Goal: Task Accomplishment & Management: Complete application form

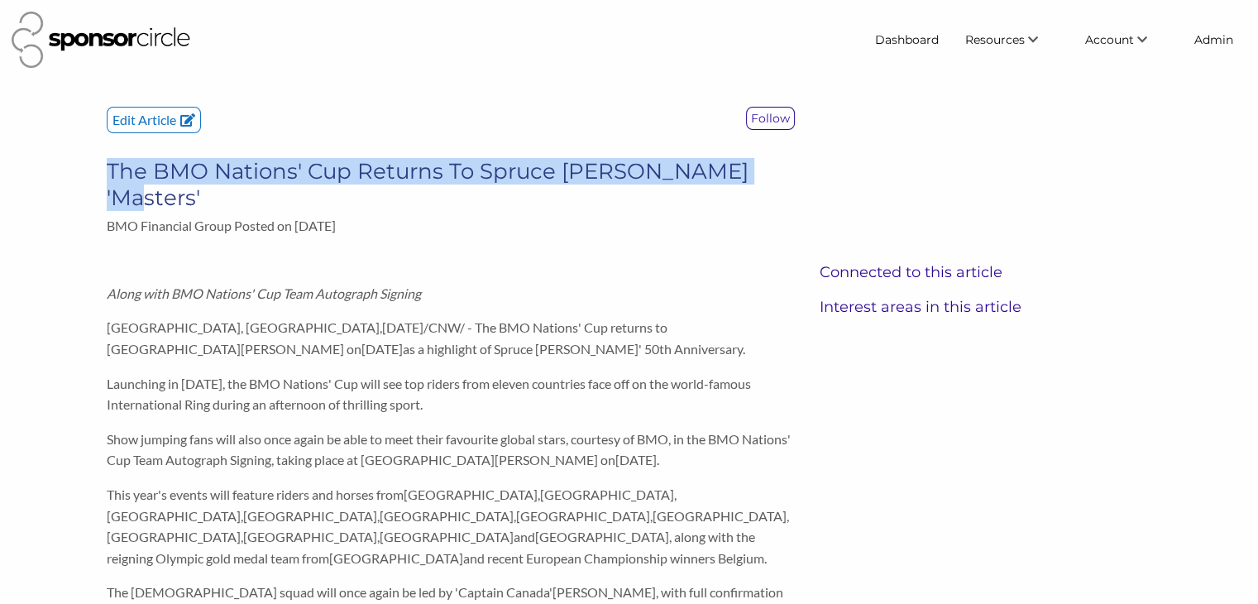
drag, startPoint x: 762, startPoint y: 170, endPoint x: 110, endPoint y: 165, distance: 652.5
click at [110, 165] on h3 "The BMO Nations' Cup Returns To Spruce [PERSON_NAME] 'Masters'" at bounding box center [451, 184] width 688 height 53
copy h3 "The BMO Nations' Cup Returns To Spruce [PERSON_NAME] 'Masters'"
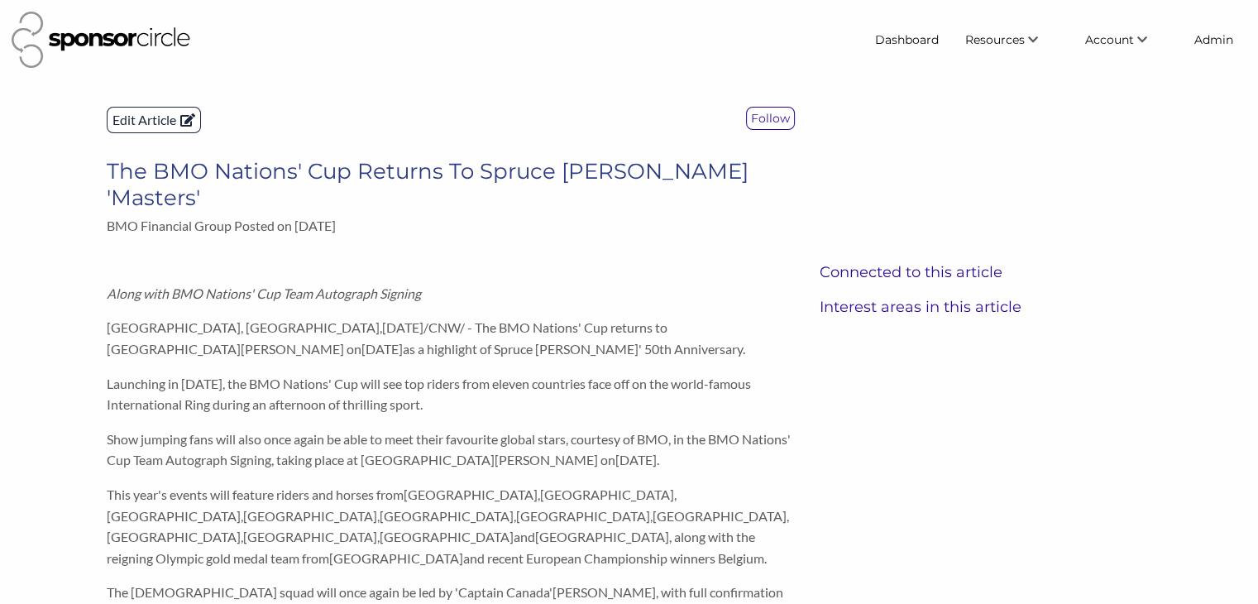
click at [142, 121] on p "Edit Article" at bounding box center [154, 120] width 93 height 25
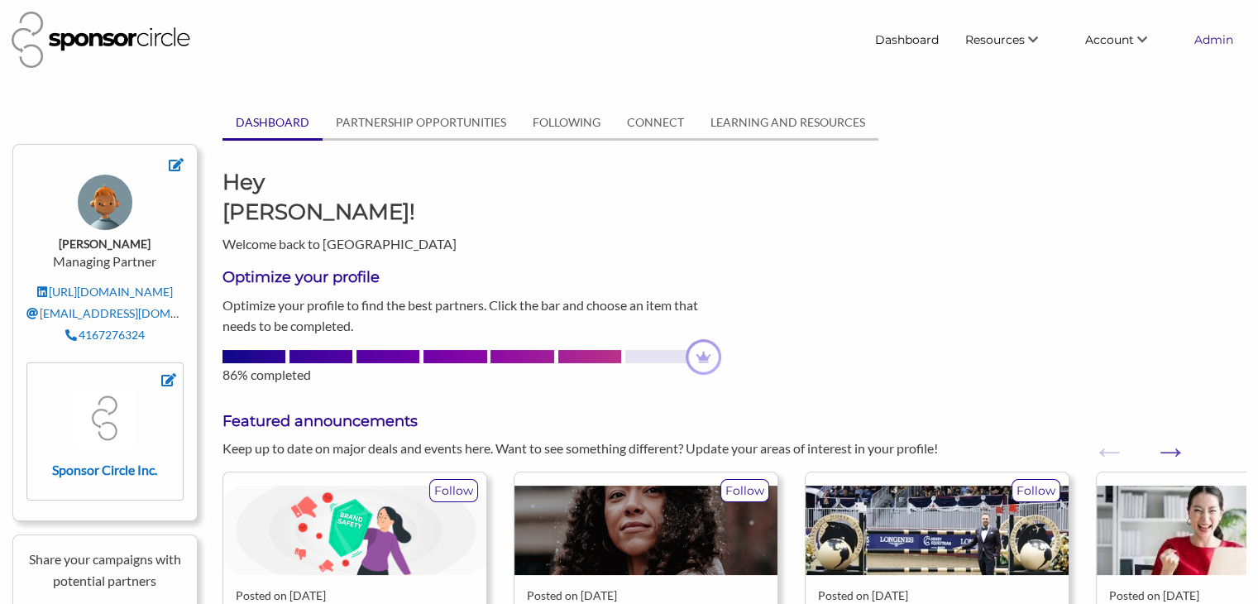
click at [1207, 39] on link "Admin" at bounding box center [1213, 40] width 65 height 30
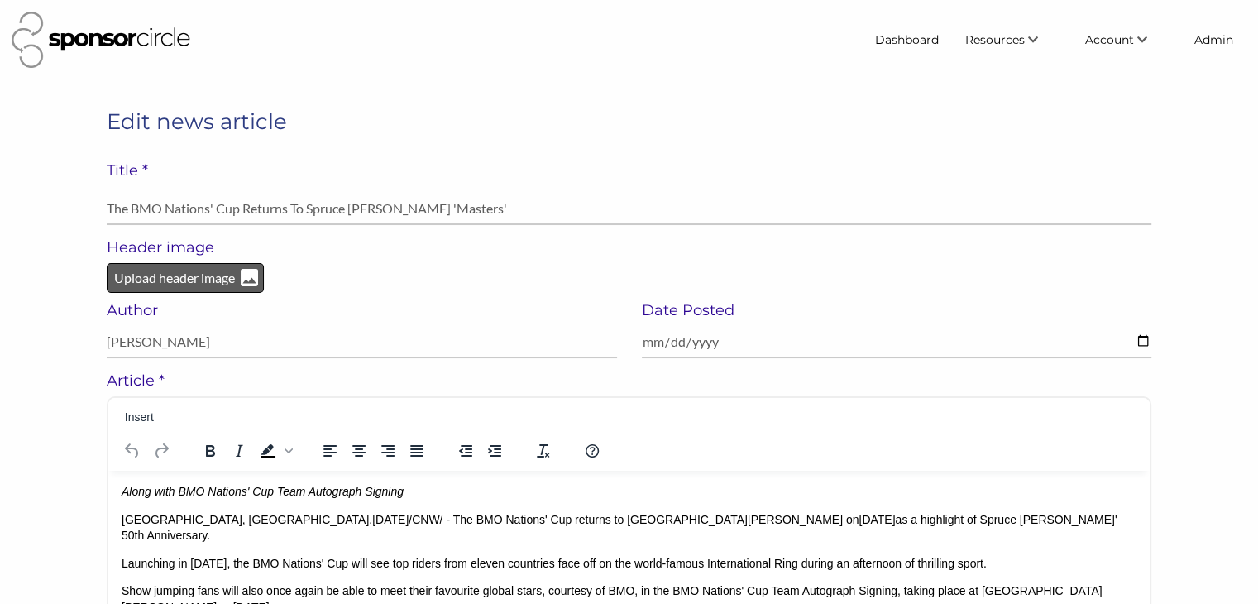
click at [146, 284] on p "Upload header image" at bounding box center [174, 278] width 124 height 22
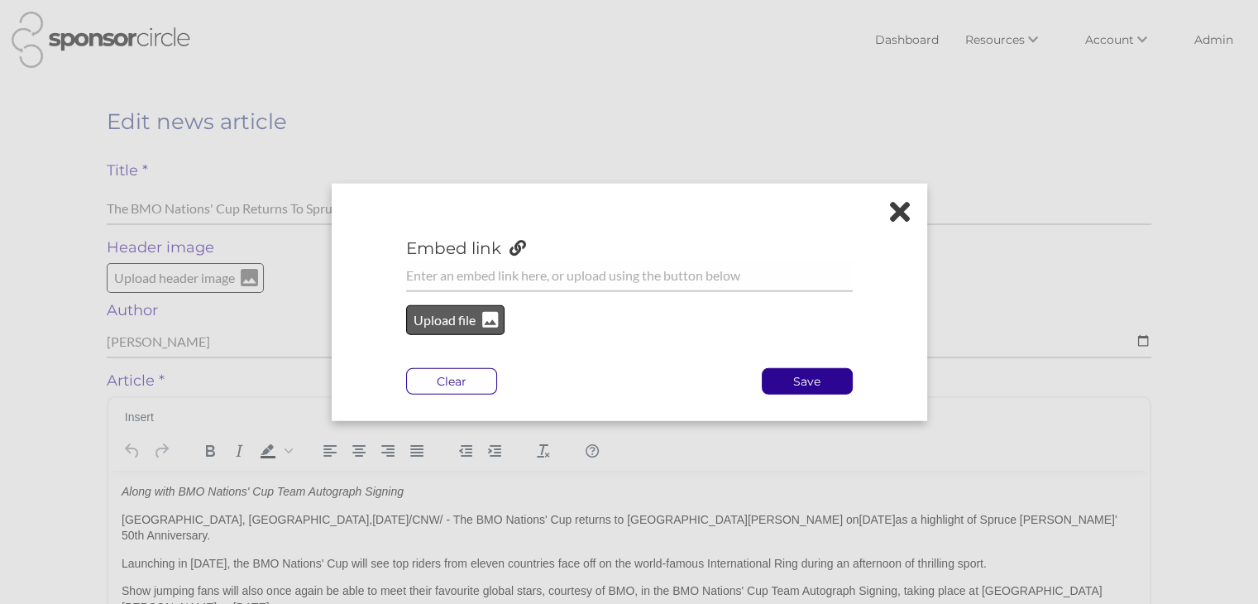
click at [433, 320] on p "Upload file" at bounding box center [445, 320] width 67 height 22
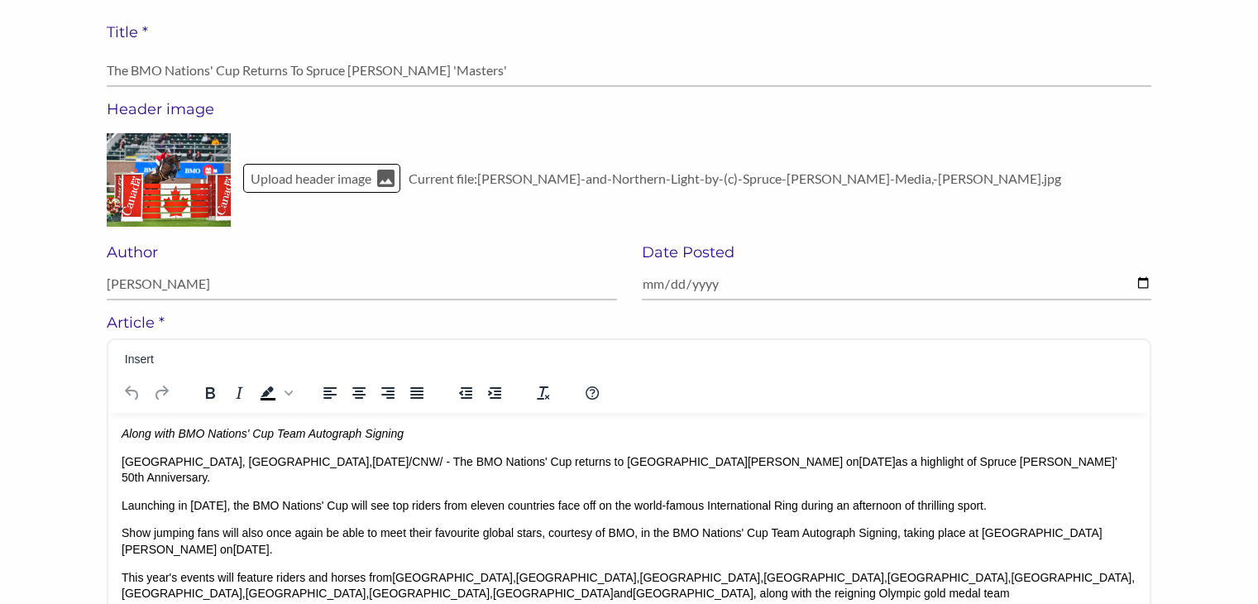
scroll to position [139, 0]
drag, startPoint x: 323, startPoint y: 461, endPoint x: 121, endPoint y: 459, distance: 202.6
click at [122, 459] on p "CALGARY, AB , Aug. 28, 2025 /CNW/ - The BMO Nations' Cup returns to Spruce Mead…" at bounding box center [629, 468] width 1015 height 32
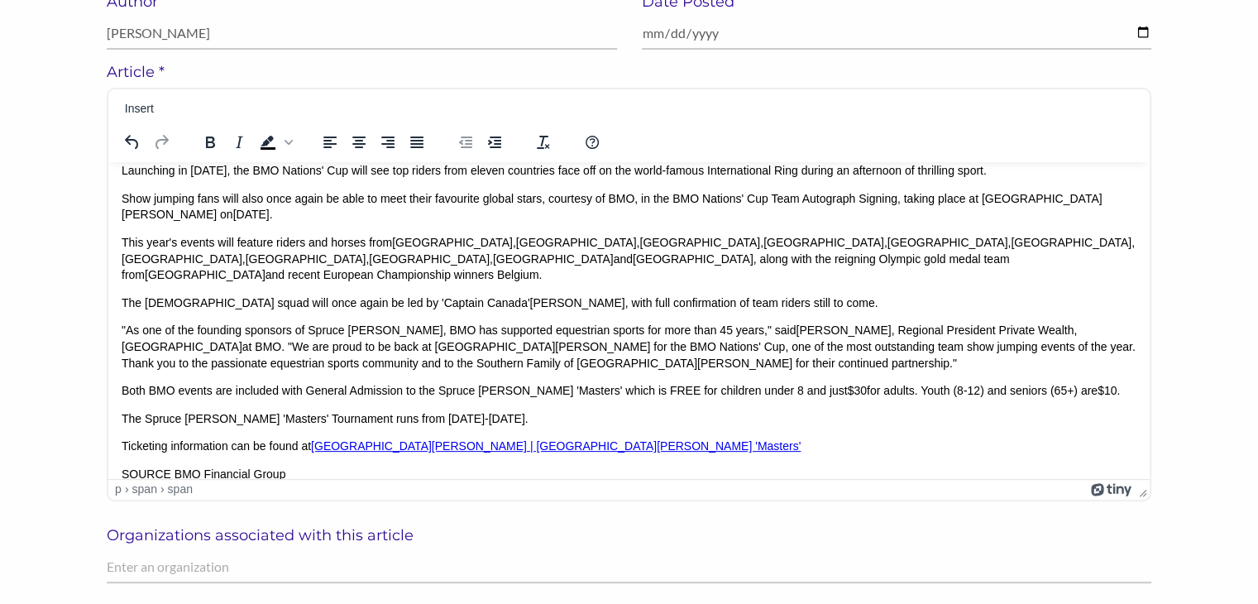
scroll to position [390, 0]
click at [205, 567] on input "text" at bounding box center [629, 566] width 1044 height 32
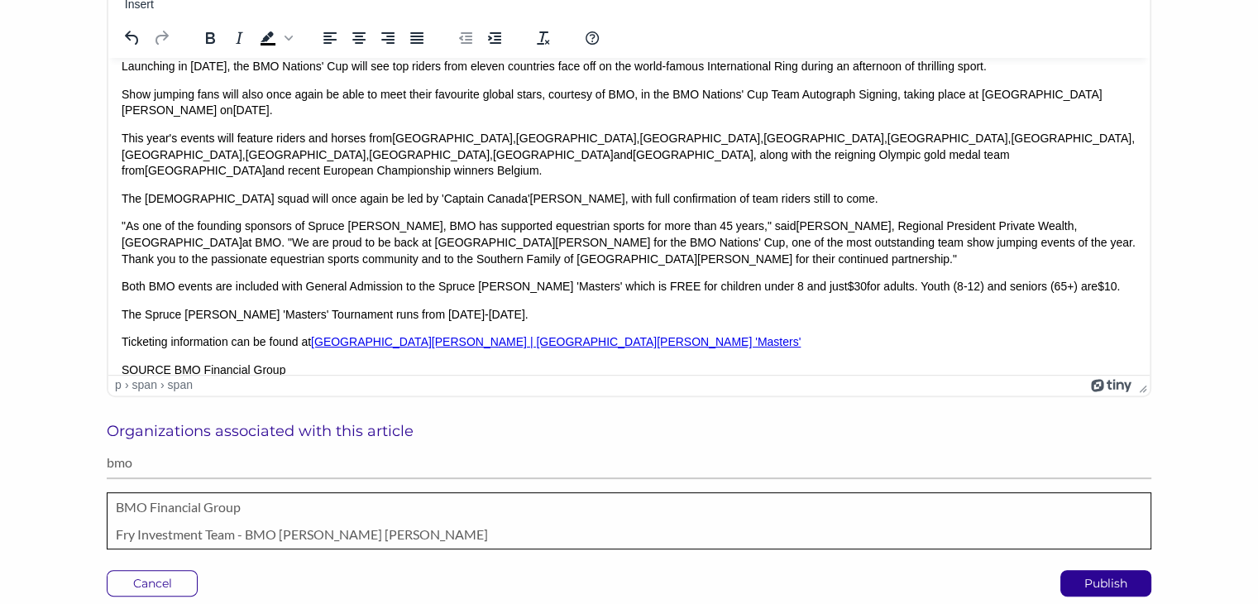
scroll to position [523, 0]
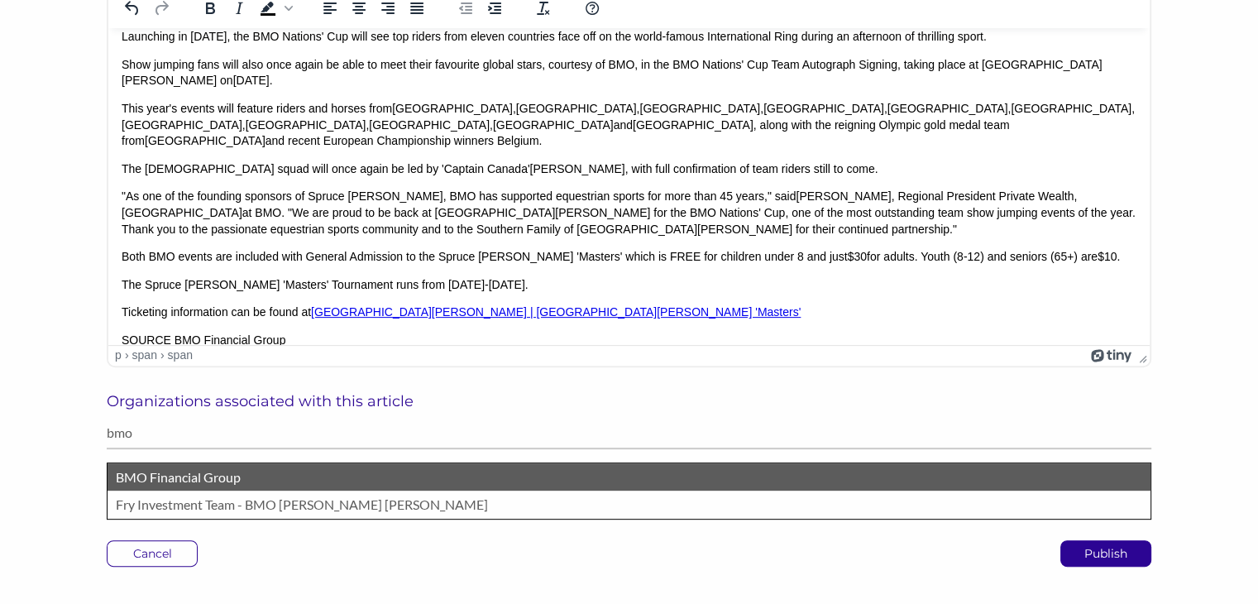
type input "bmo"
click at [189, 480] on p "BMO Financial Group" at bounding box center [629, 477] width 1026 height 22
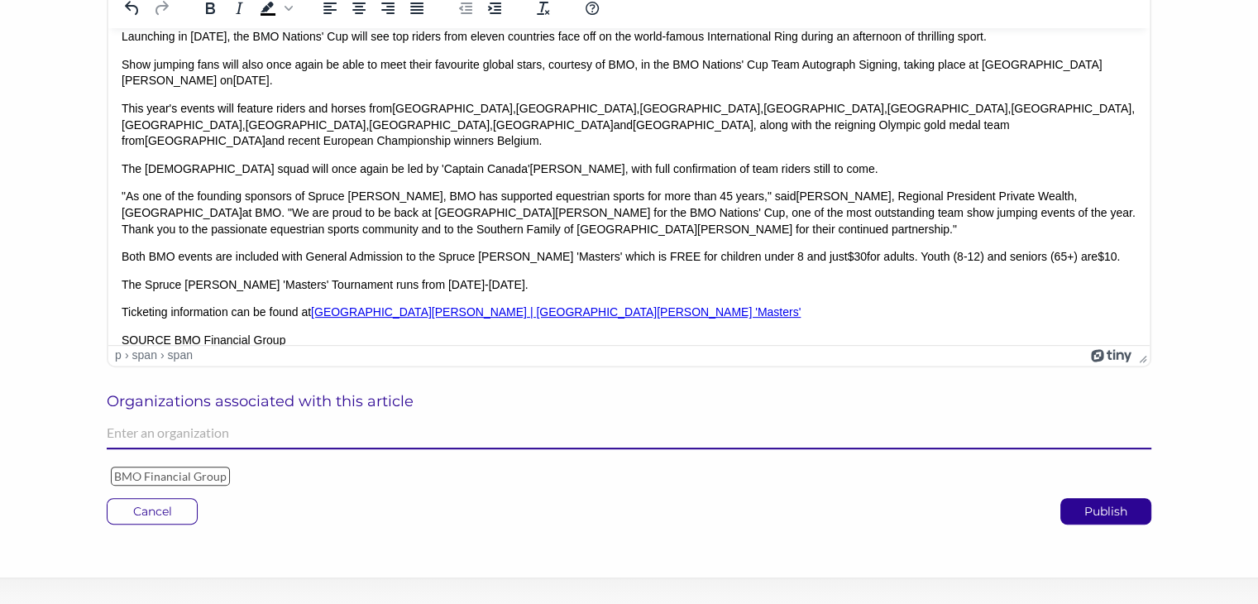
click at [195, 436] on input "text" at bounding box center [629, 433] width 1044 height 32
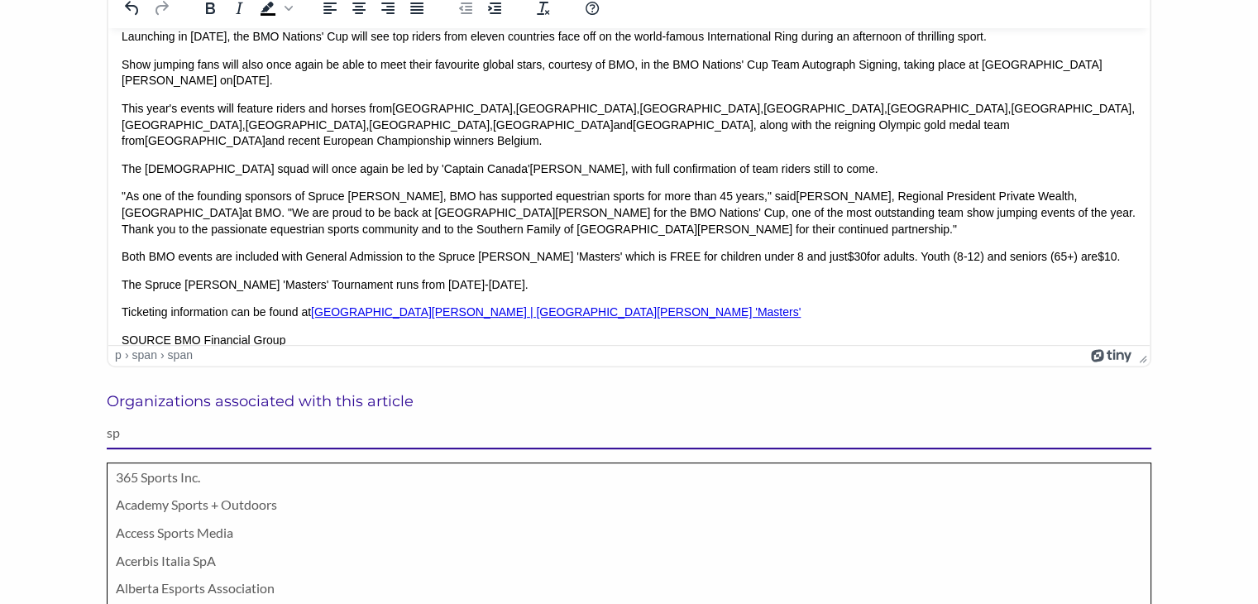
type input "s"
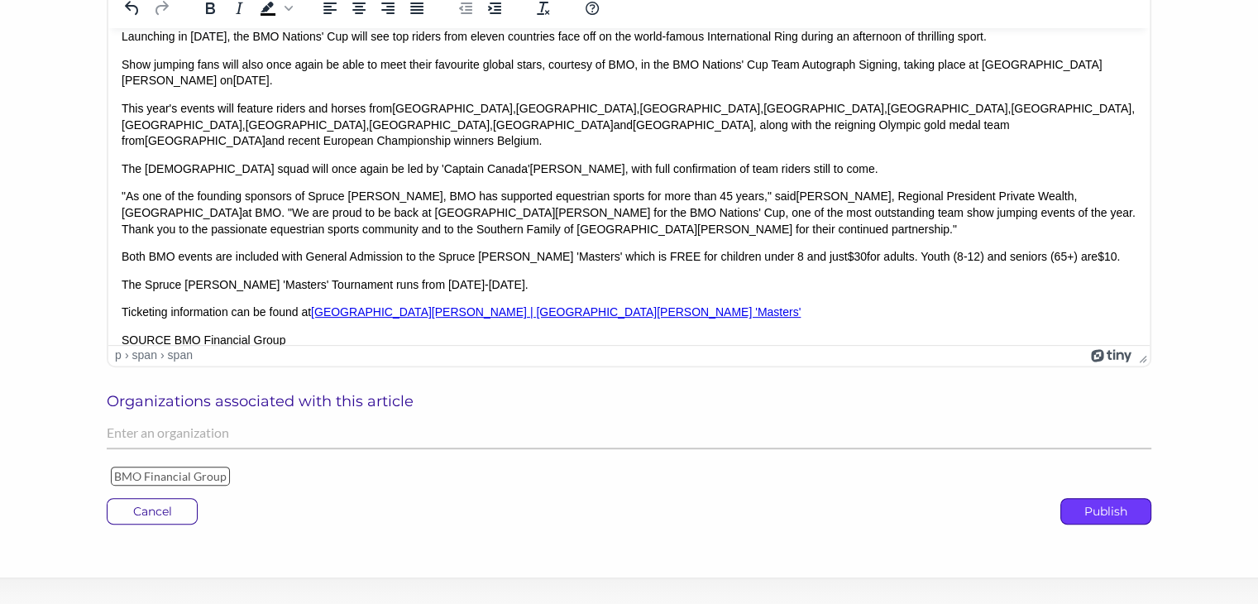
click at [1090, 508] on p "Publish" at bounding box center [1105, 511] width 89 height 25
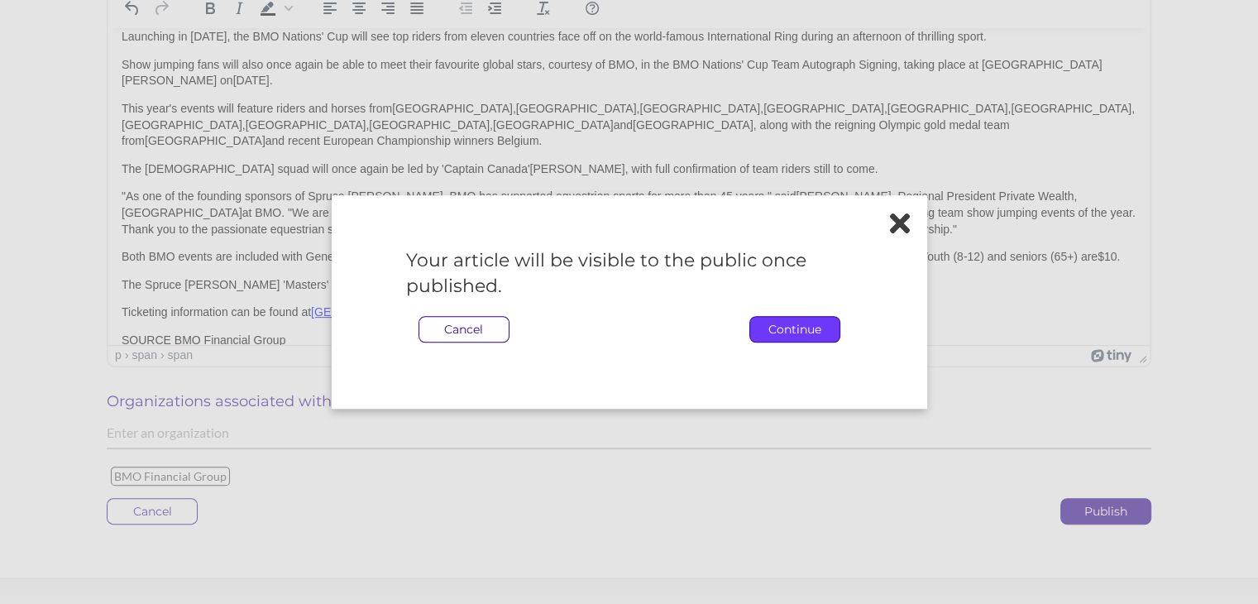
click at [771, 328] on p "Continue" at bounding box center [794, 329] width 89 height 25
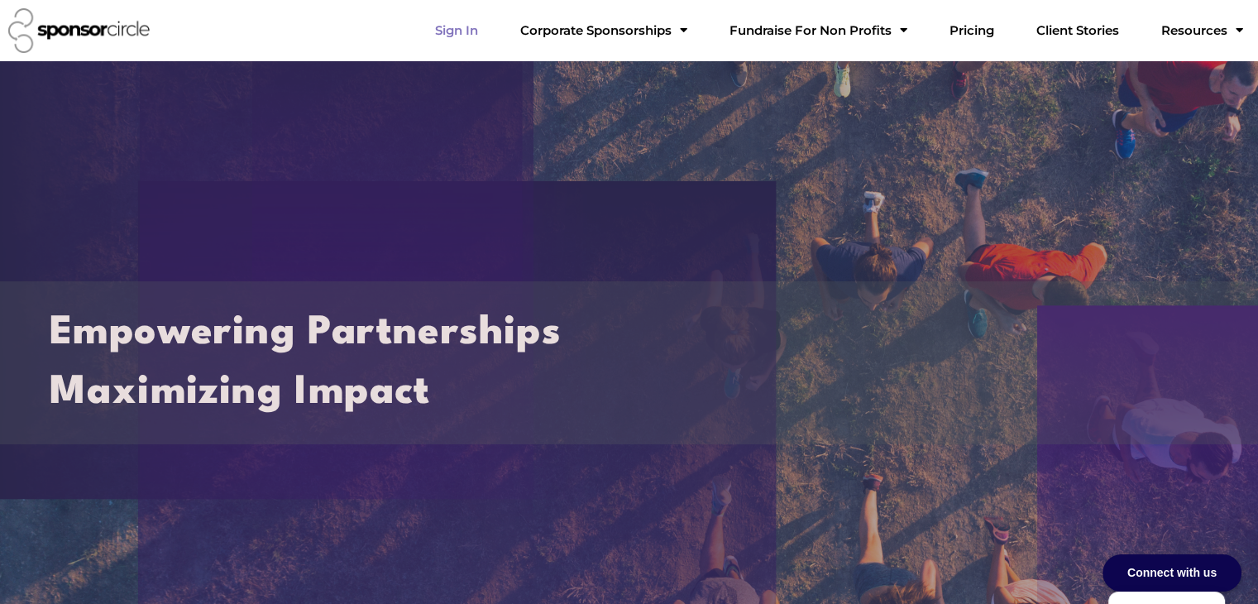
click at [491, 38] on link "Sign In" at bounding box center [456, 30] width 69 height 33
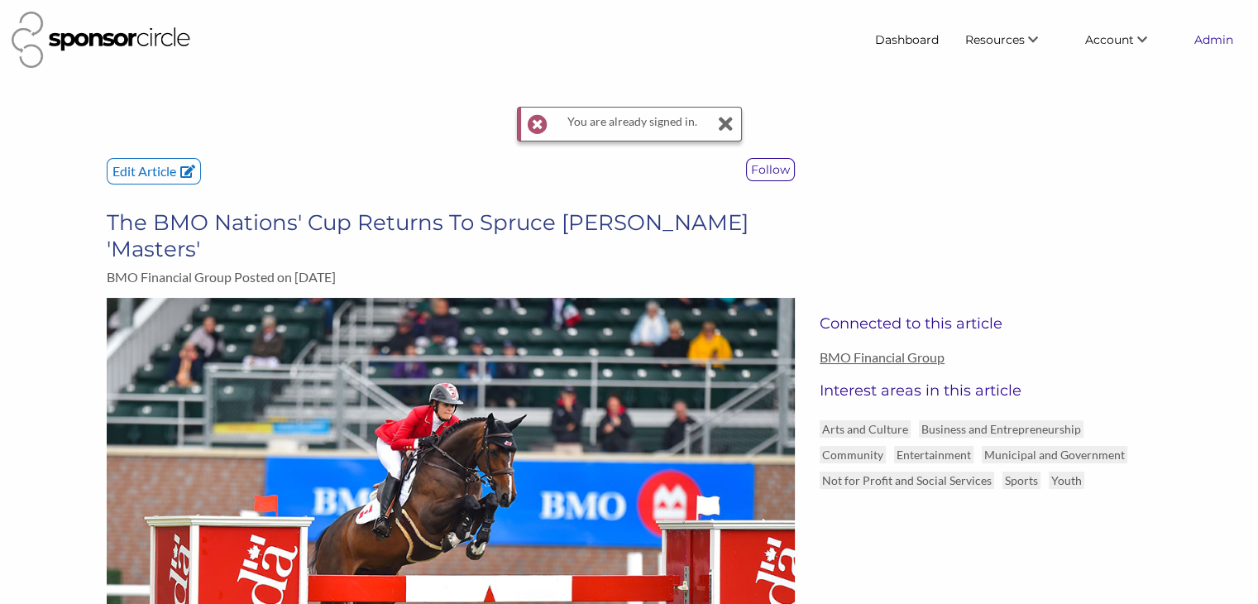
click at [1197, 43] on link "Admin" at bounding box center [1213, 40] width 65 height 30
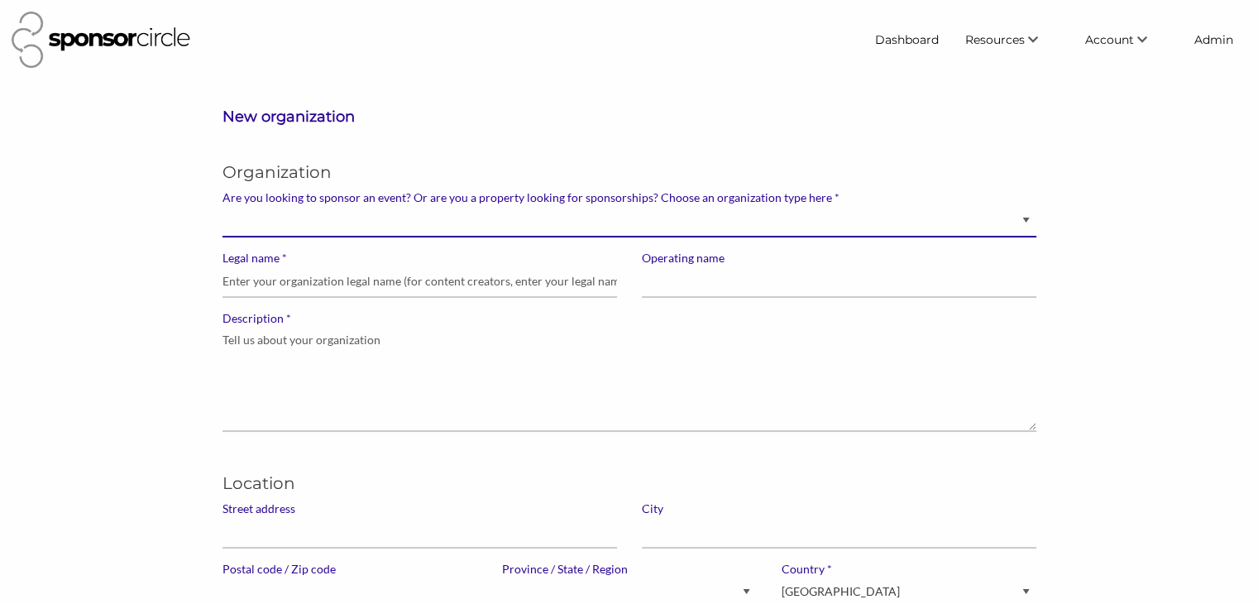
click at [999, 228] on select "Brand manager looking to sell to or sponsor events and sports teams Event organ…" at bounding box center [629, 221] width 814 height 32
select select "Property"
click at [222, 205] on select "Brand manager looking to sell to or sponsor events and sports teams Event organ…" at bounding box center [629, 221] width 814 height 32
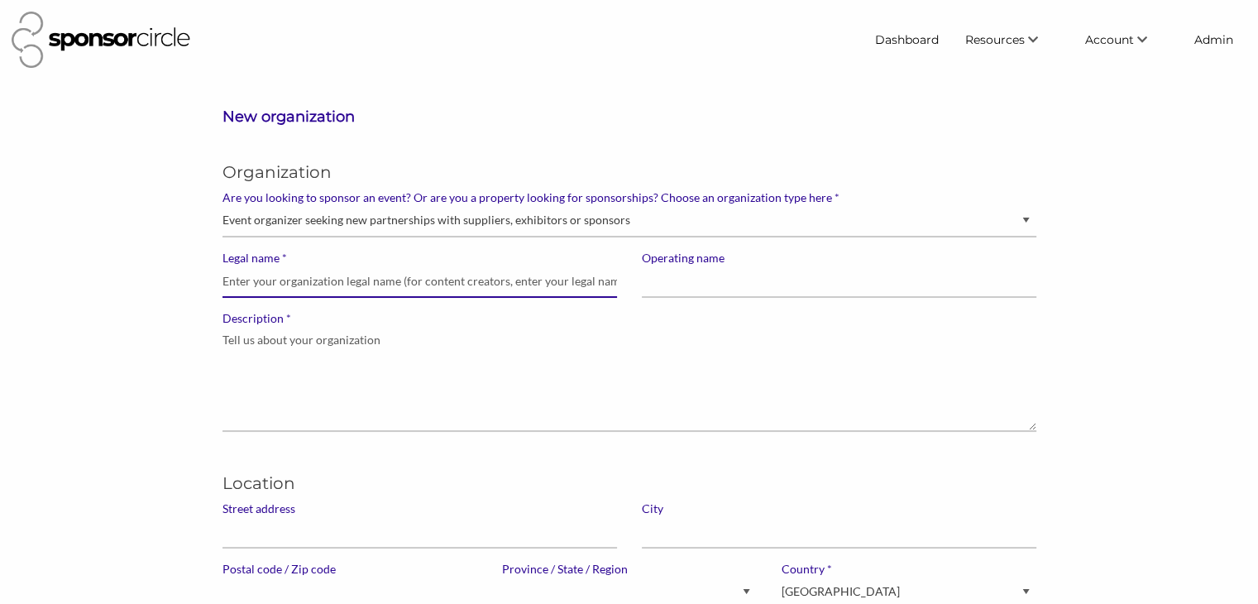
click at [478, 276] on input "* Legal name" at bounding box center [419, 281] width 394 height 32
drag, startPoint x: 333, startPoint y: 282, endPoint x: 218, endPoint y: 274, distance: 116.1
click at [218, 274] on div "* Legal name Spruce Meadows" at bounding box center [419, 281] width 419 height 60
type input "[GEOGRAPHIC_DATA][PERSON_NAME]"
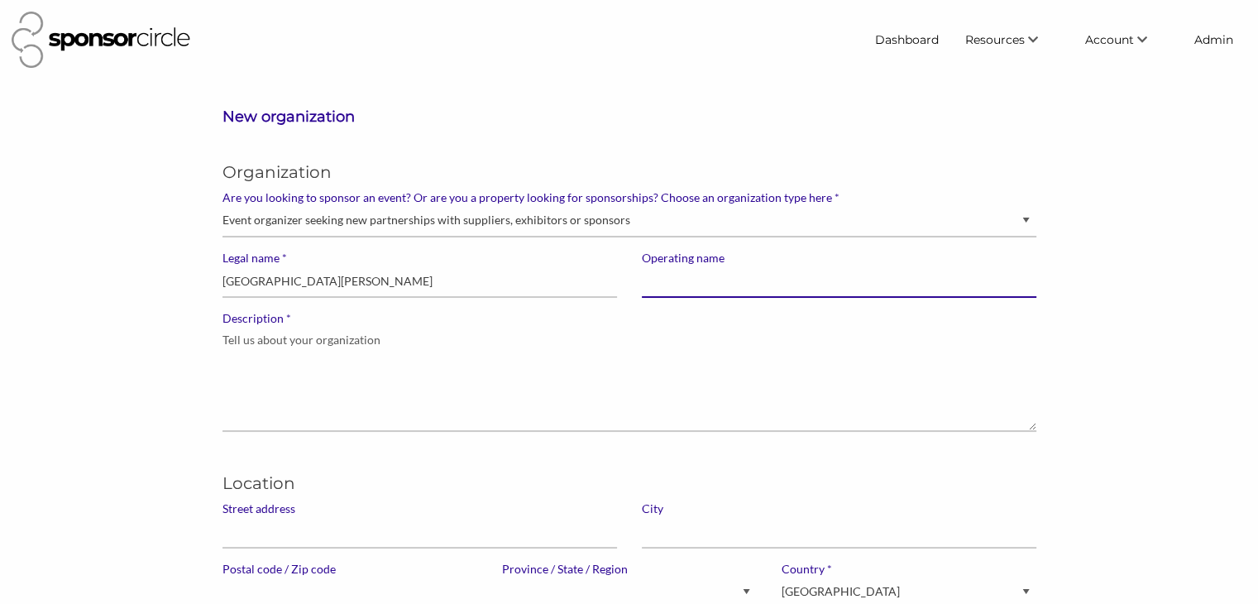
click at [667, 289] on input "Operating name" at bounding box center [839, 281] width 394 height 32
paste input "[GEOGRAPHIC_DATA][PERSON_NAME]"
type input "[GEOGRAPHIC_DATA][PERSON_NAME]"
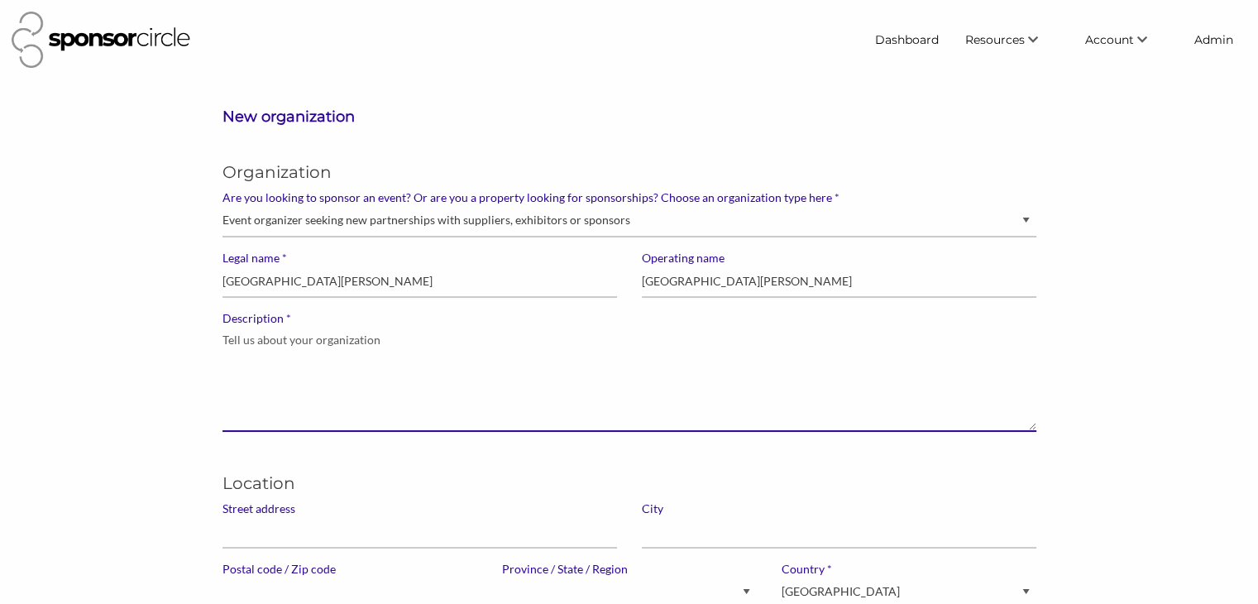
click at [420, 362] on textarea "* Description" at bounding box center [629, 379] width 814 height 106
paste textarea "Spruce Meadows is a world-renowned equestrian facility located in Calgary, Albe…"
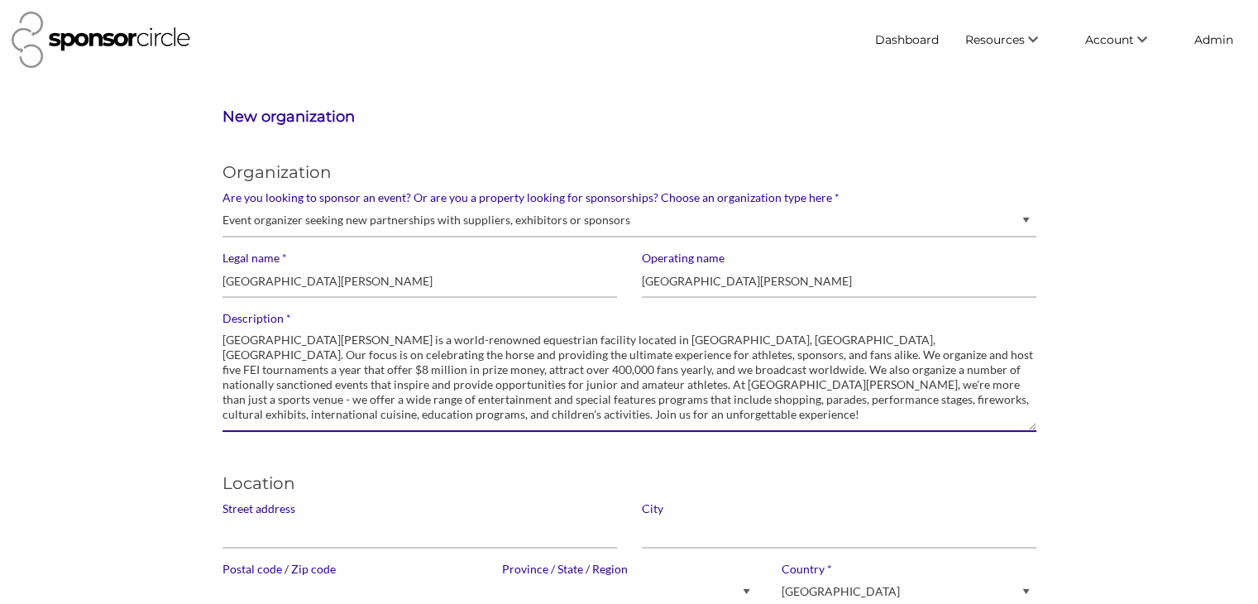
type textarea "Spruce Meadows is a world-renowned equestrian facility located in Calgary, Albe…"
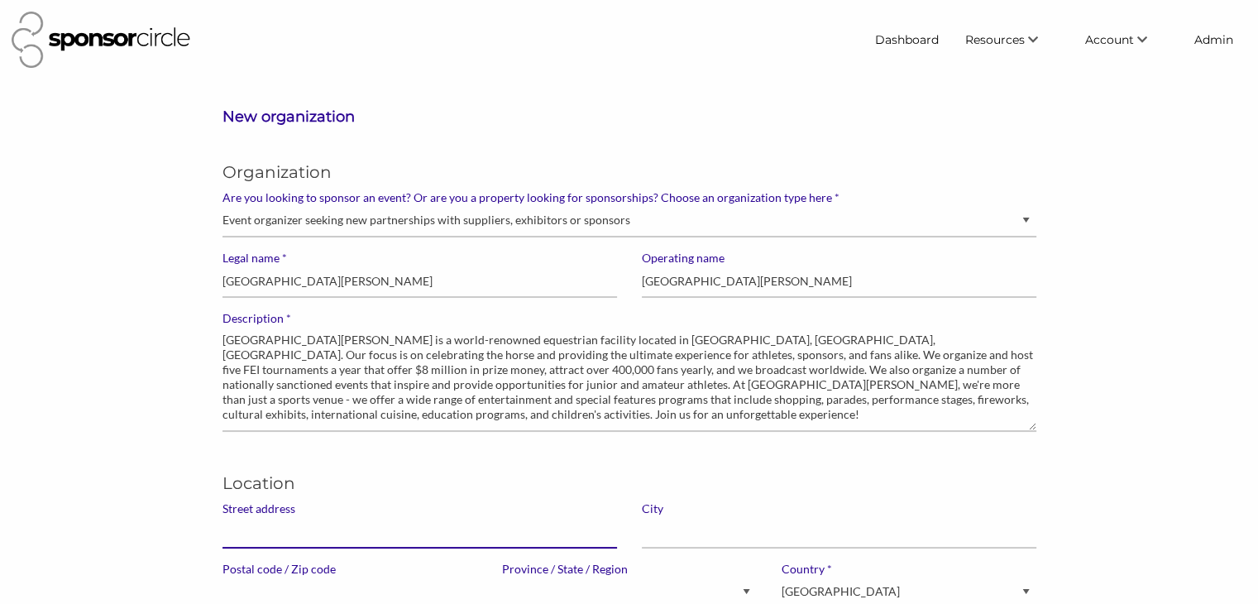
click at [442, 534] on input "Street address" at bounding box center [419, 532] width 394 height 32
paste input "18011 Spruce Meadows Way"
type input "18011 Spruce Meadows Way"
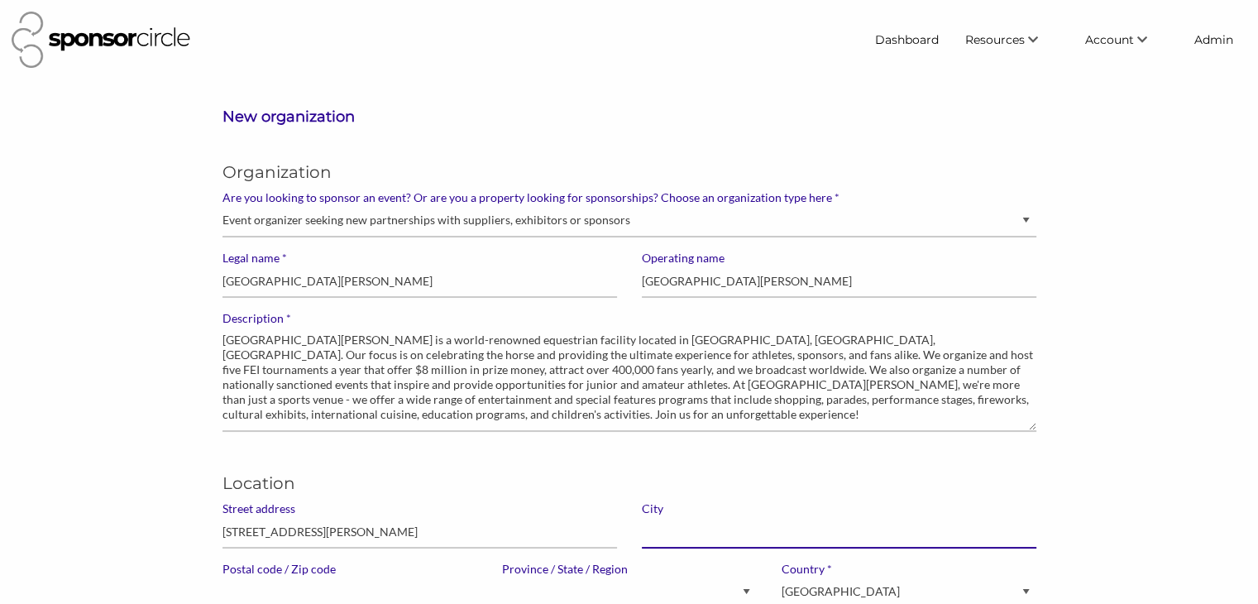
click at [734, 544] on input "text" at bounding box center [839, 532] width 394 height 32
type input "Calgary"
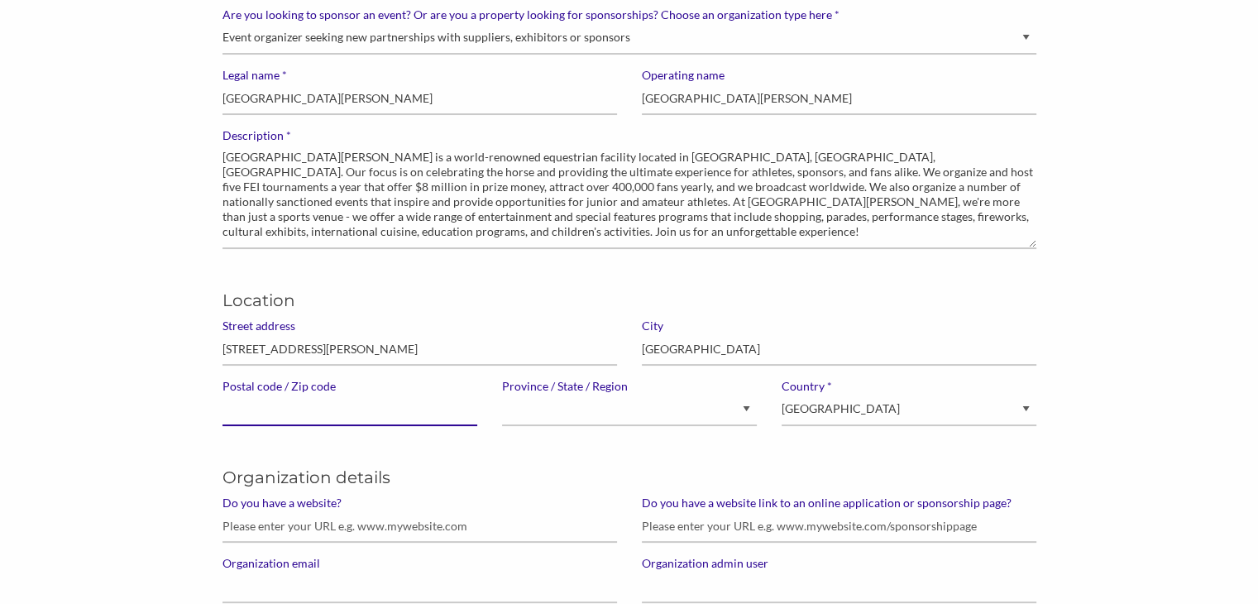
scroll to position [184, 0]
paste input "T2X4B7"
type input "T2X4B7"
click at [529, 409] on select "Alberta British Columbia Manitoba New Brunswick Newfoundland and Labrador North…" at bounding box center [629, 409] width 255 height 32
click at [502, 393] on select "Alberta British Columbia Manitoba New Brunswick Newfoundland and Labrador North…" at bounding box center [629, 409] width 255 height 32
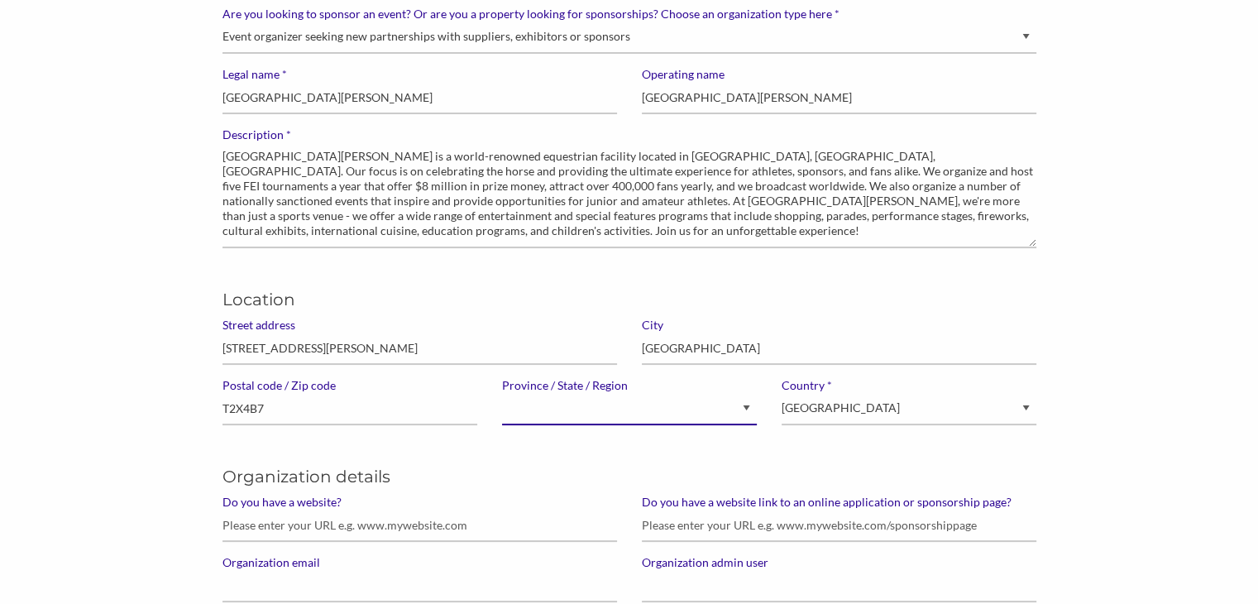
click at [525, 404] on select "Alberta British Columbia Manitoba New Brunswick Newfoundland and Labrador North…" at bounding box center [629, 409] width 255 height 32
select select "Alberta"
click at [502, 393] on select "Alberta British Columbia Manitoba New Brunswick Newfoundland and Labrador North…" at bounding box center [629, 409] width 255 height 32
click at [822, 410] on select "Canada United States of America --------------- Afghanistan Åland Islands Alban…" at bounding box center [909, 409] width 255 height 32
select select "[GEOGRAPHIC_DATA]"
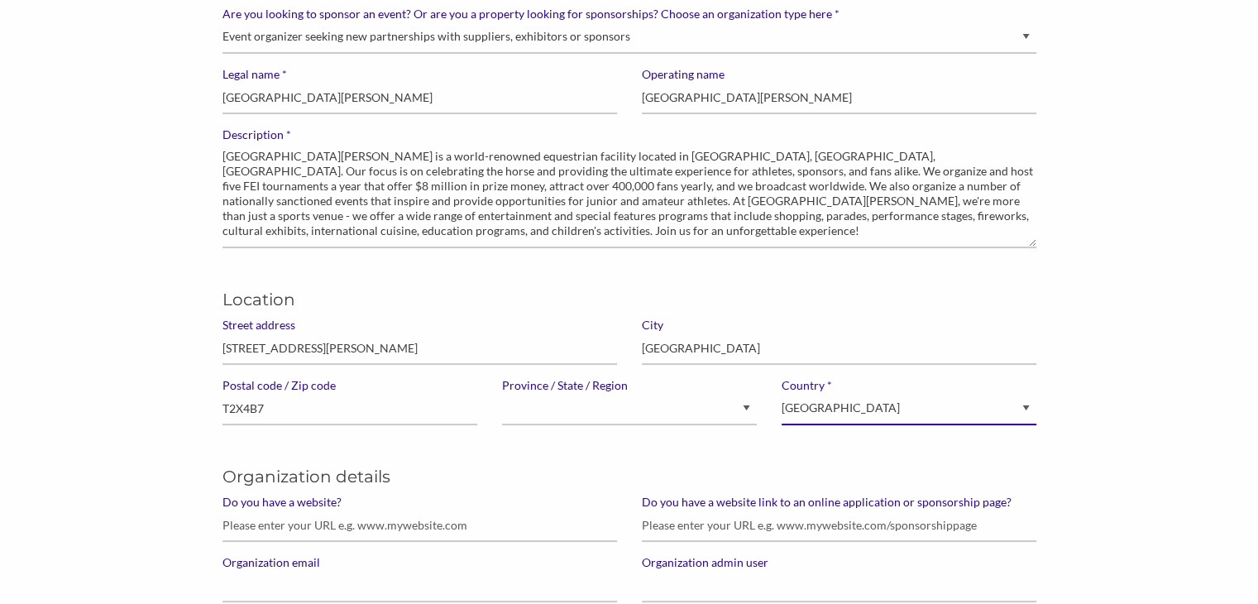
click at [782, 393] on select "Canada United States of America --------------- Afghanistan Åland Islands Alban…" at bounding box center [909, 409] width 255 height 32
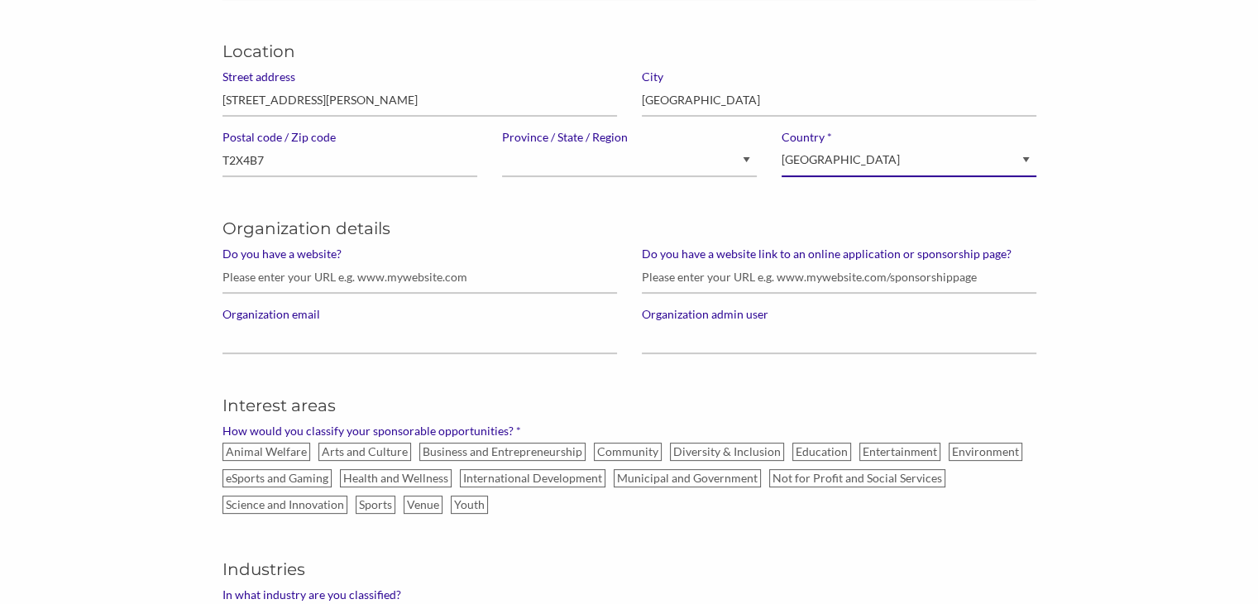
scroll to position [434, 0]
click at [374, 277] on input "Do you have a website?" at bounding box center [419, 275] width 394 height 32
paste input "http://www.sprucemeadows.com/"
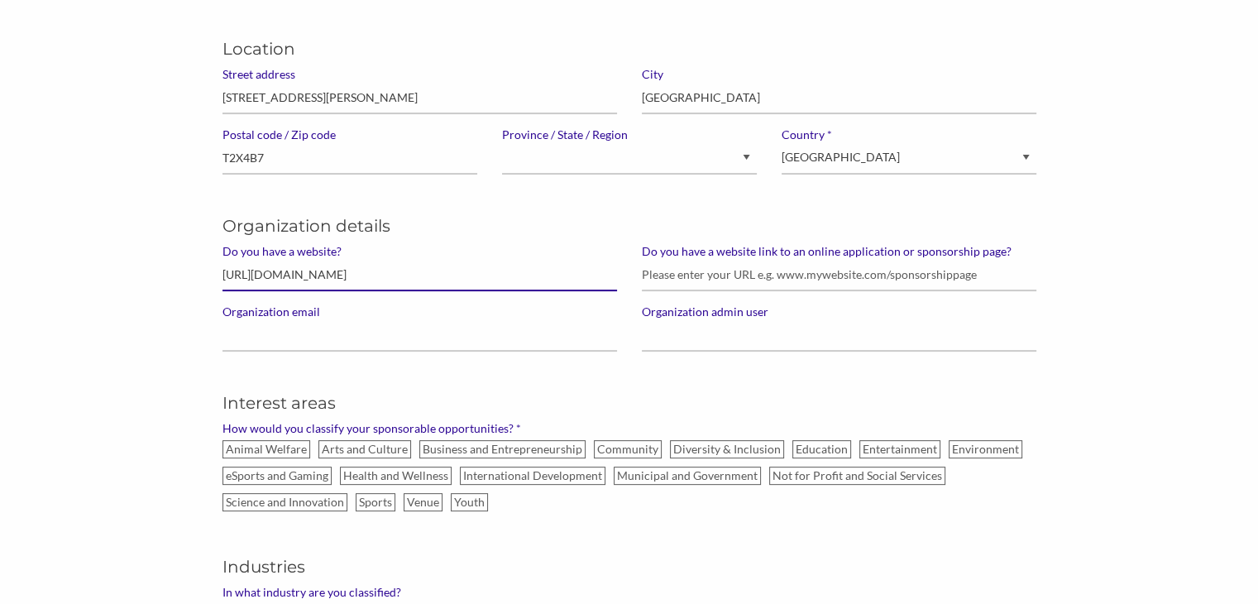
type input "http://www.sprucemeadows.com/"
click at [692, 279] on input "Do you have a website link to an online application or sponsorship page?" at bounding box center [839, 275] width 394 height 32
paste input "https://www.sprucemeadows.com/about.jsp#ourpartners"
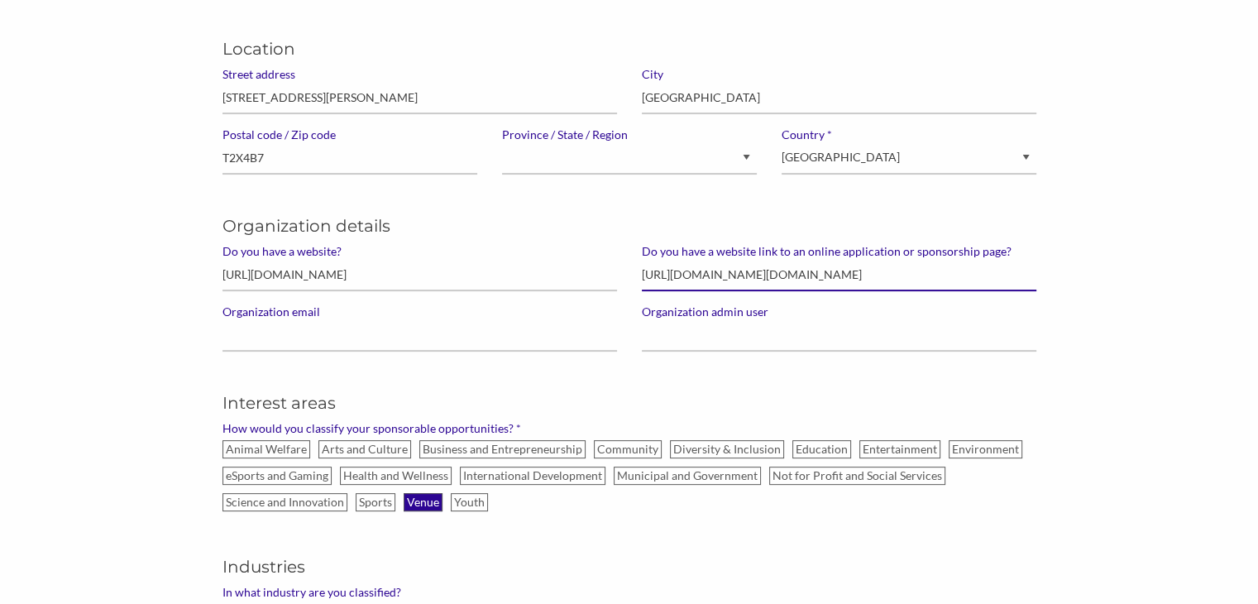
type input "https://www.sprucemeadows.com/about.jsp#ourpartners"
click at [427, 500] on label "Venue" at bounding box center [423, 502] width 39 height 18
click at [0, 0] on input "Venue" at bounding box center [0, 0] width 0 height 0
click at [365, 493] on label "Sports" at bounding box center [376, 502] width 40 height 18
click at [0, 0] on input "Sports" at bounding box center [0, 0] width 0 height 0
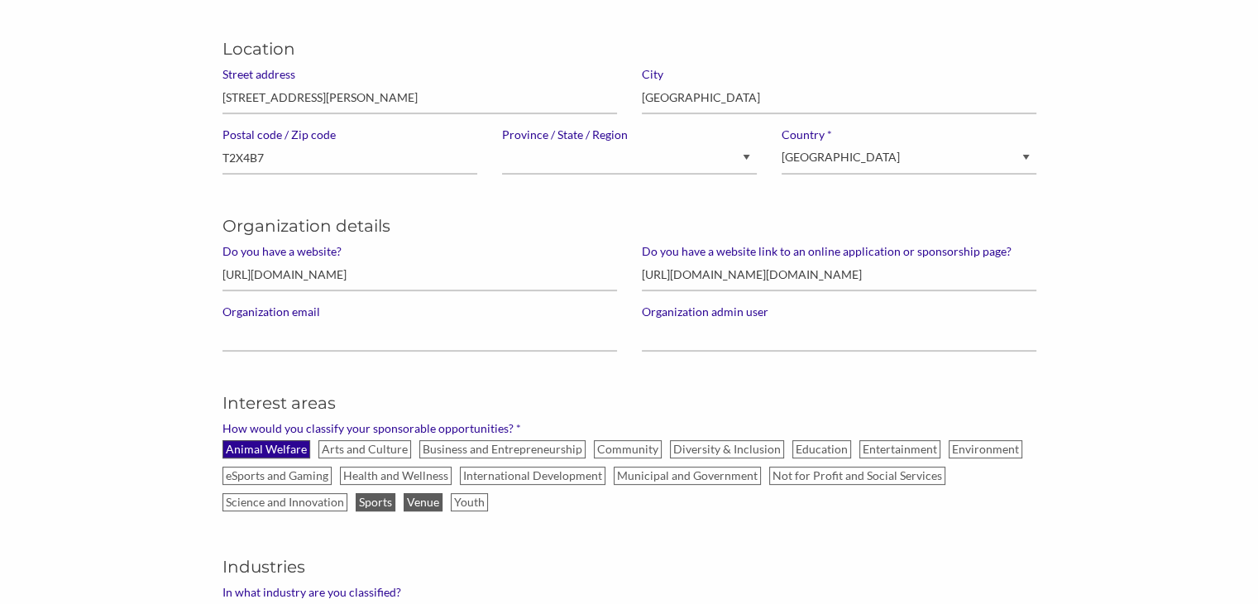
click at [291, 447] on label "Animal Welfare" at bounding box center [266, 449] width 88 height 18
click at [0, 0] on input "Animal Welfare" at bounding box center [0, 0] width 0 height 0
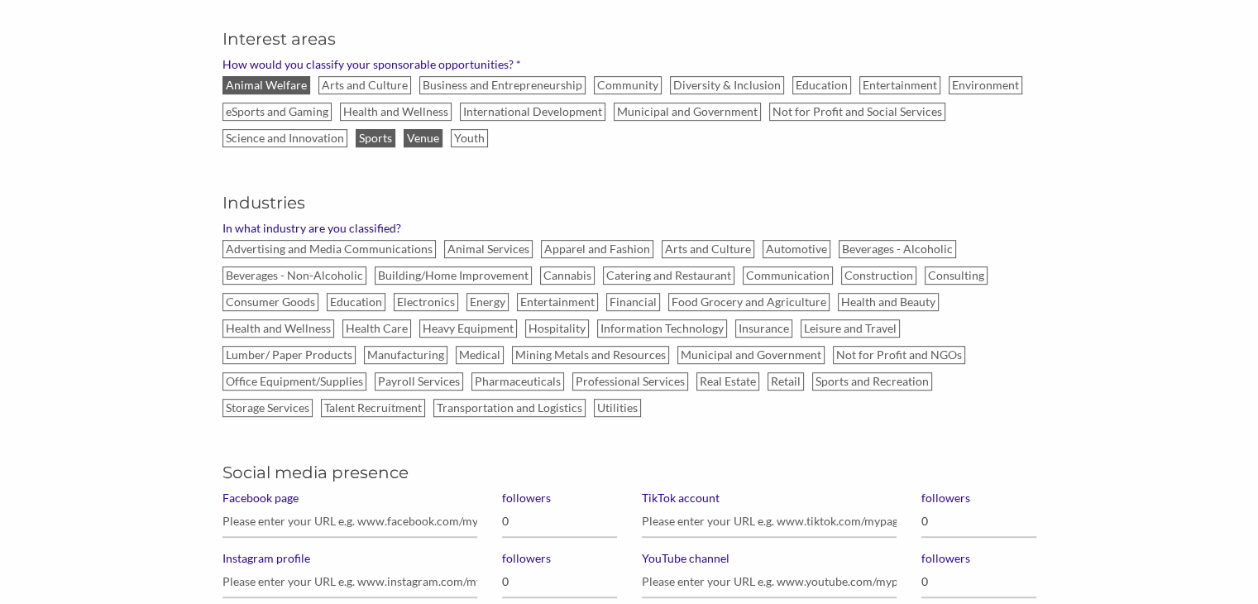
scroll to position [799, 0]
click at [812, 383] on label "Sports and Recreation" at bounding box center [872, 380] width 120 height 18
click at [0, 0] on input "Sports and Recreation" at bounding box center [0, 0] width 0 height 0
click at [409, 510] on input "Facebook page" at bounding box center [349, 520] width 255 height 32
paste input "https://www.facebook.com/OfficialSpruceMeadows"
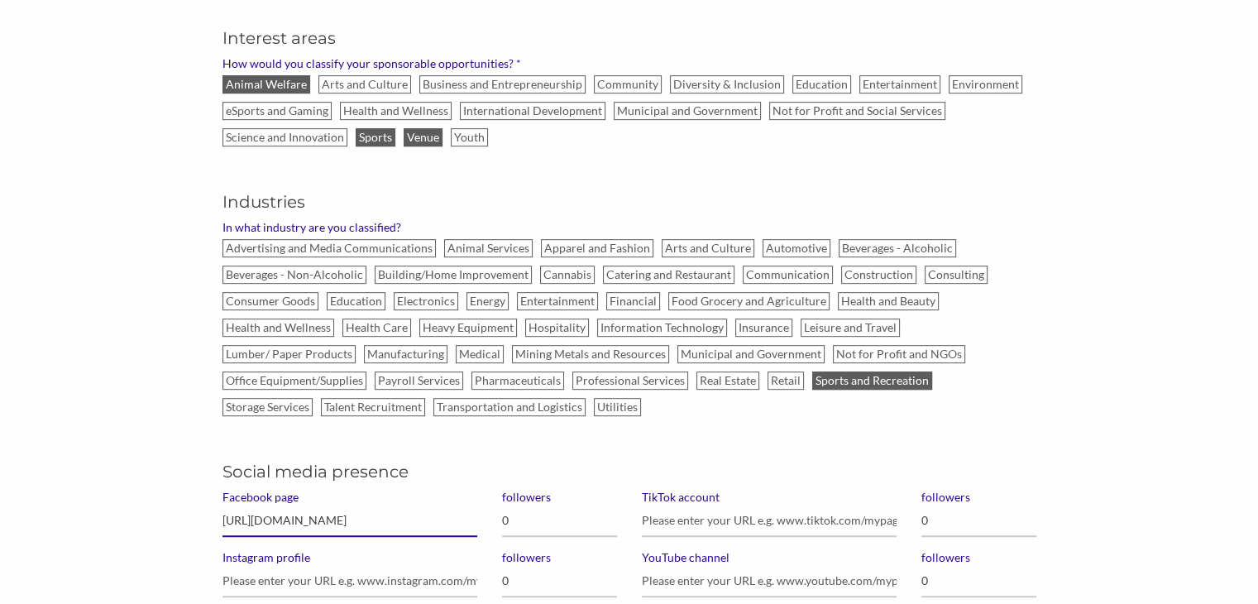
scroll to position [0, 7]
type input "https://www.facebook.com/OfficialSpruceMeadows"
click at [535, 520] on input "0" at bounding box center [559, 520] width 115 height 32
type input "81,000"
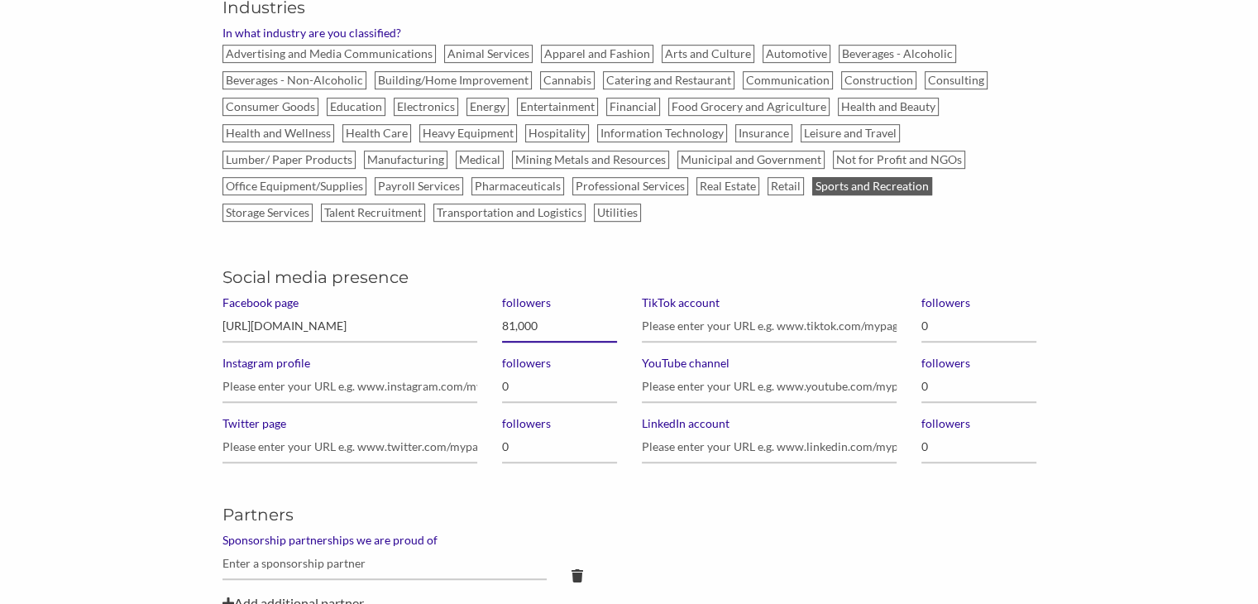
scroll to position [997, 0]
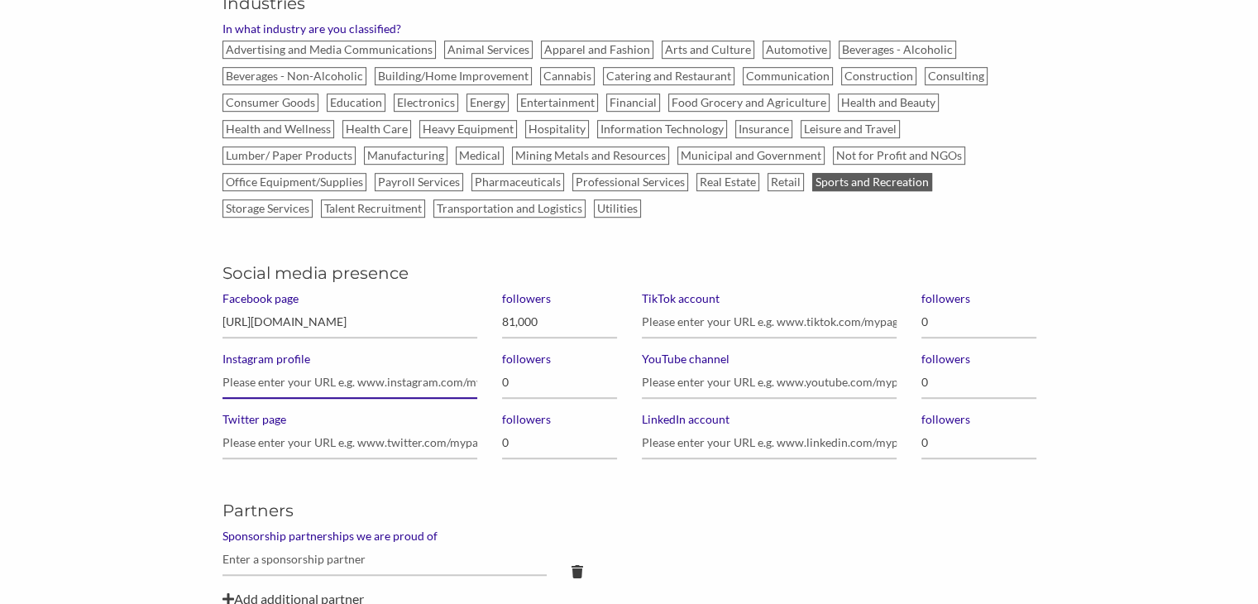
click at [354, 385] on input "Instagram profile" at bounding box center [349, 382] width 255 height 32
paste input "https://www.instagram.com/spruce_meadows/"
type input "https://www.instagram.com/spruce_meadows/"
click at [529, 375] on input "0" at bounding box center [559, 382] width 115 height 32
type input "72,200"
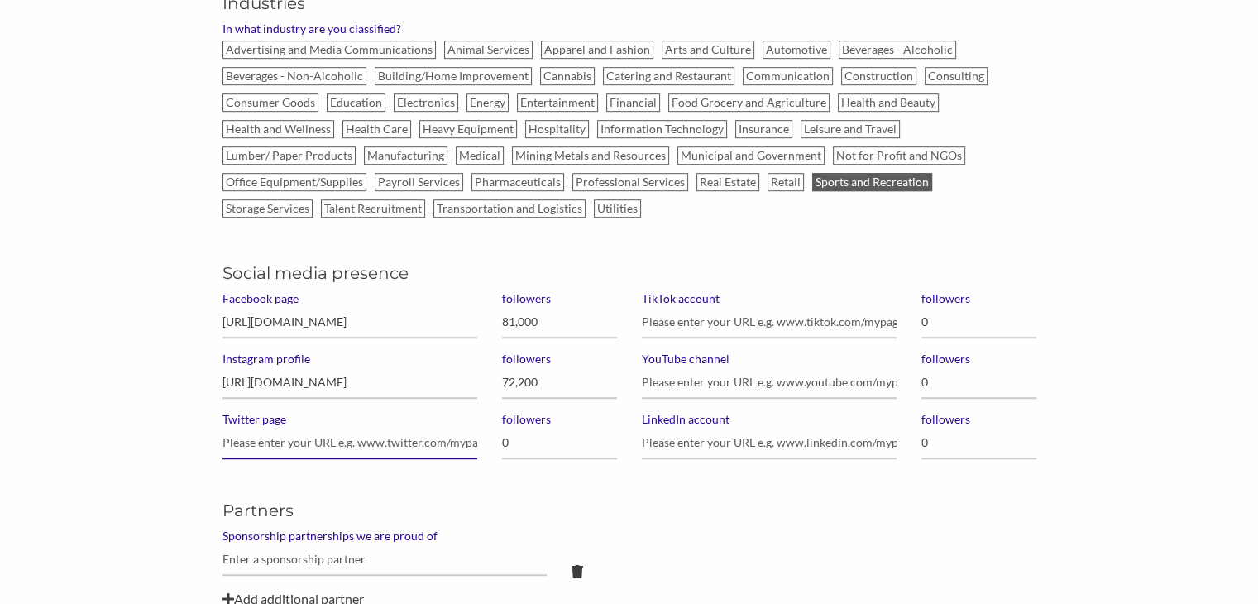
click at [388, 444] on input "Twitter page" at bounding box center [349, 443] width 255 height 32
paste input "https://x.com/spruce_meadows"
type input "https://x.com/spruce_meadows"
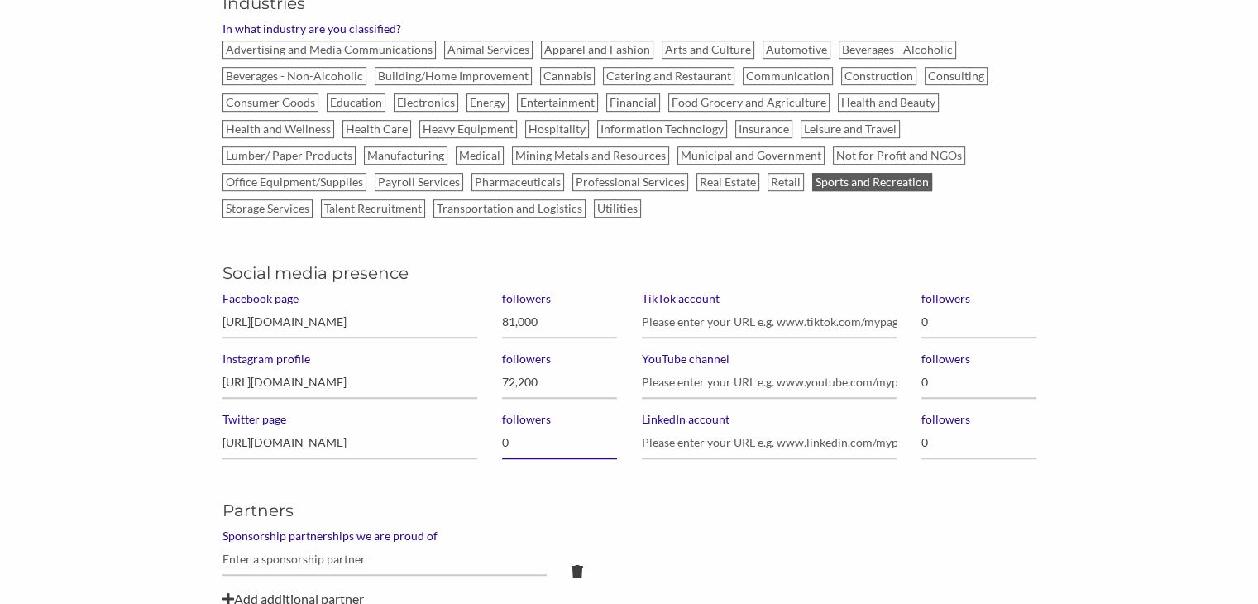
click at [512, 438] on input "0" at bounding box center [559, 443] width 115 height 32
type input "16,700"
click at [667, 378] on input "YouTube channel" at bounding box center [769, 382] width 255 height 32
paste input "https://www.youtube.com/c/SpruceMeadows"
type input "https://www.youtube.com/c/SpruceMeadows"
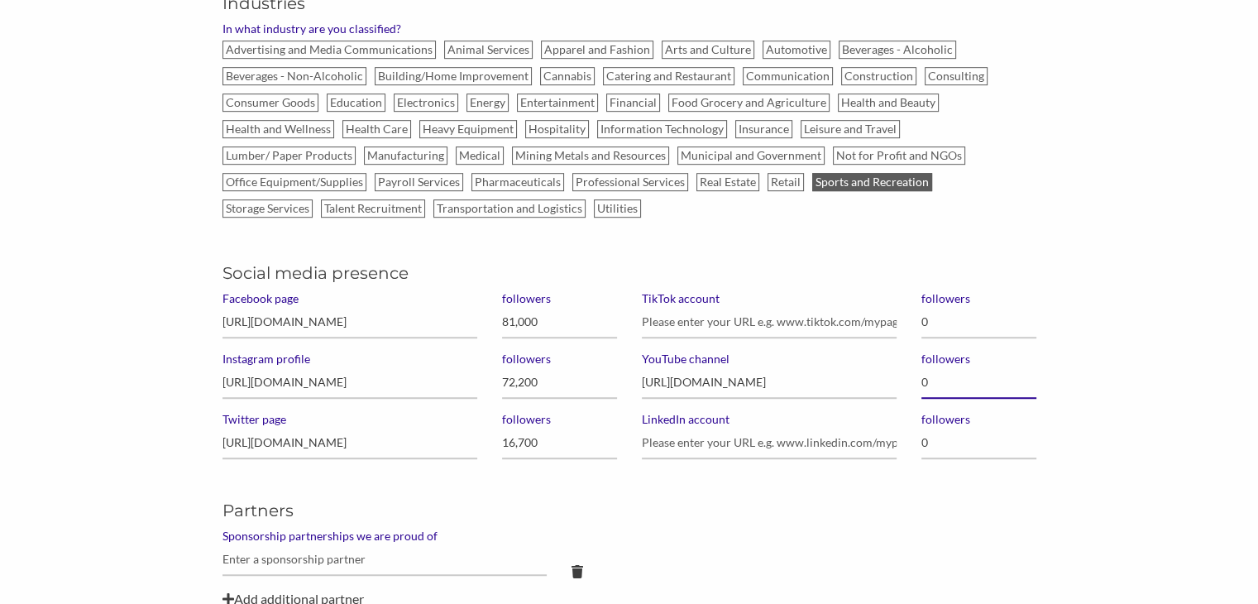
click at [963, 388] on input "0" at bounding box center [978, 382] width 115 height 32
type input "7,950"
click at [718, 314] on input "TikTok account" at bounding box center [769, 322] width 255 height 32
paste input "https://www.tiktok.com/@sprucemeadows"
type input "https://www.tiktok.com/@sprucemeadows"
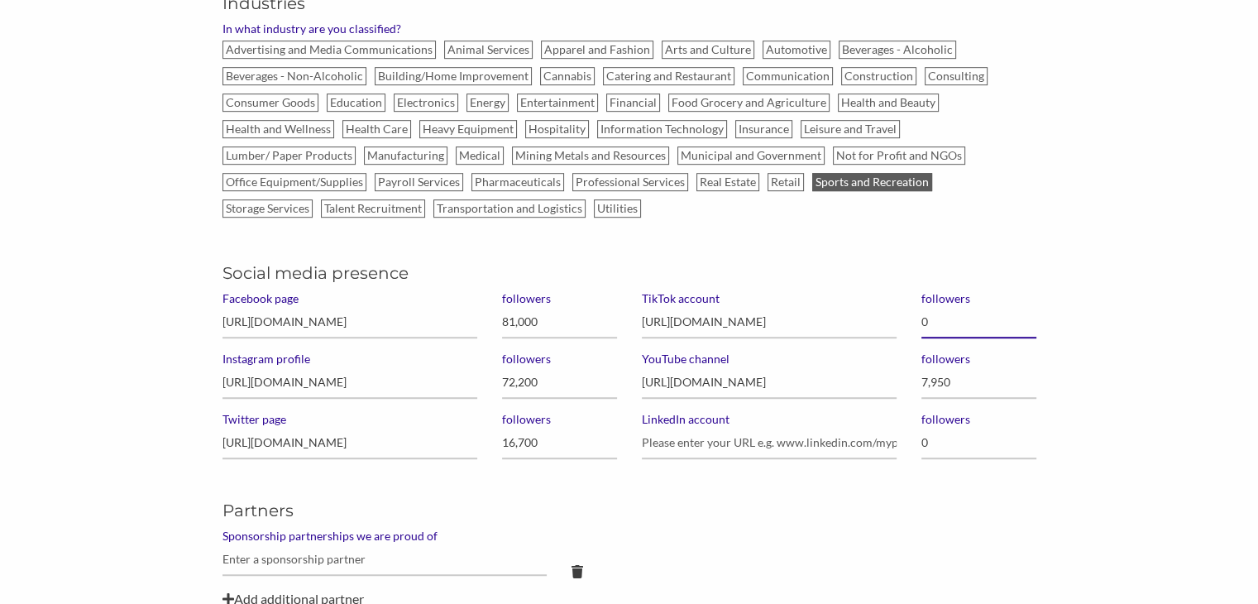
click at [989, 323] on input "0" at bounding box center [978, 322] width 115 height 32
type input "9,119"
click at [658, 442] on input "LinkedIn account" at bounding box center [769, 443] width 255 height 32
paste input "https://www.linkedin.com/company/sprucemeadows/"
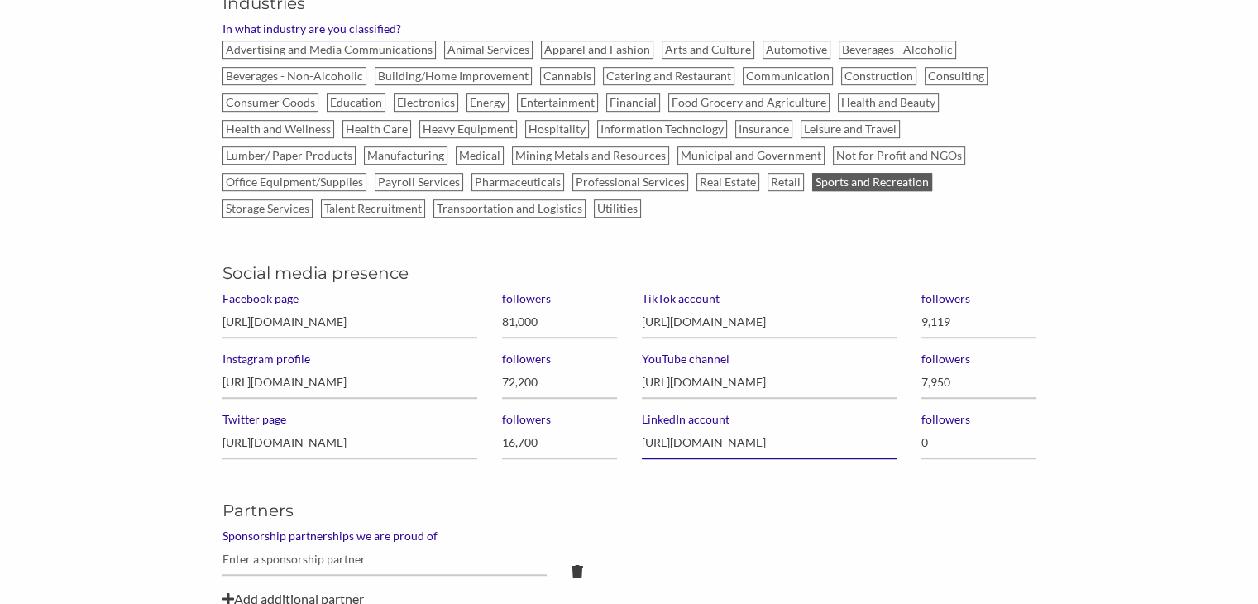
type input "https://www.linkedin.com/company/sprucemeadows/"
click at [956, 434] on input "0" at bounding box center [978, 443] width 115 height 32
type input "3,000"
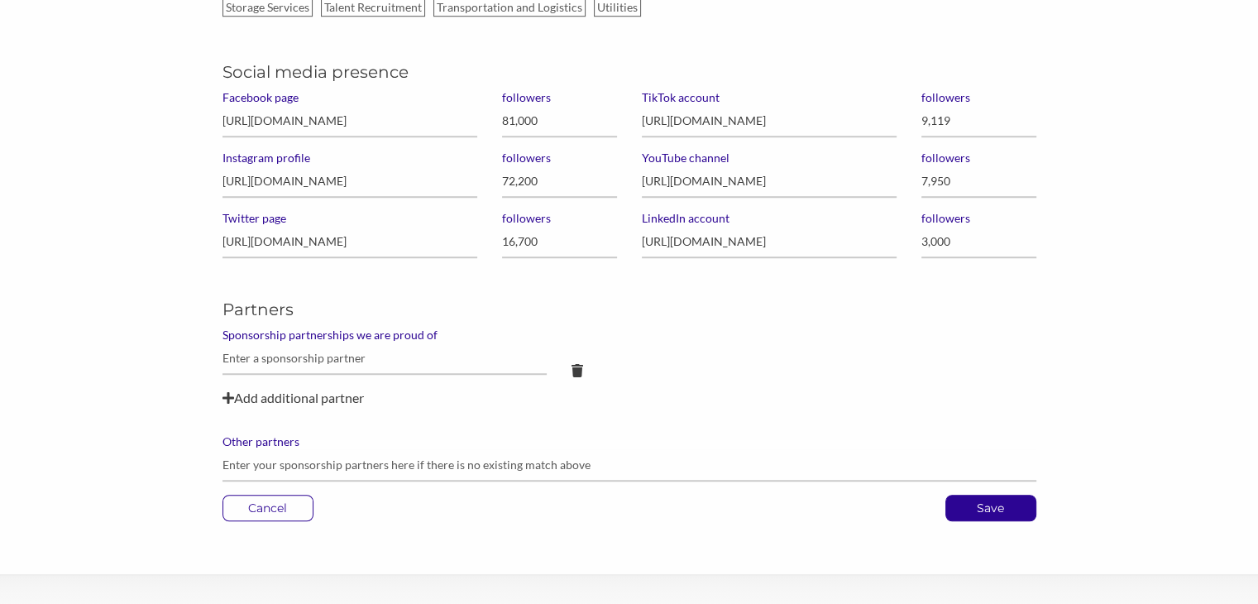
scroll to position [1199, 0]
click at [345, 353] on input "text" at bounding box center [384, 358] width 325 height 32
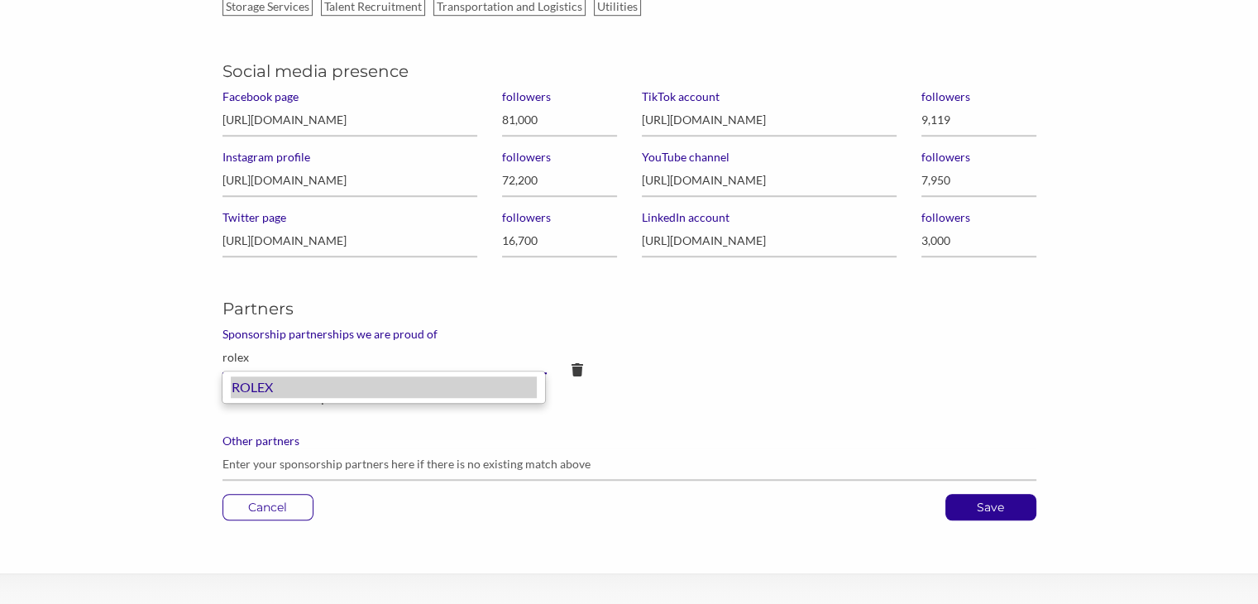
click at [266, 394] on div "ROLEX" at bounding box center [384, 387] width 306 height 22
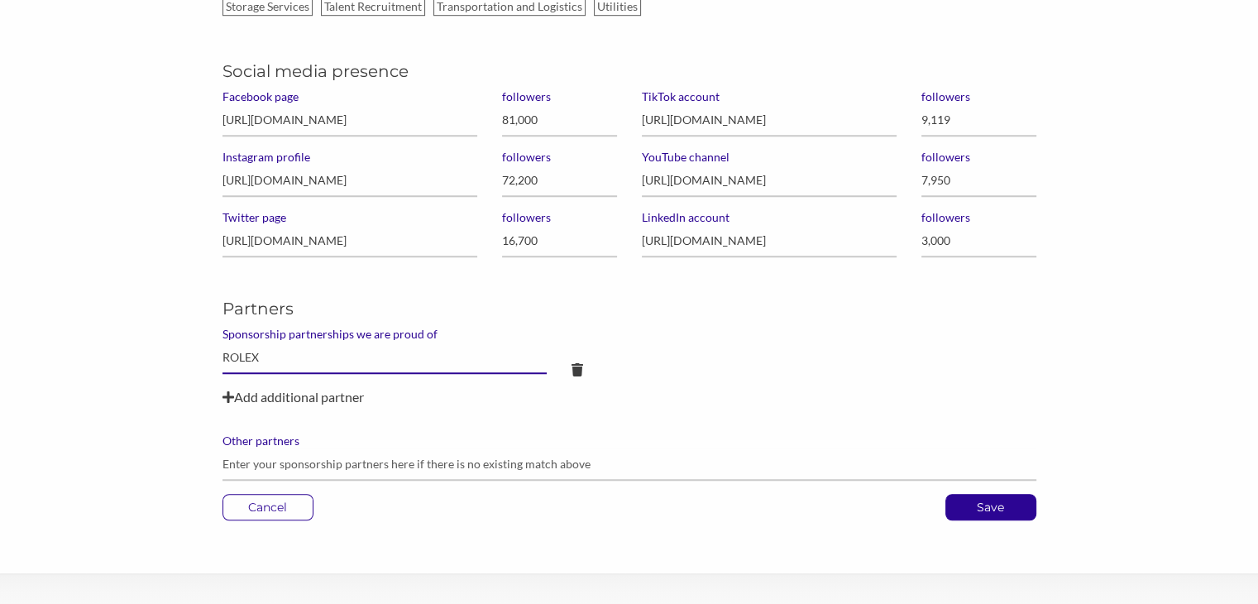
type input "ROLEX"
click at [274, 394] on div "Add additional partner" at bounding box center [629, 397] width 814 height 20
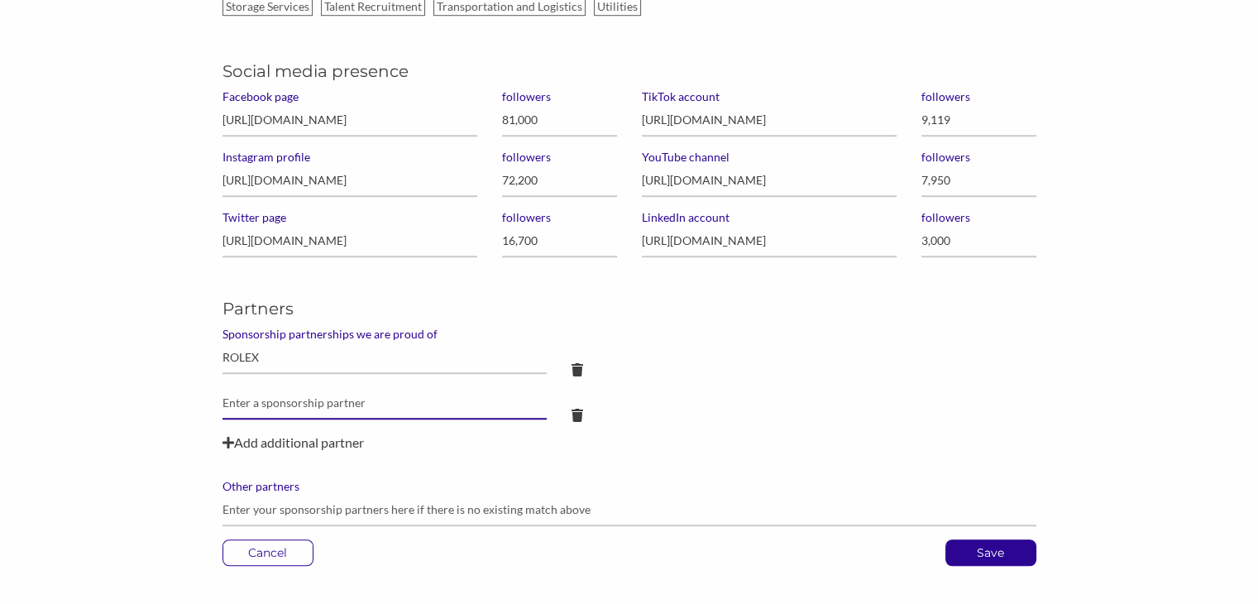
click at [274, 374] on input "text" at bounding box center [384, 358] width 325 height 32
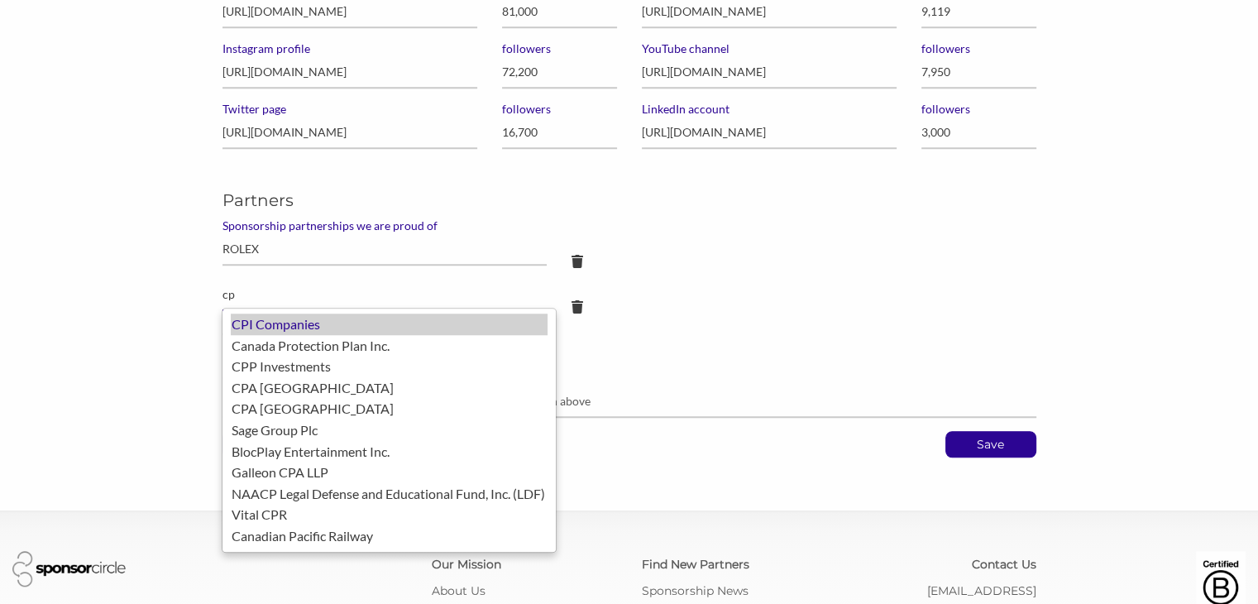
scroll to position [1308, 0]
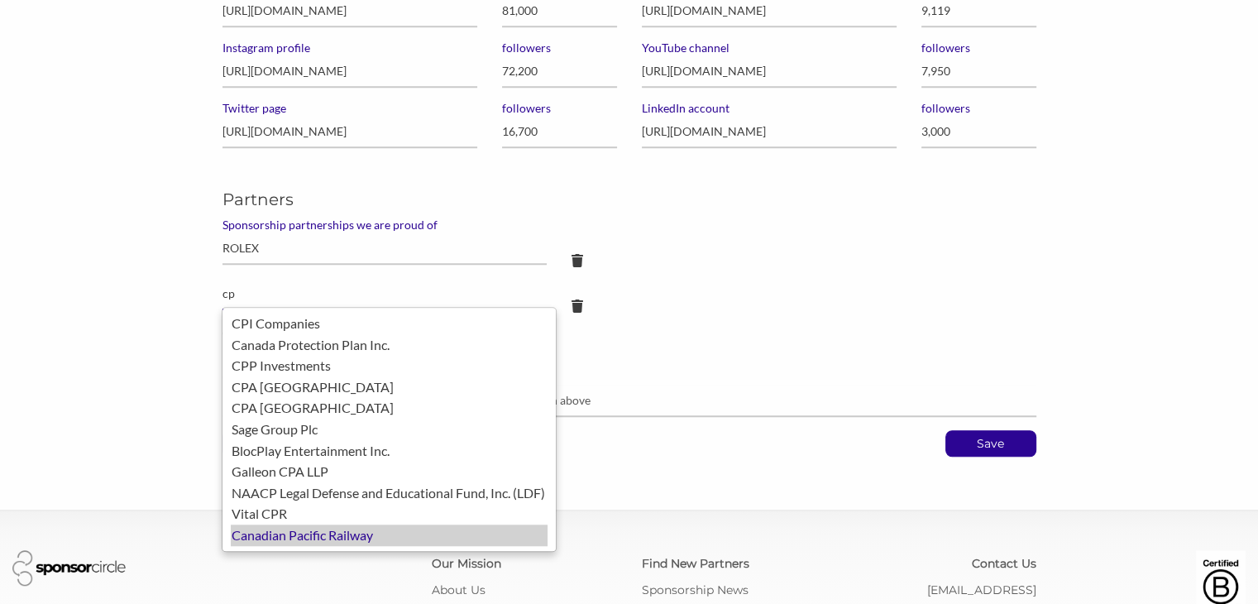
click at [296, 537] on div "Canadian Pacific Railway" at bounding box center [389, 535] width 317 height 22
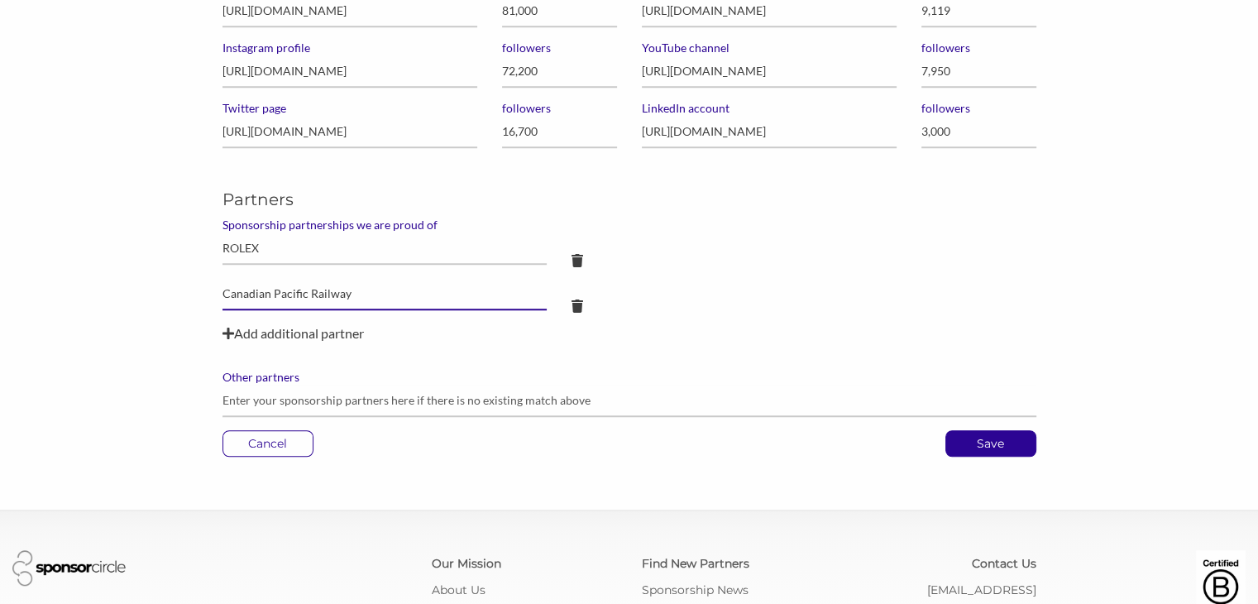
type input "Canadian Pacific Railway"
click at [292, 332] on div "Add additional partner" at bounding box center [629, 333] width 814 height 20
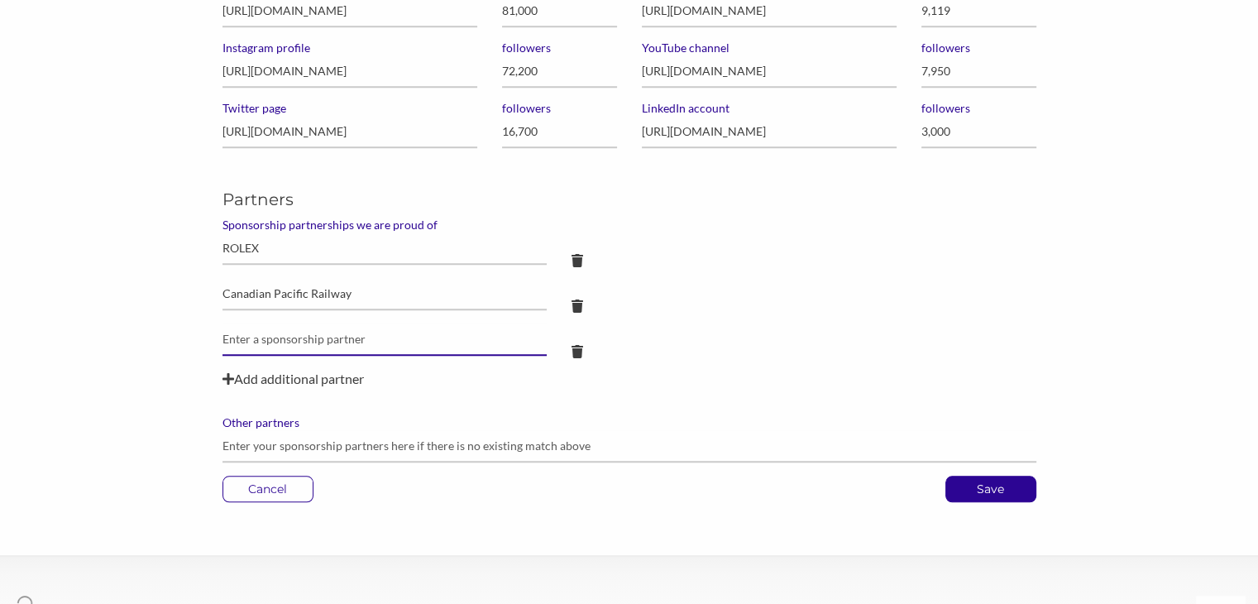
click at [292, 265] on input "text" at bounding box center [384, 248] width 325 height 32
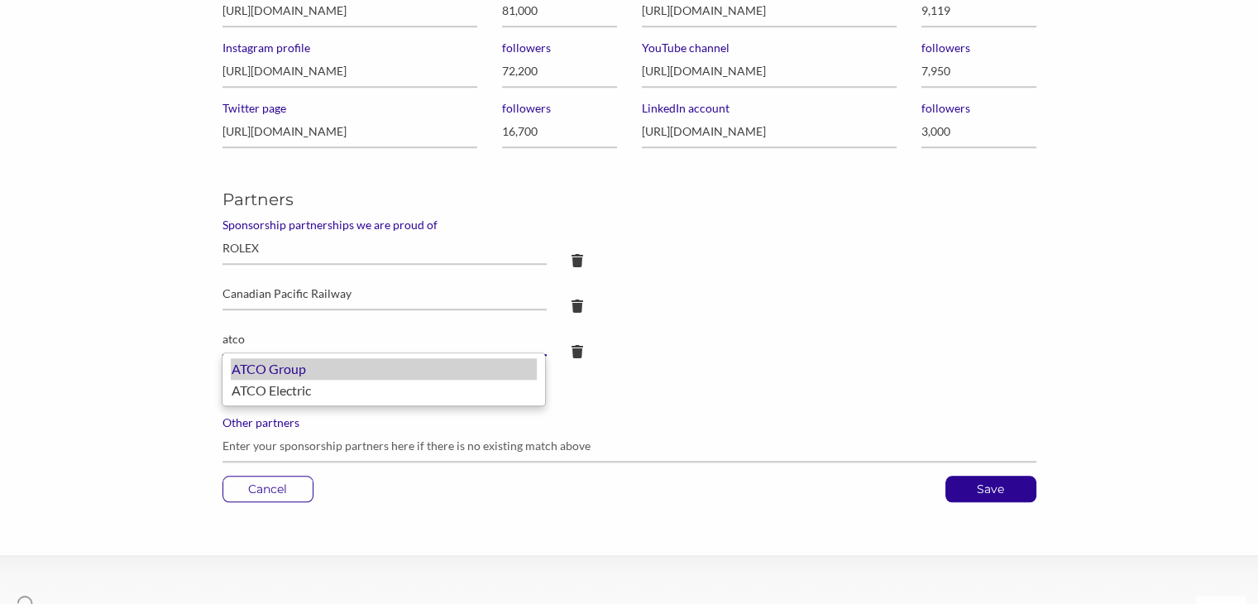
click at [276, 368] on div "ATCO Group" at bounding box center [384, 369] width 306 height 22
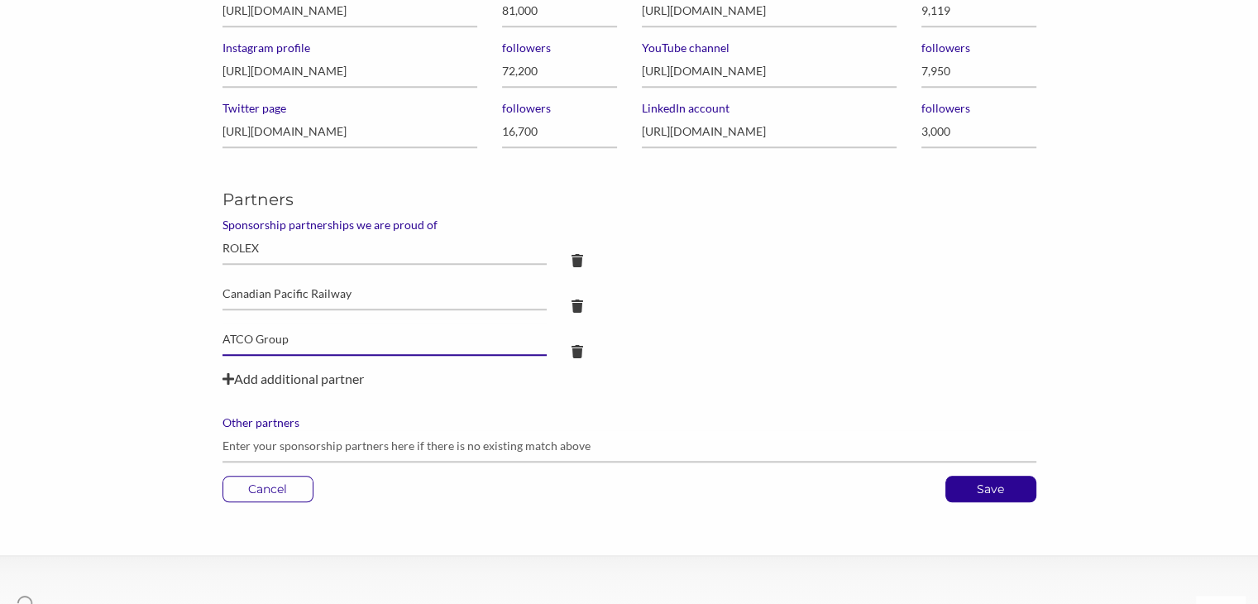
type input "ATCO Group"
click at [325, 377] on div "Add additional partner" at bounding box center [629, 379] width 814 height 20
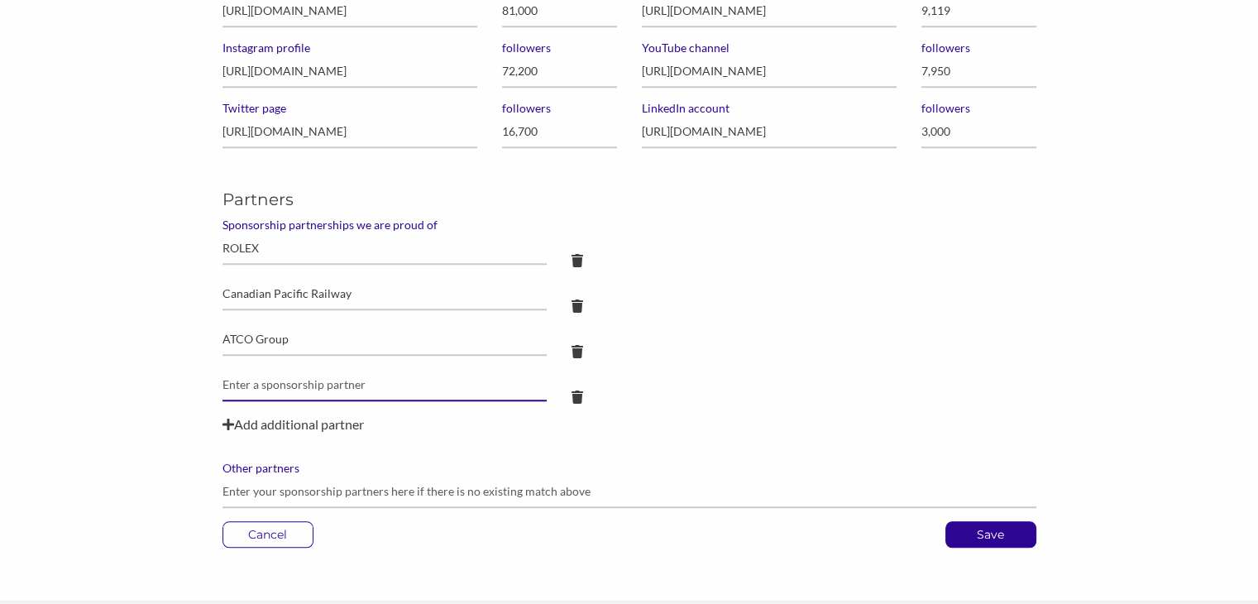
click at [324, 265] on input "text" at bounding box center [384, 248] width 325 height 32
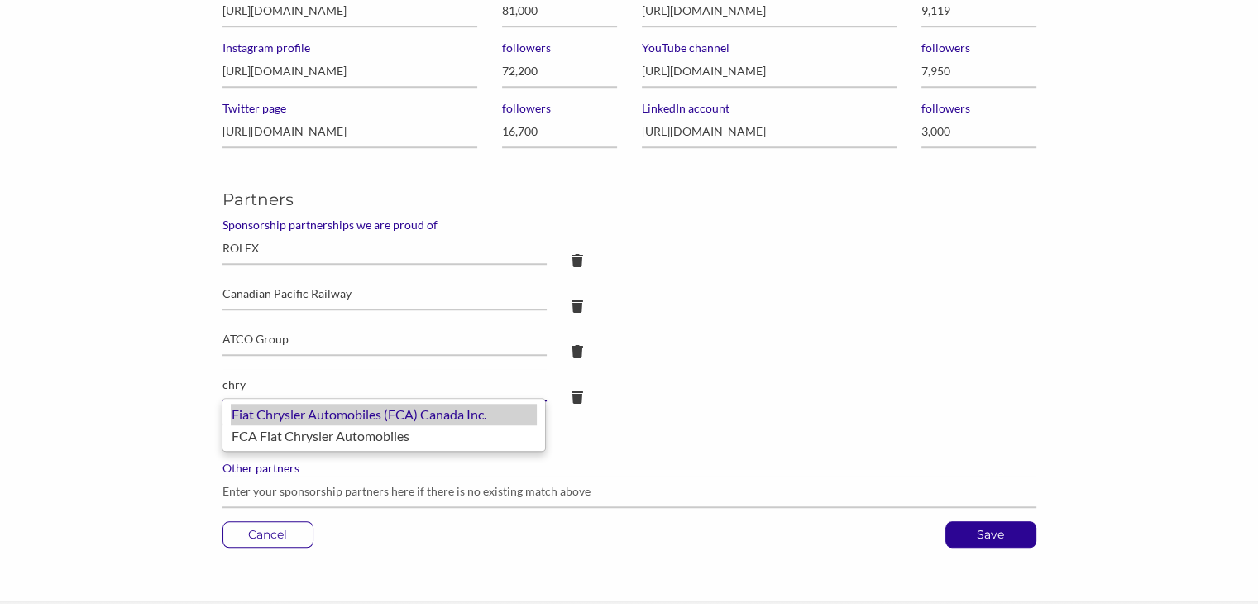
click at [314, 415] on div "Fiat Chrysler Automobiles (FCA) Canada Inc." at bounding box center [384, 415] width 306 height 22
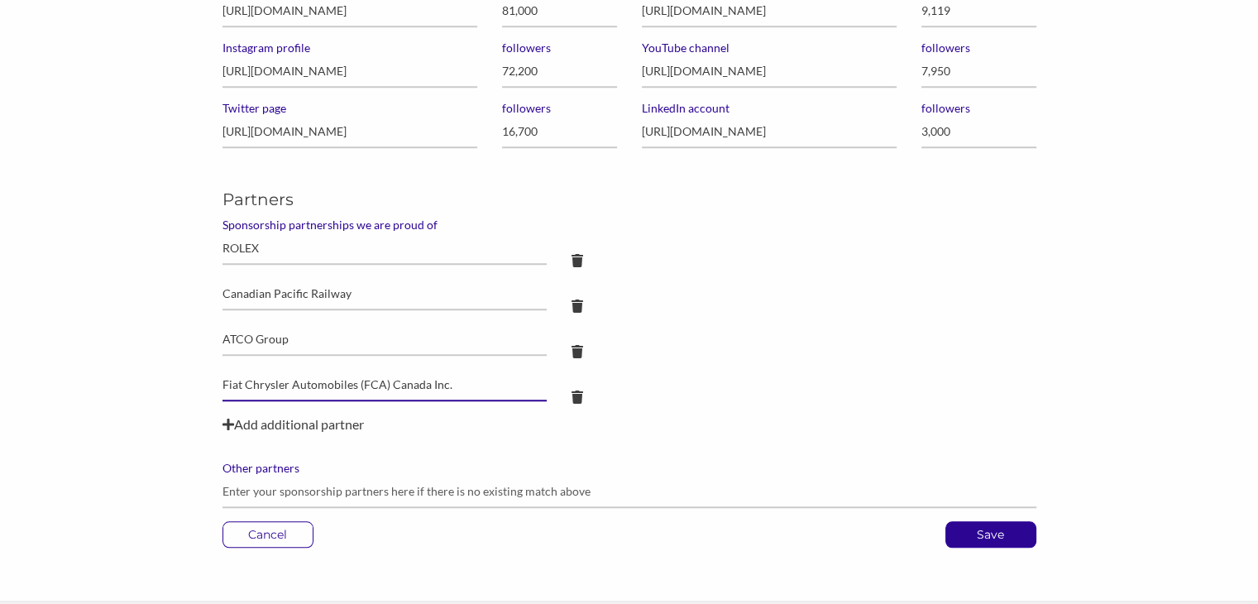
type input "Fiat Chrysler Automobiles (FCA) Canada Inc."
click at [323, 418] on div "Add additional partner" at bounding box center [629, 424] width 814 height 20
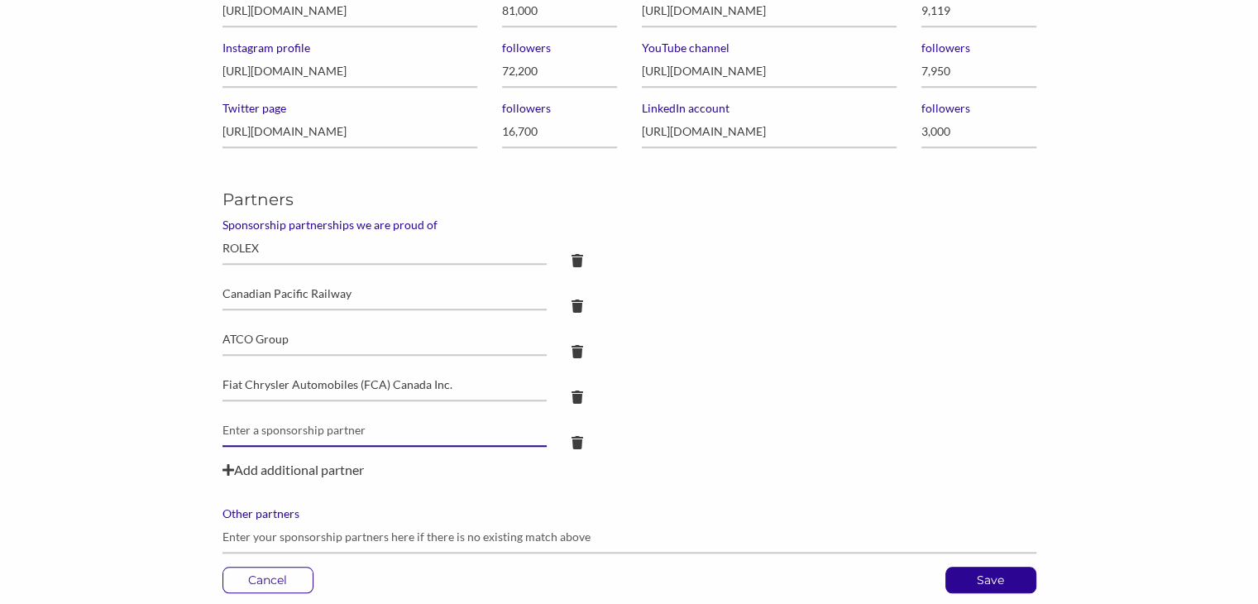
click at [323, 265] on input "text" at bounding box center [384, 248] width 325 height 32
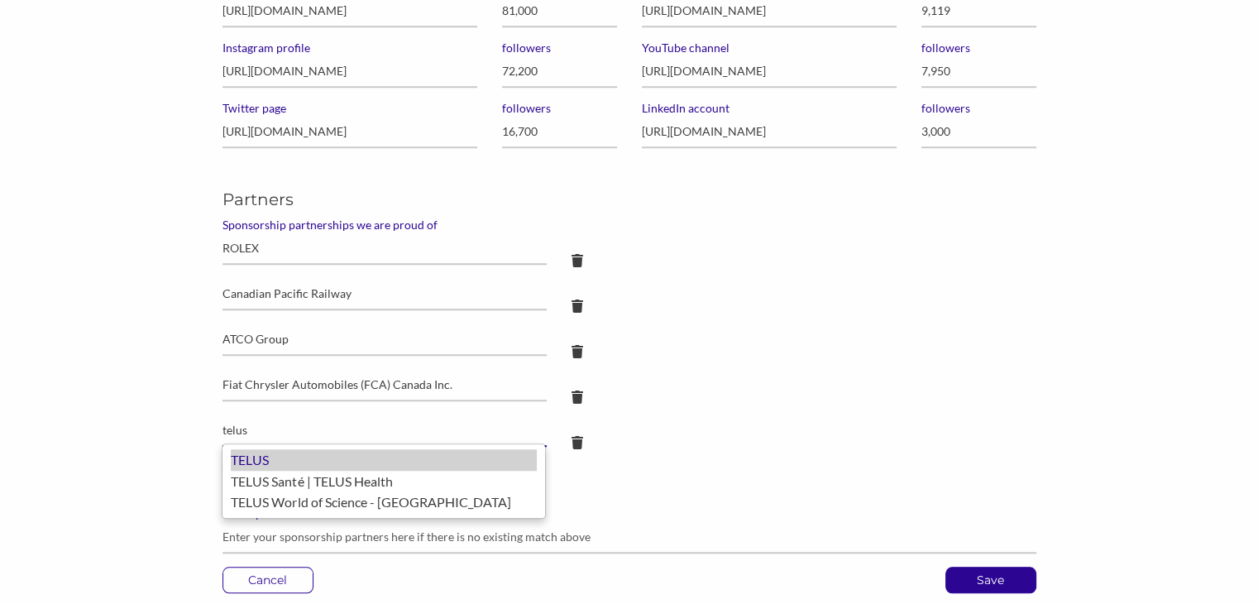
click at [265, 455] on div "TELUS" at bounding box center [384, 460] width 306 height 22
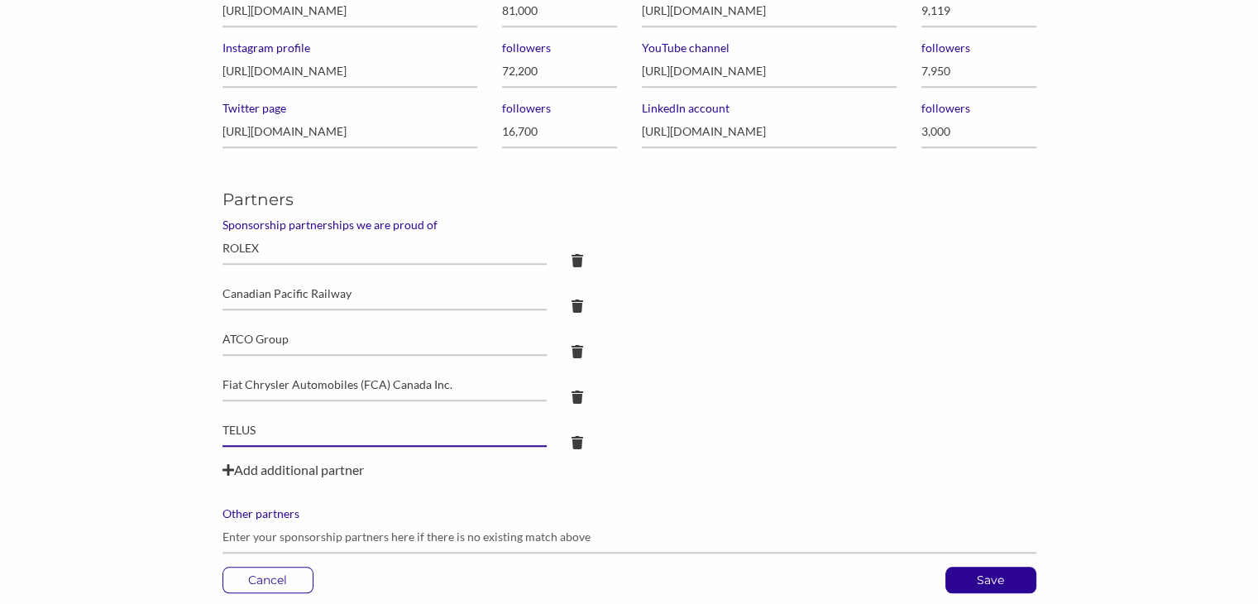
type input "TELUS"
click at [262, 467] on div "Add additional partner" at bounding box center [629, 470] width 814 height 20
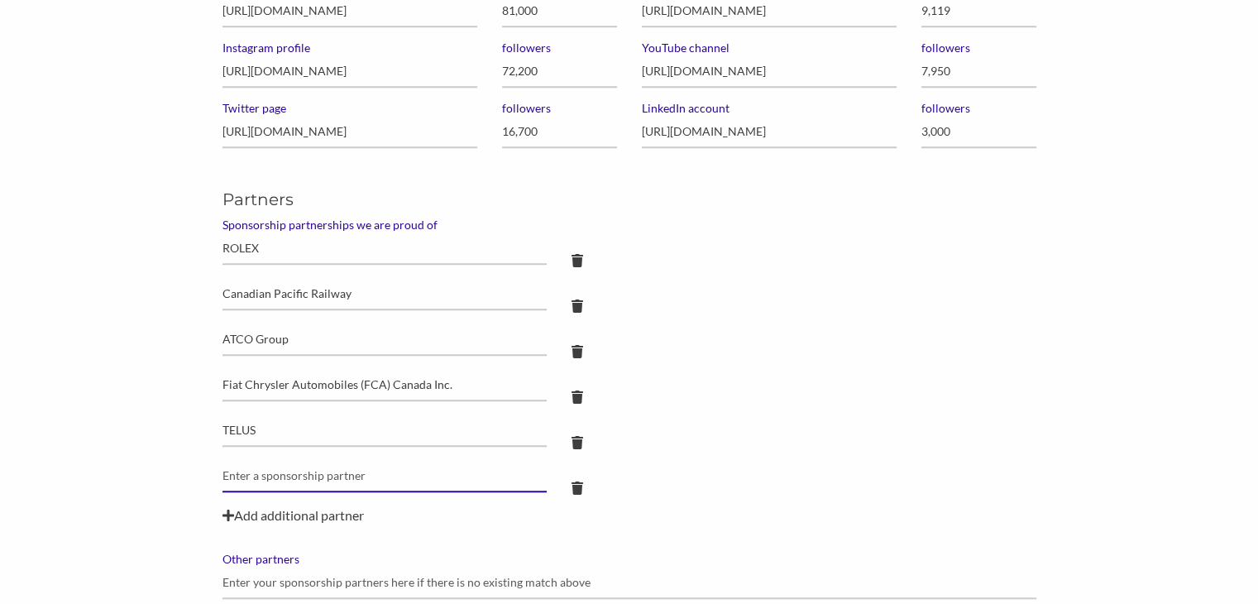
click at [262, 265] on input "text" at bounding box center [384, 248] width 325 height 32
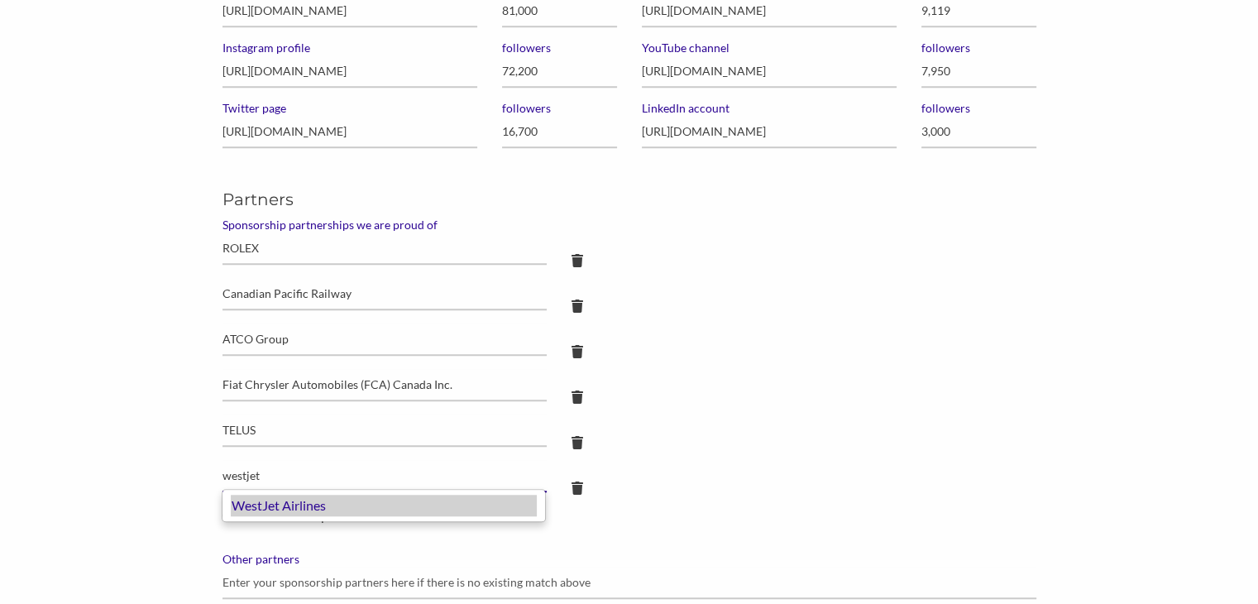
click at [254, 513] on div "WestJet Airlines" at bounding box center [384, 506] width 306 height 22
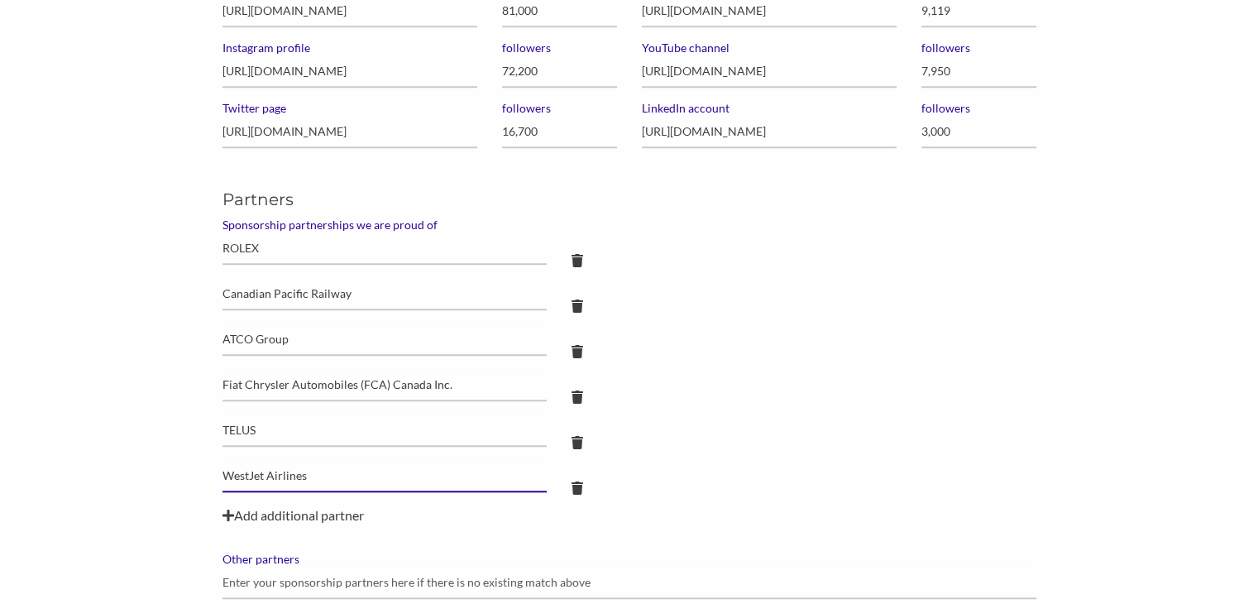
type input "WestJet Airlines"
click at [251, 513] on div "Add additional partner" at bounding box center [629, 515] width 814 height 20
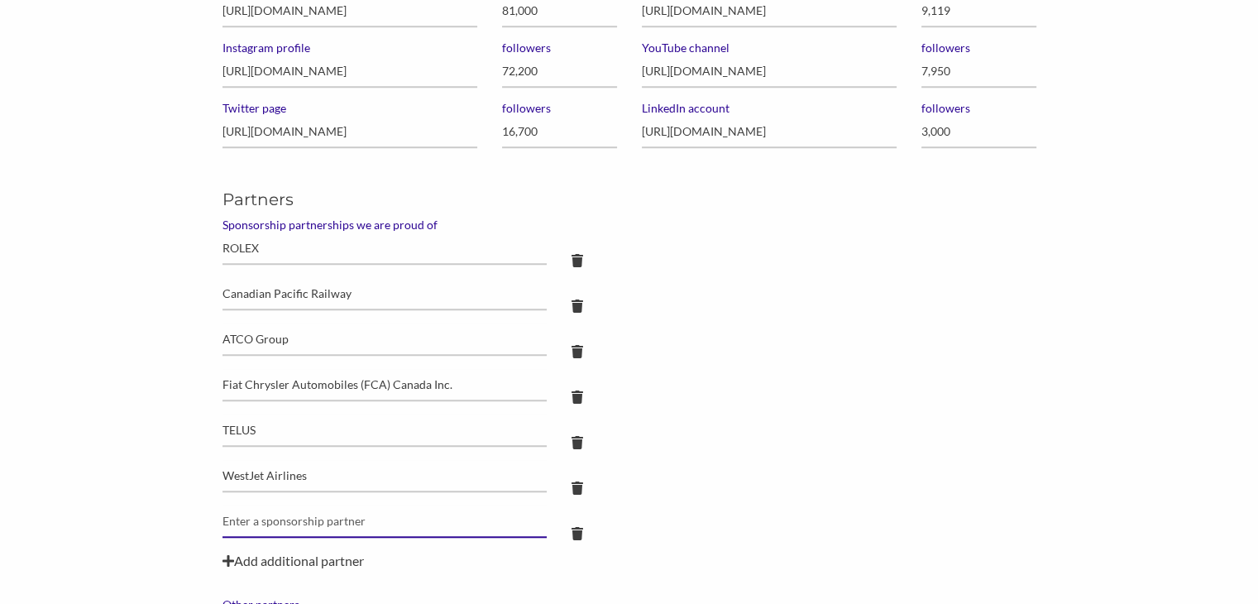
click at [251, 265] on input "text" at bounding box center [384, 248] width 325 height 32
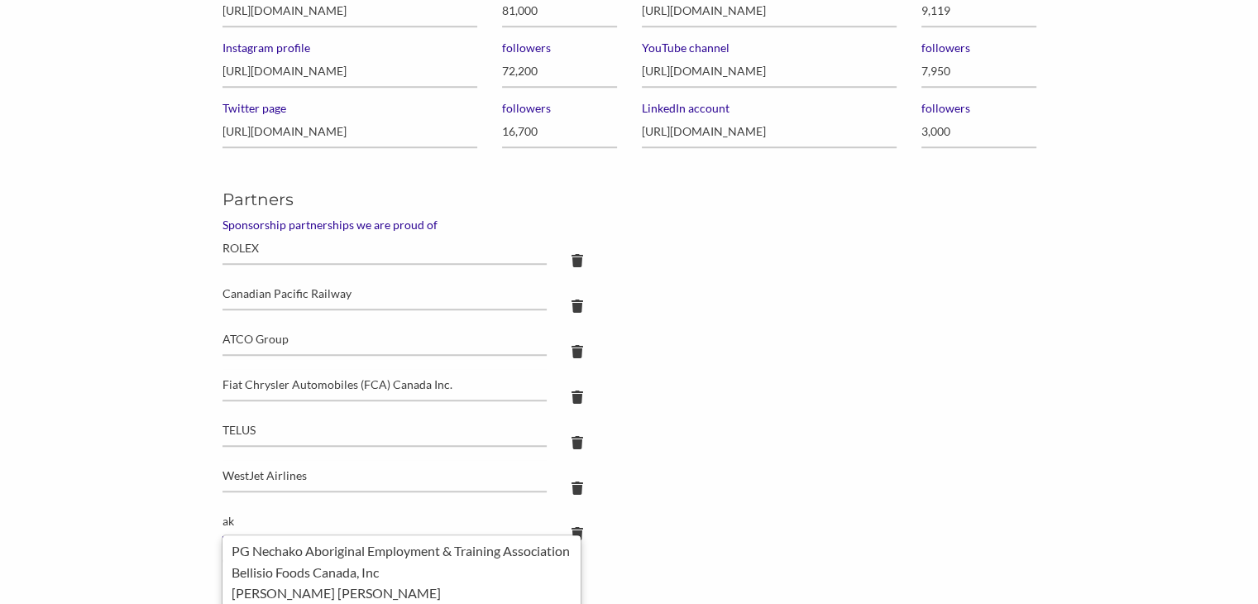
type input "a"
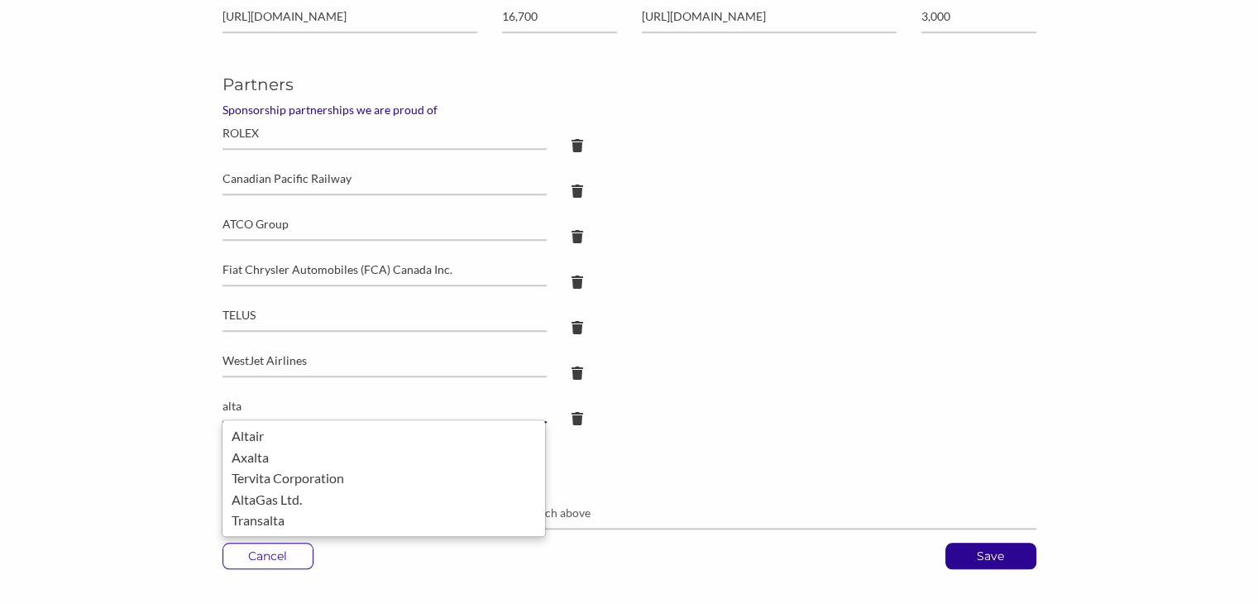
scroll to position [1426, 0]
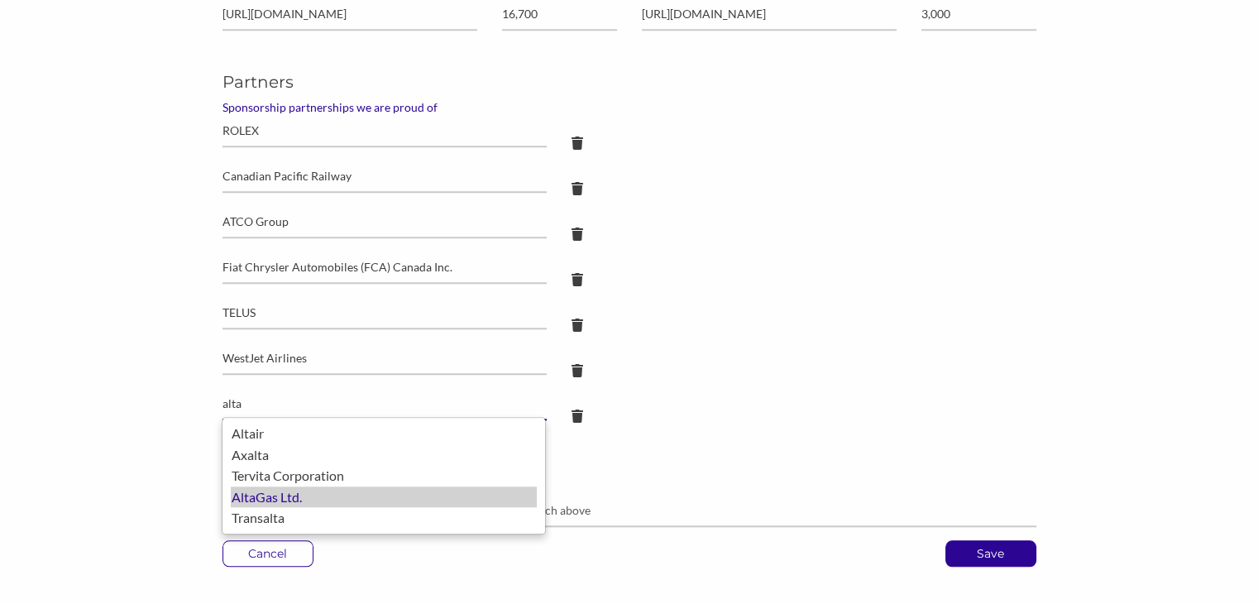
click at [251, 493] on div "AltaGas Ltd." at bounding box center [384, 497] width 306 height 22
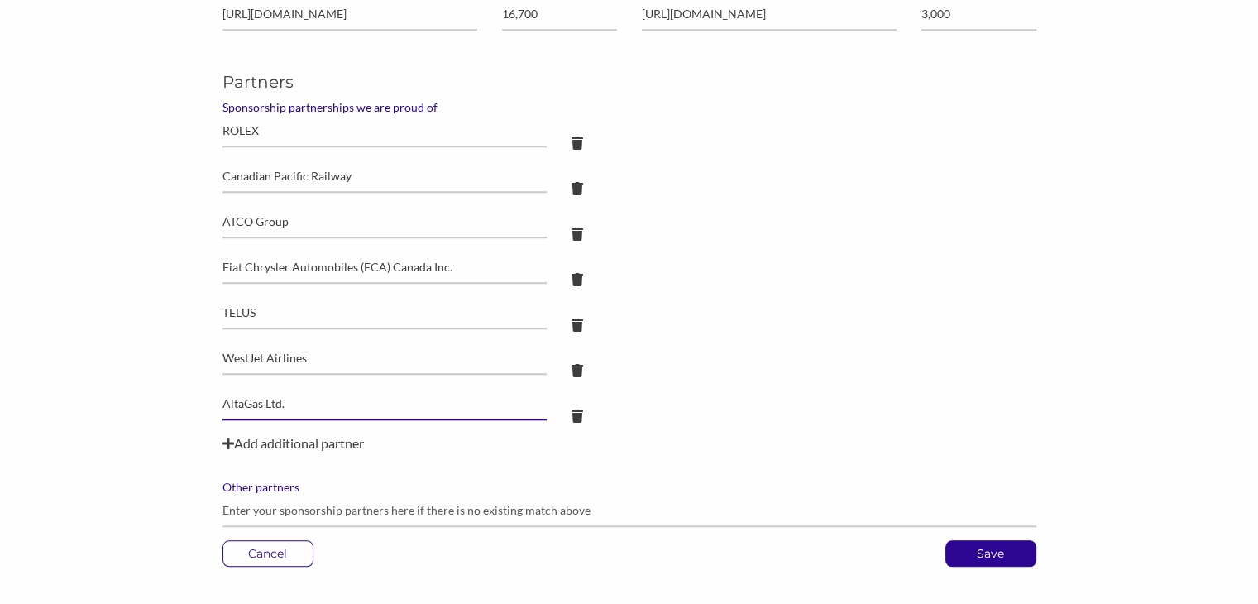
type input "AltaGas Ltd."
click at [264, 445] on div "Add additional partner" at bounding box center [629, 443] width 814 height 20
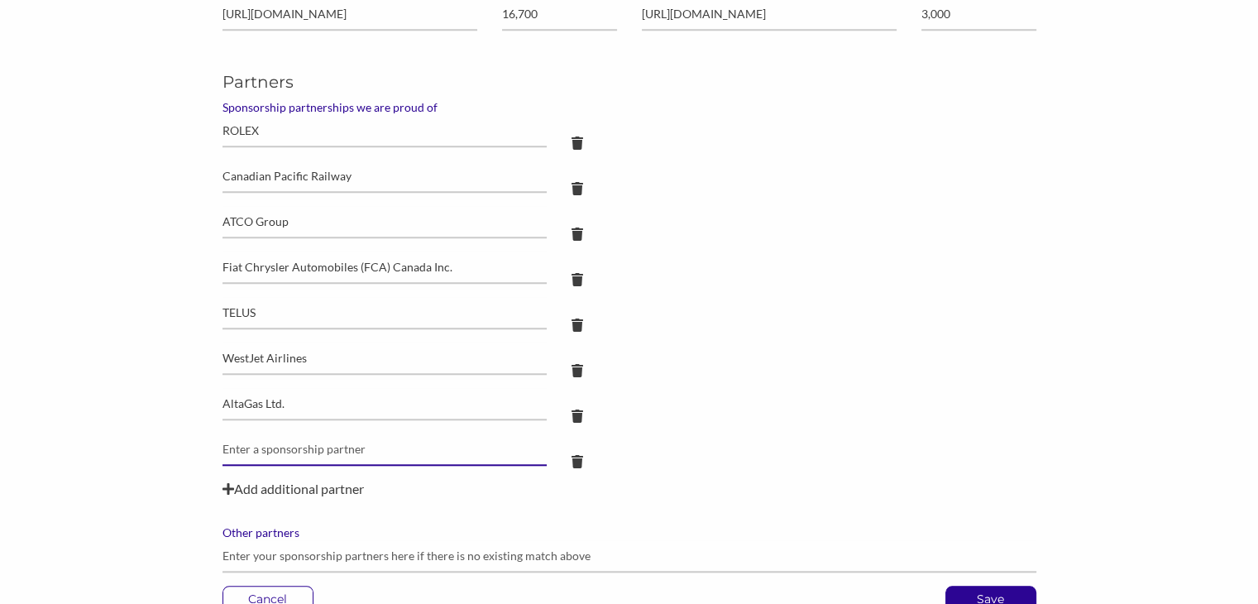
click at [264, 147] on input "text" at bounding box center [384, 131] width 325 height 32
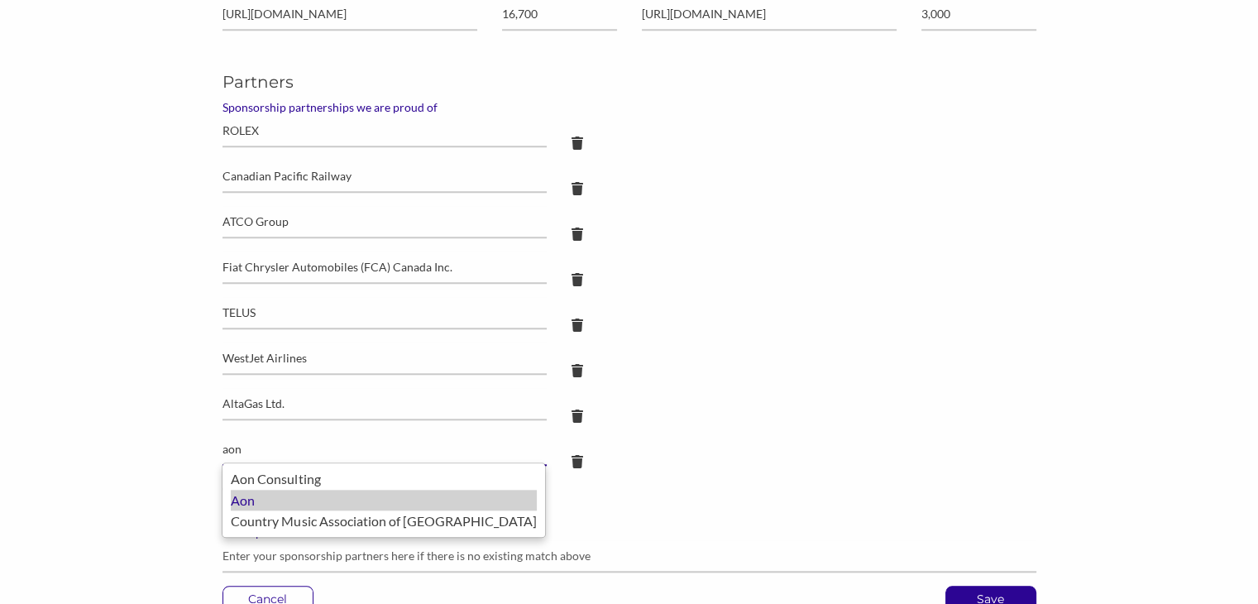
click at [247, 492] on div "Aon" at bounding box center [384, 501] width 306 height 22
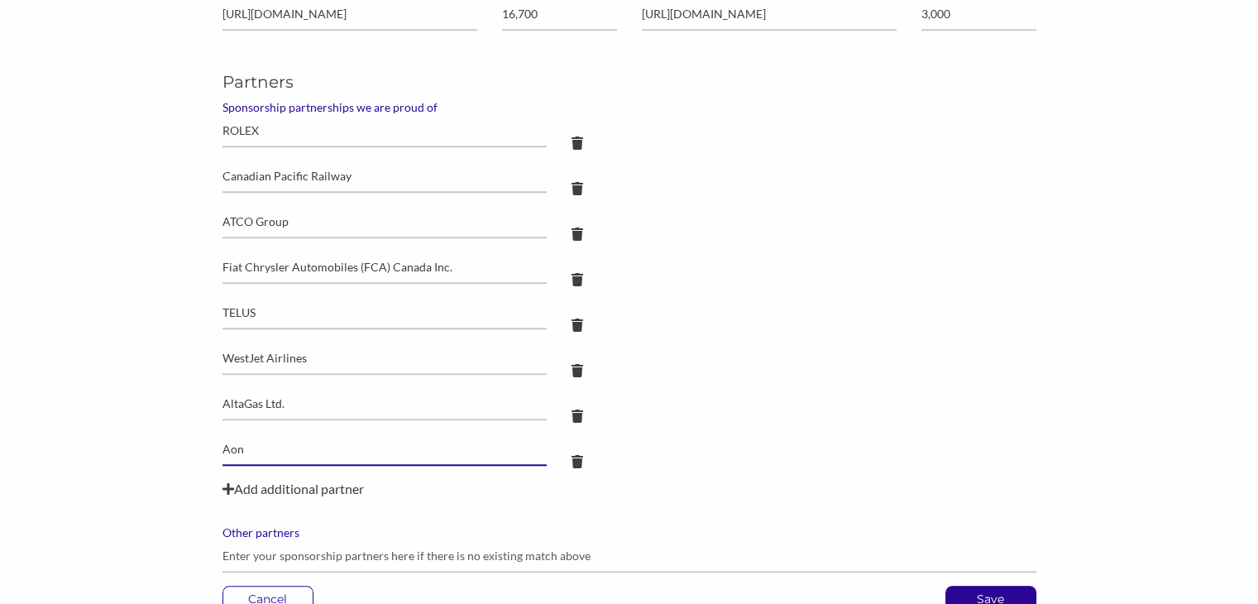
type input "Aon"
click at [249, 483] on div "Add additional partner" at bounding box center [629, 489] width 814 height 20
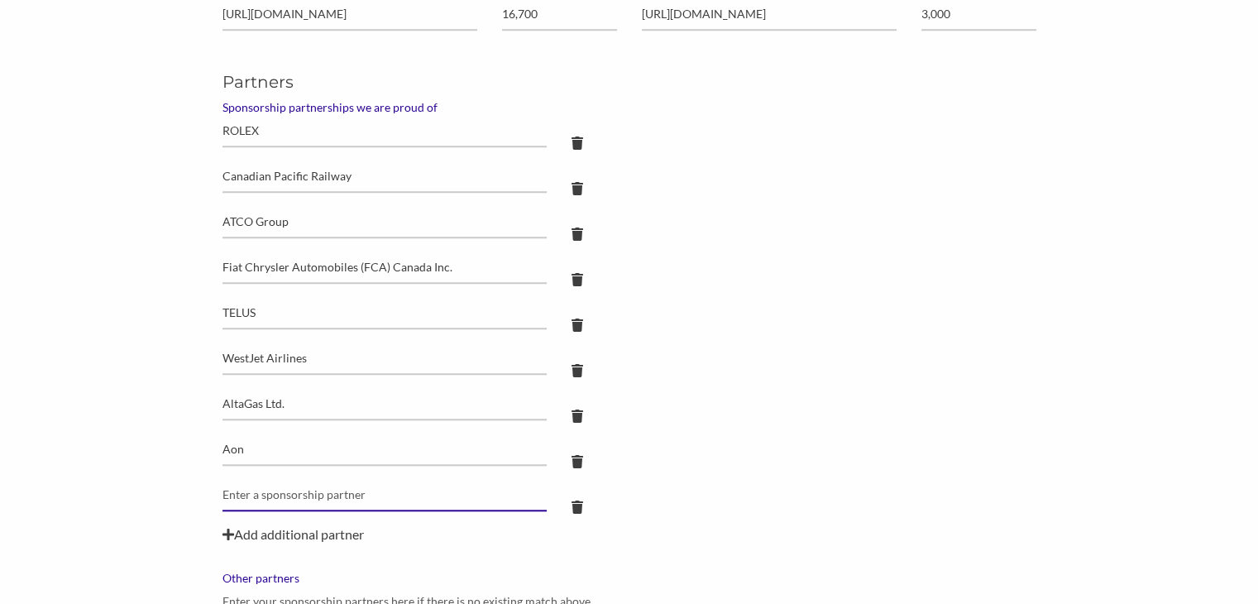
click at [249, 147] on input "text" at bounding box center [384, 131] width 325 height 32
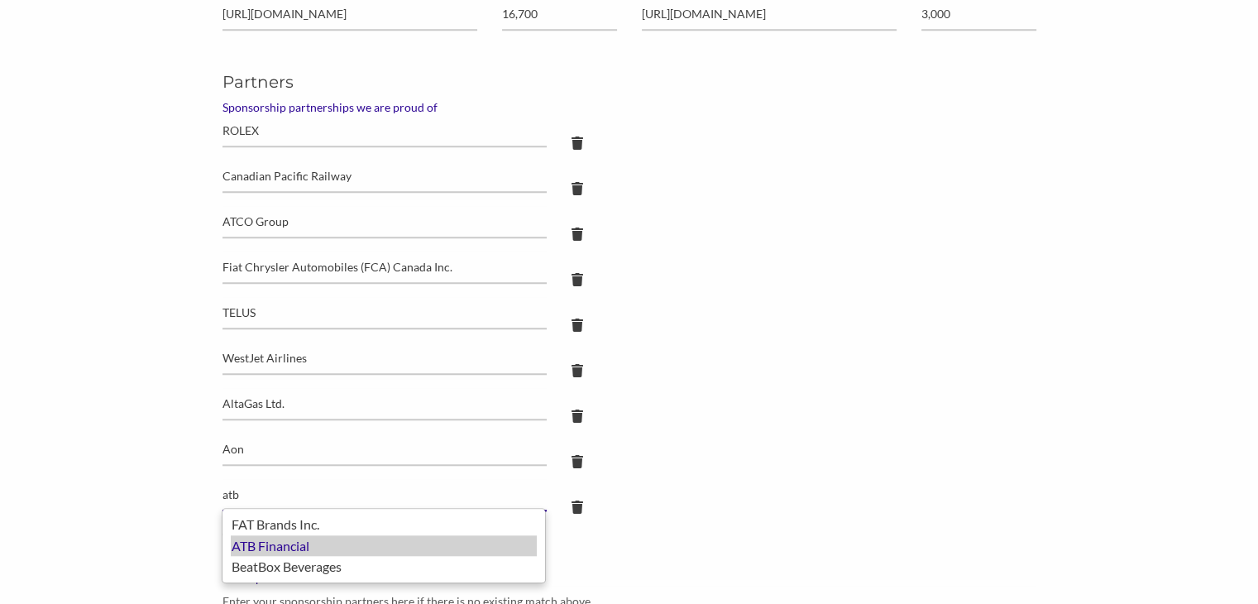
click at [264, 546] on div "ATB Financial" at bounding box center [384, 546] width 306 height 22
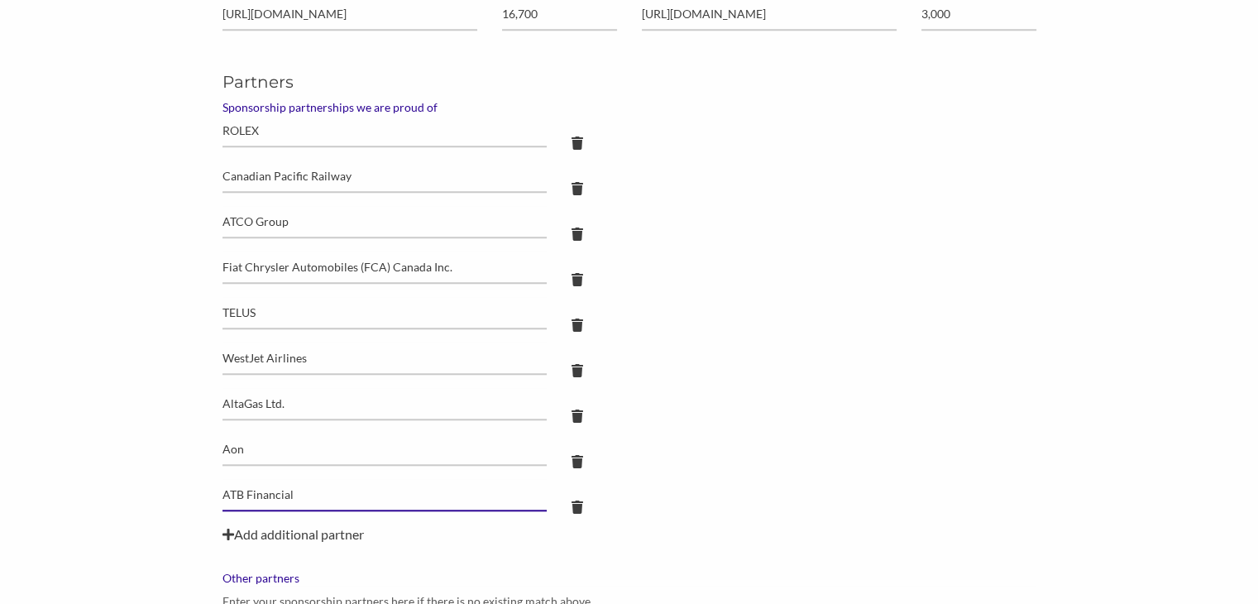
type input "ATB Financial"
click at [304, 530] on div "Add additional partner" at bounding box center [629, 534] width 814 height 20
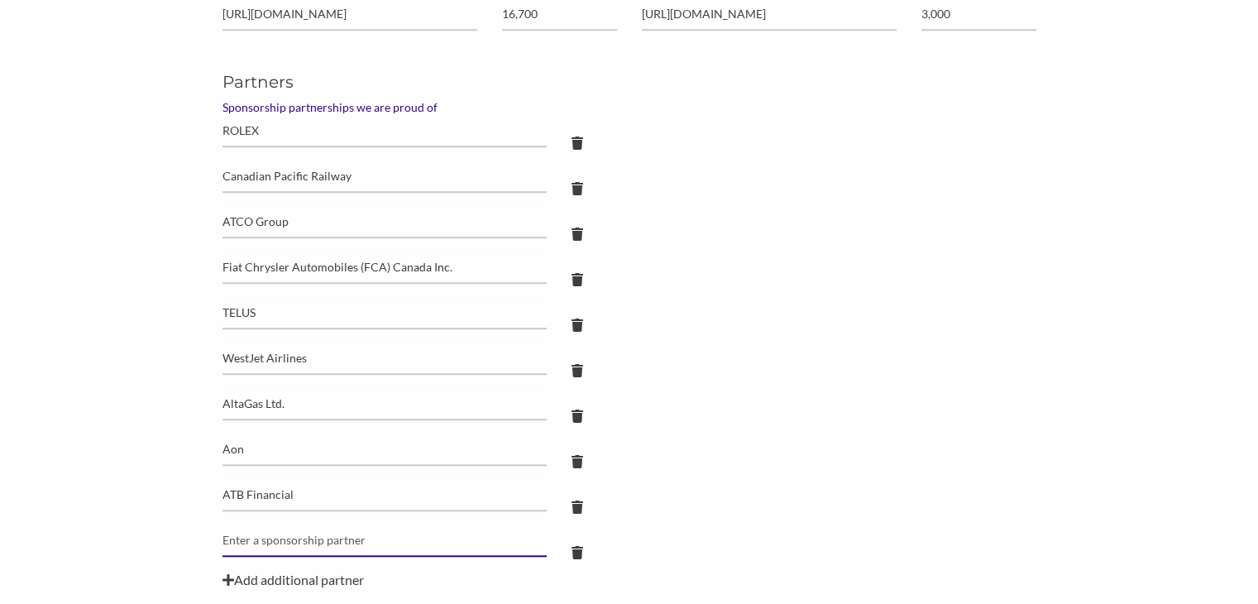
click at [304, 147] on input "text" at bounding box center [384, 131] width 325 height 32
click at [284, 573] on div "Bantrel Corporation" at bounding box center [384, 570] width 306 height 22
type input "Bantrel Corporation"
click at [284, 576] on div "Add additional partner" at bounding box center [629, 580] width 814 height 20
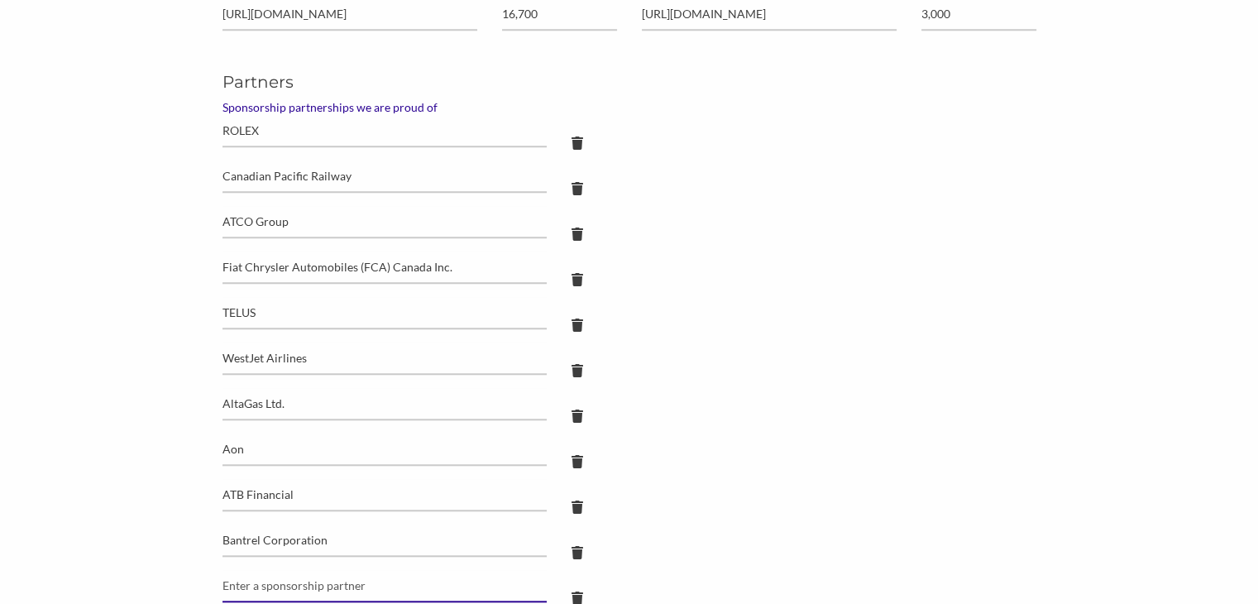
click at [284, 147] on input "text" at bounding box center [384, 131] width 325 height 32
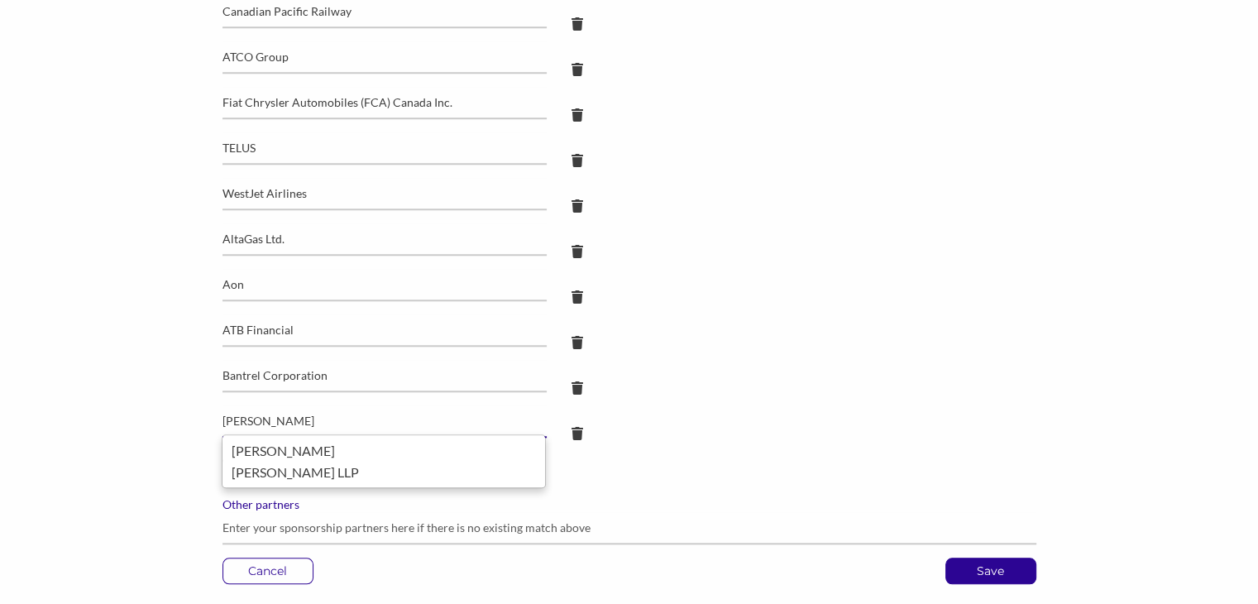
scroll to position [1592, 0]
click at [287, 471] on div "[PERSON_NAME] LLP" at bounding box center [384, 471] width 306 height 22
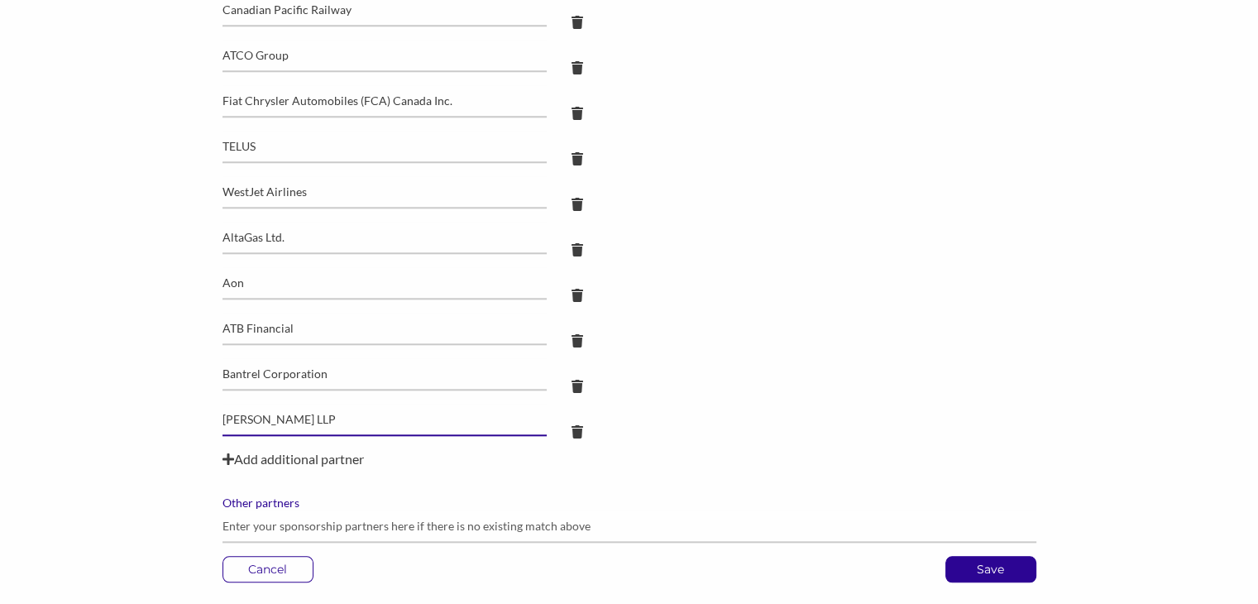
type input "[PERSON_NAME] LLP"
click at [294, 457] on div "Add additional partner" at bounding box center [629, 459] width 814 height 20
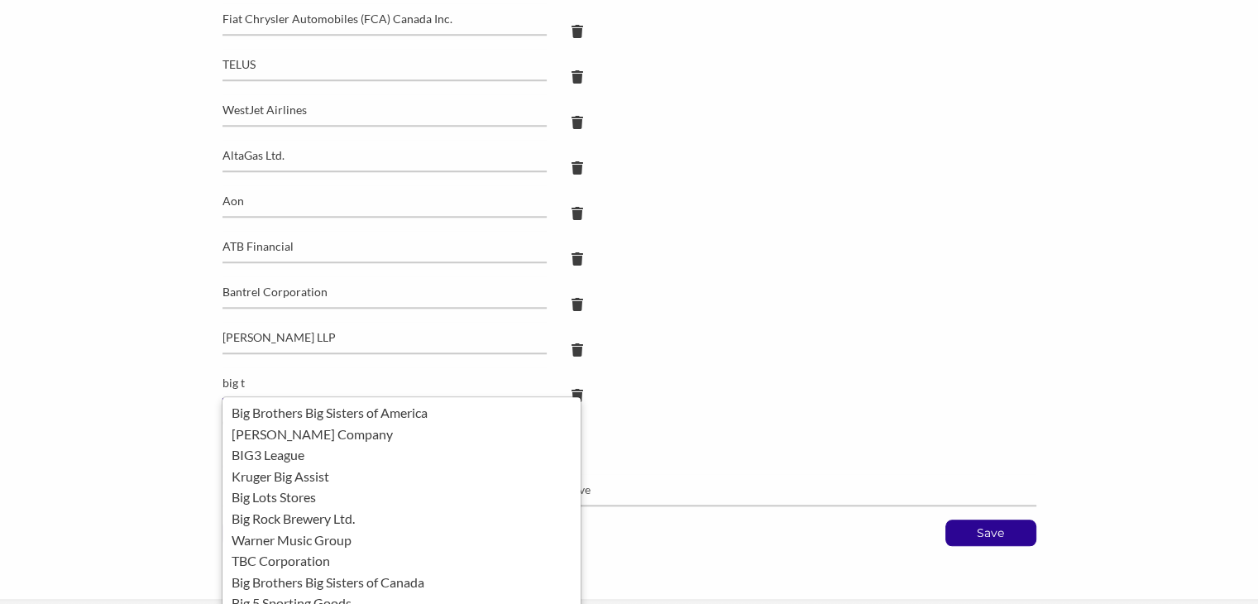
scroll to position [1678, 0]
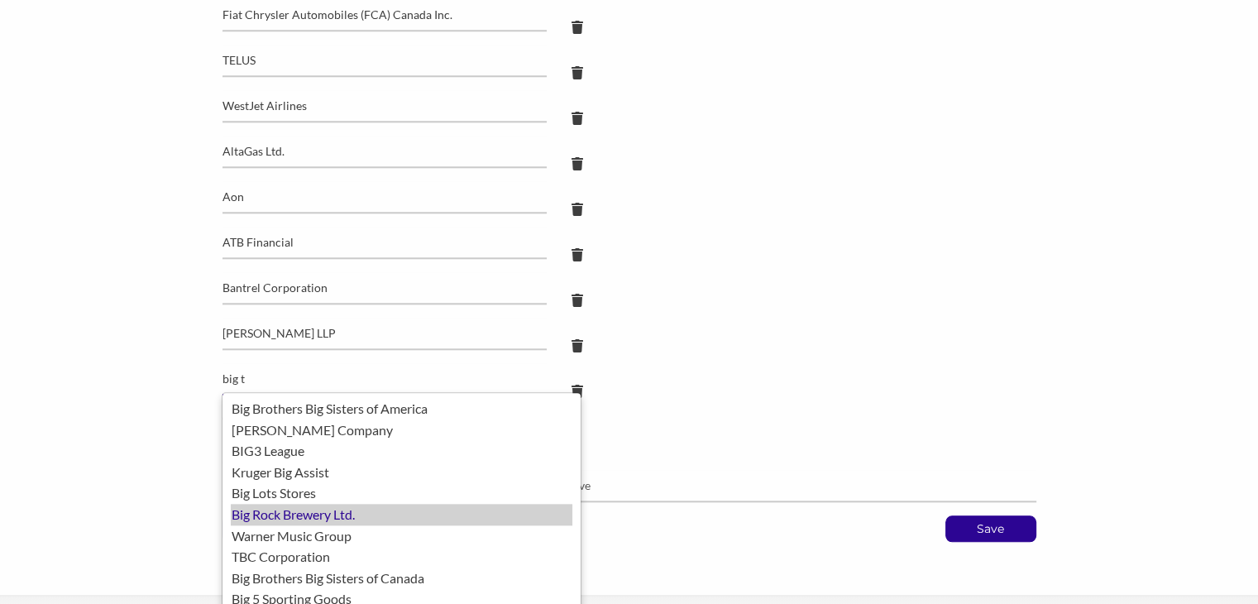
click at [277, 513] on div "Big Rock Brewery Ltd." at bounding box center [402, 515] width 342 height 22
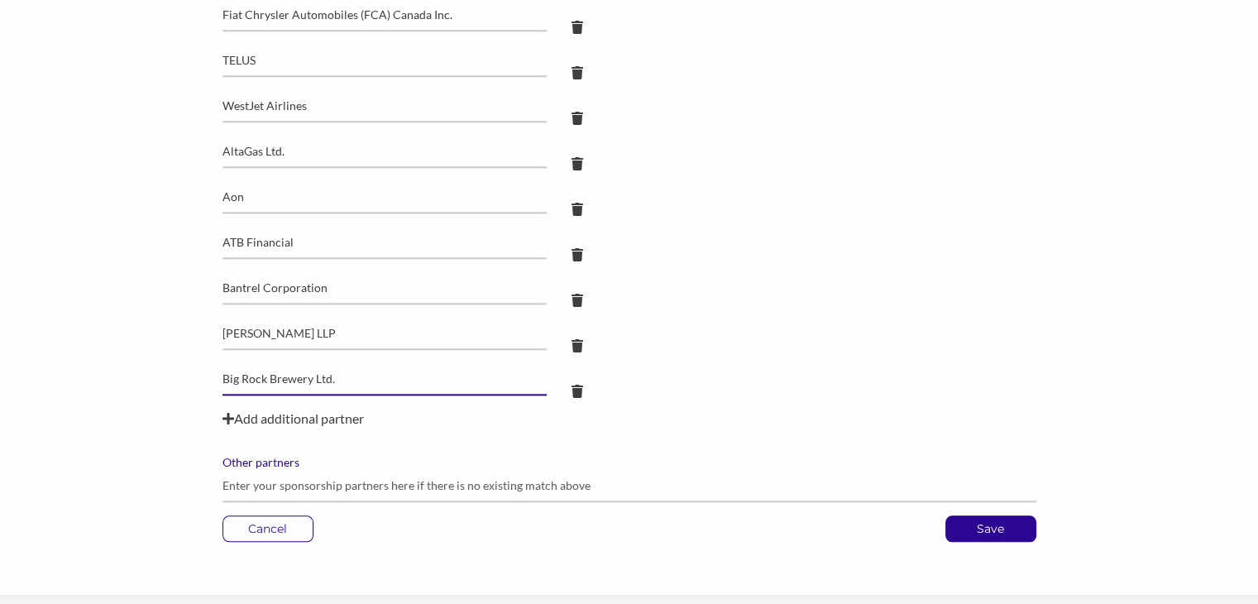
type input "Big Rock Brewery Ltd."
click at [311, 418] on div "Add additional partner" at bounding box center [629, 419] width 814 height 20
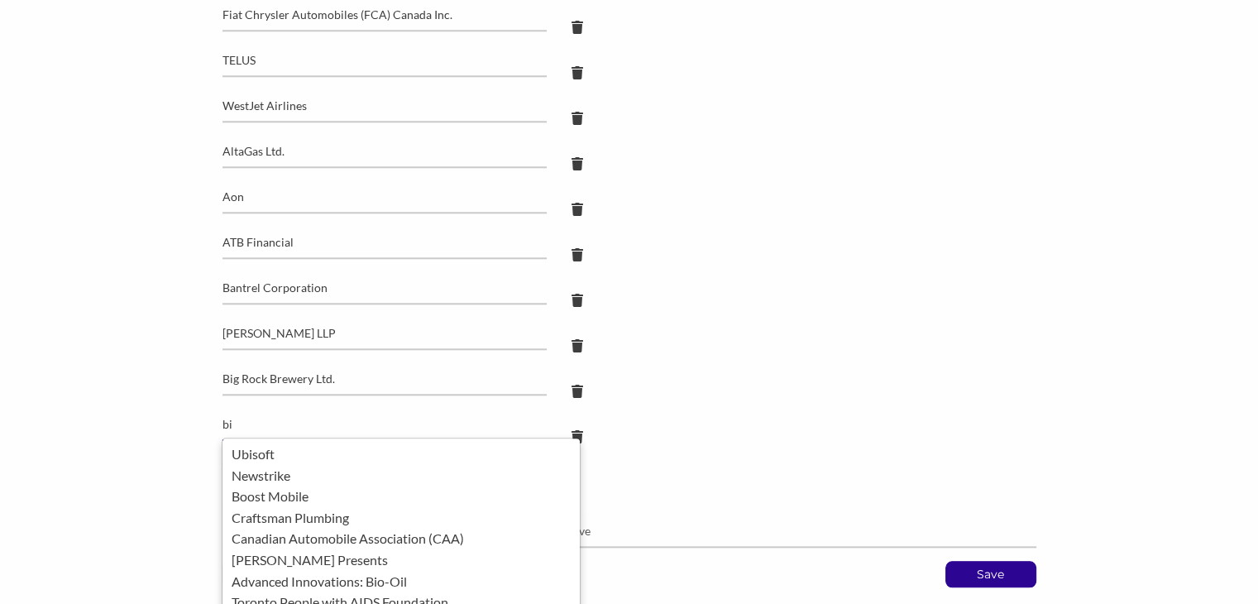
type input "b"
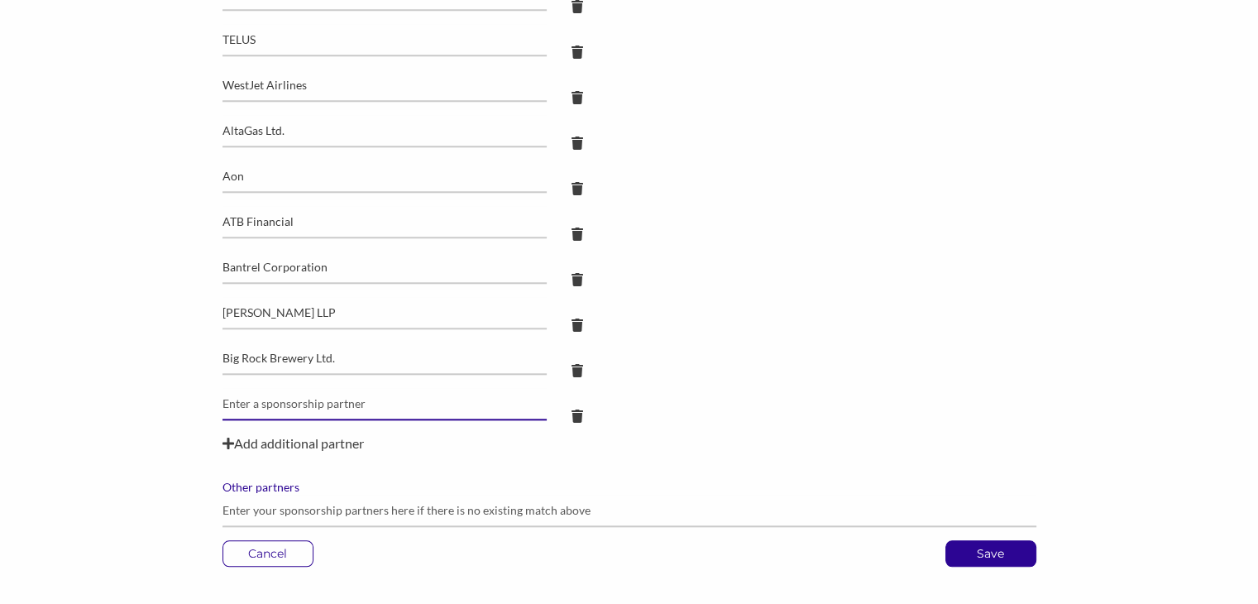
scroll to position [1714, 0]
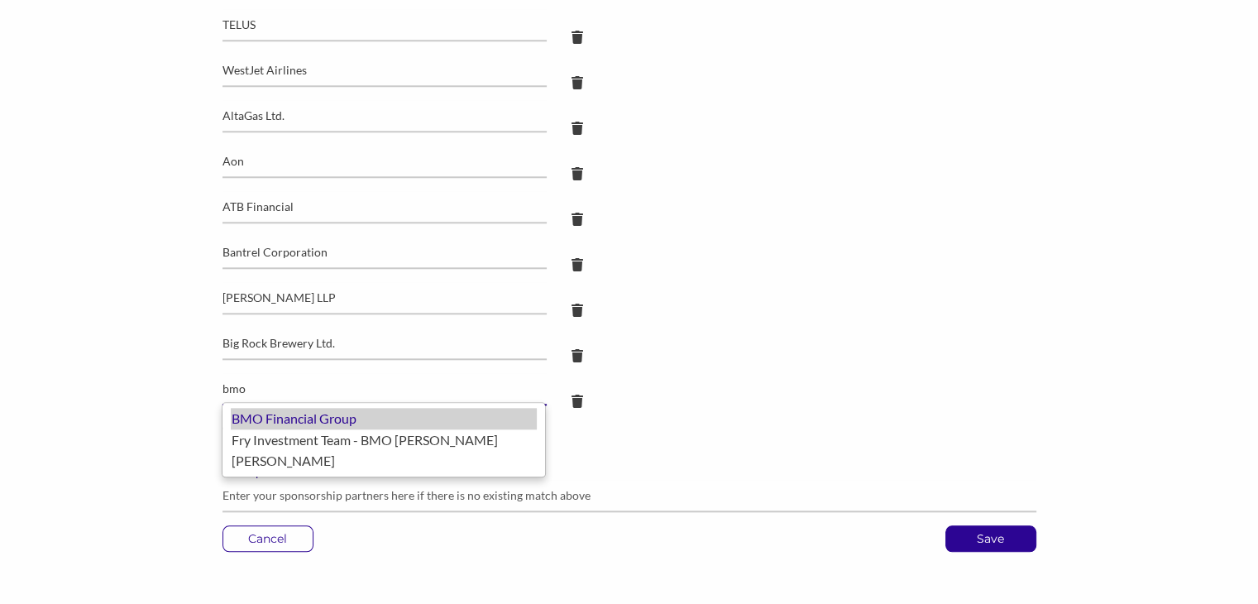
click at [308, 420] on div "BMO Financial Group" at bounding box center [384, 419] width 306 height 22
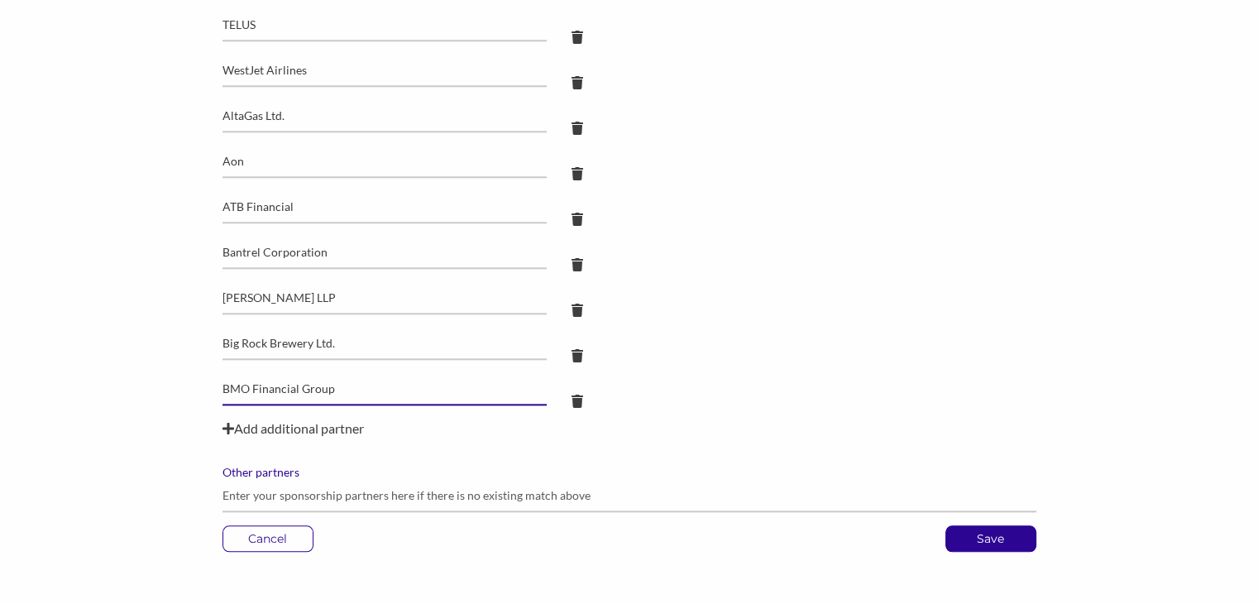
type input "BMO Financial Group"
click at [328, 429] on div "Add additional partner" at bounding box center [629, 428] width 814 height 20
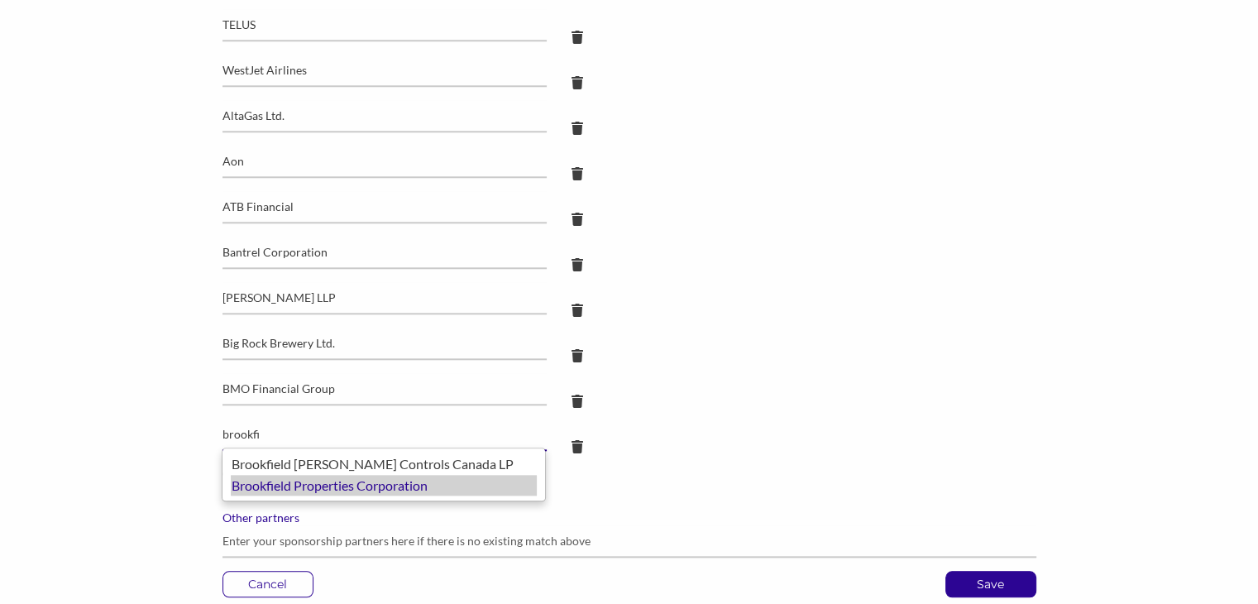
click at [320, 480] on div "Brookfield Properties Corporation" at bounding box center [384, 486] width 306 height 22
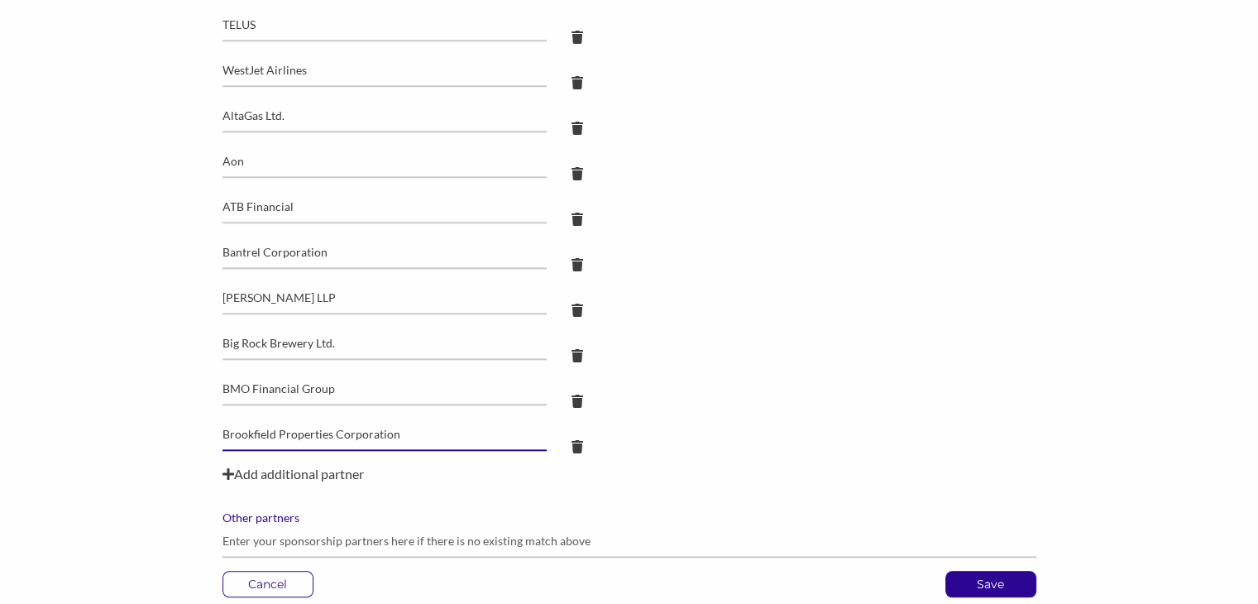
type input "Brookfield Properties Corporation"
click at [317, 471] on div "Add additional partner" at bounding box center [629, 474] width 814 height 20
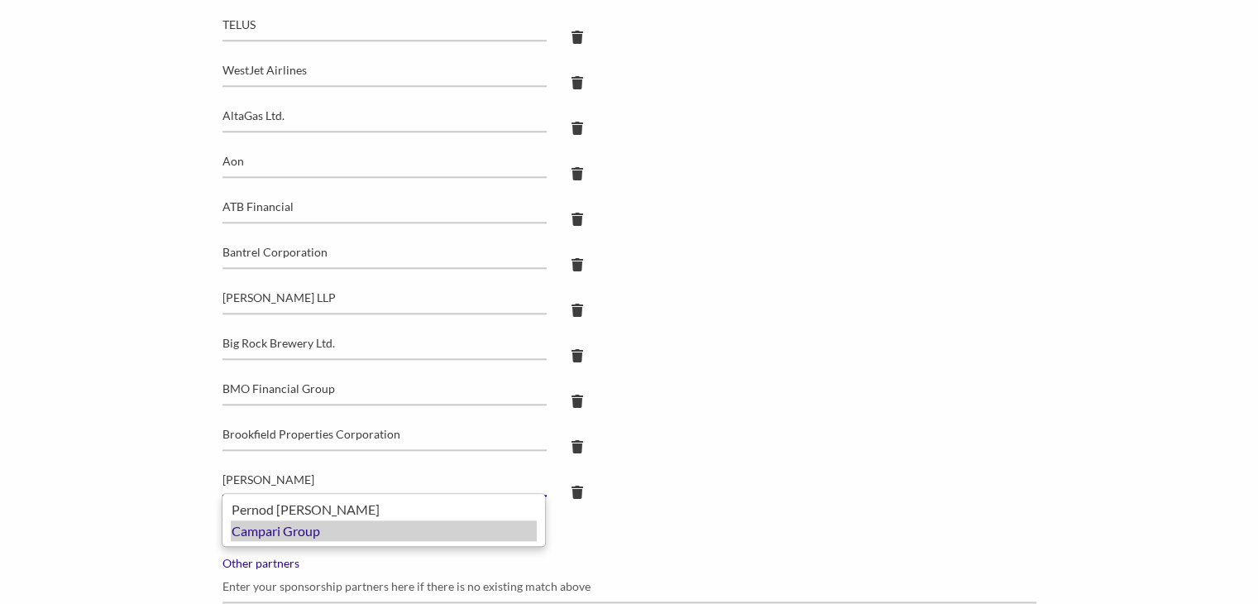
click at [273, 534] on div "Campari Group" at bounding box center [384, 531] width 306 height 22
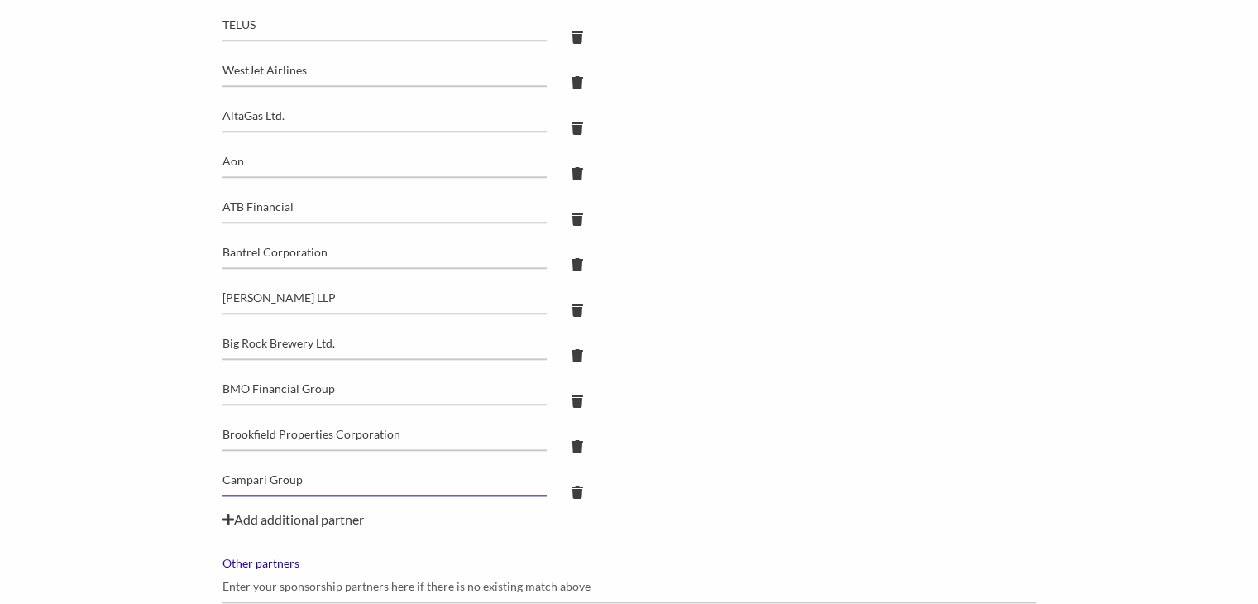
type input "Campari Group"
click at [255, 516] on div "Add additional partner" at bounding box center [629, 519] width 814 height 20
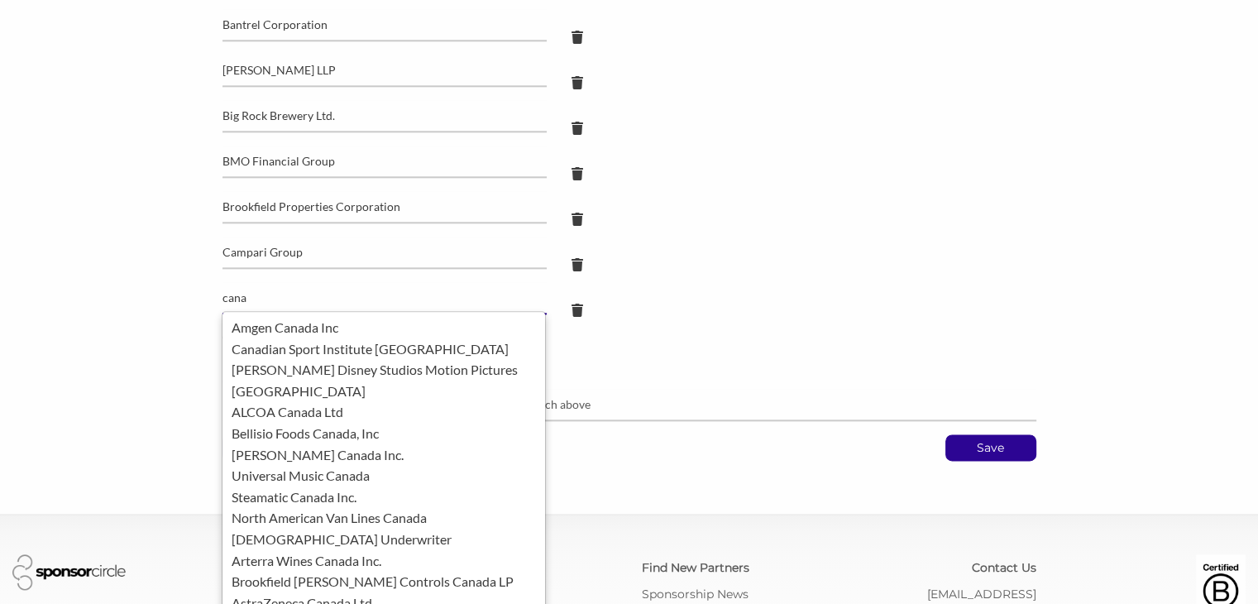
scroll to position [1939, 0]
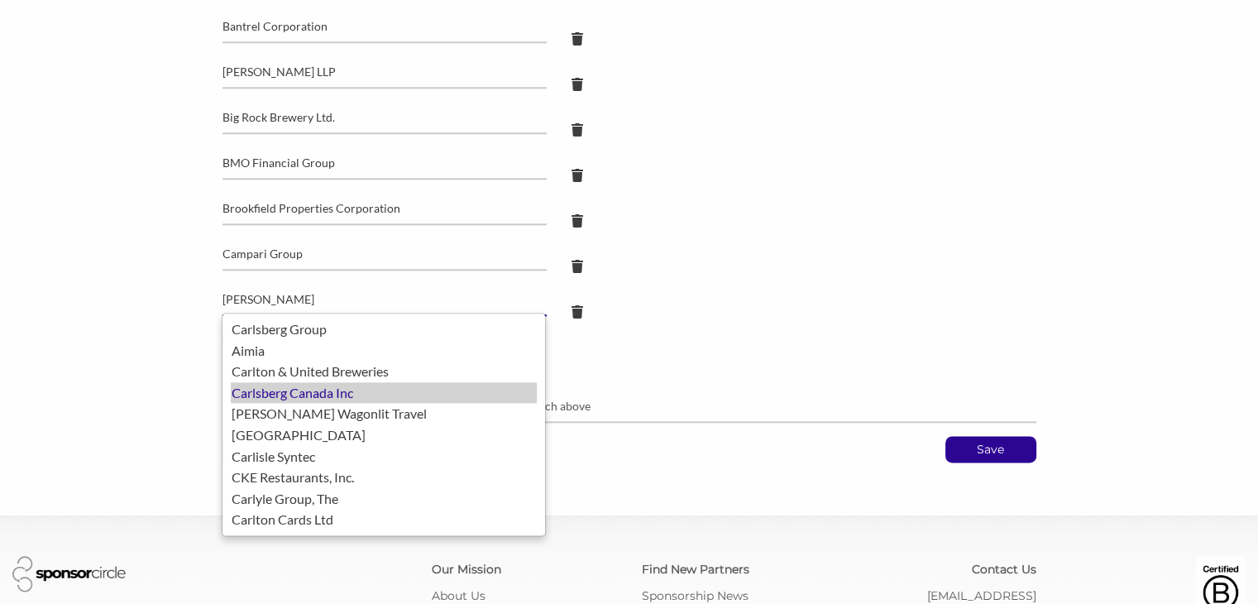
click at [268, 394] on div "Carlsberg Canada Inc" at bounding box center [384, 393] width 306 height 22
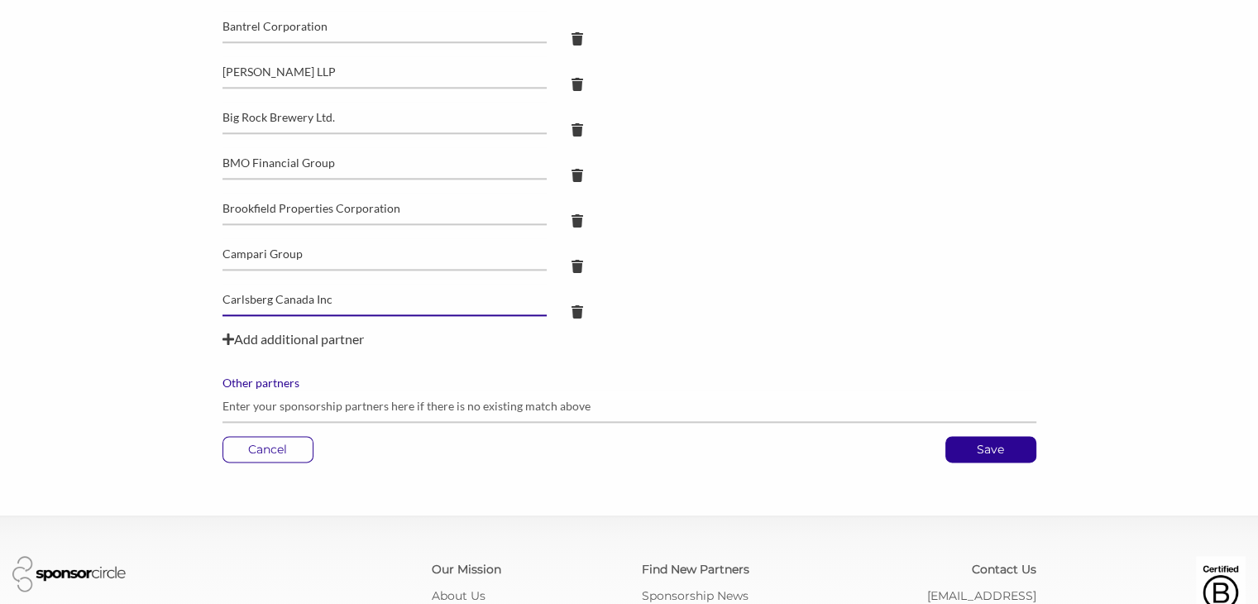
type input "Carlsberg Canada Inc"
click at [341, 341] on div "Add additional partner" at bounding box center [629, 339] width 814 height 20
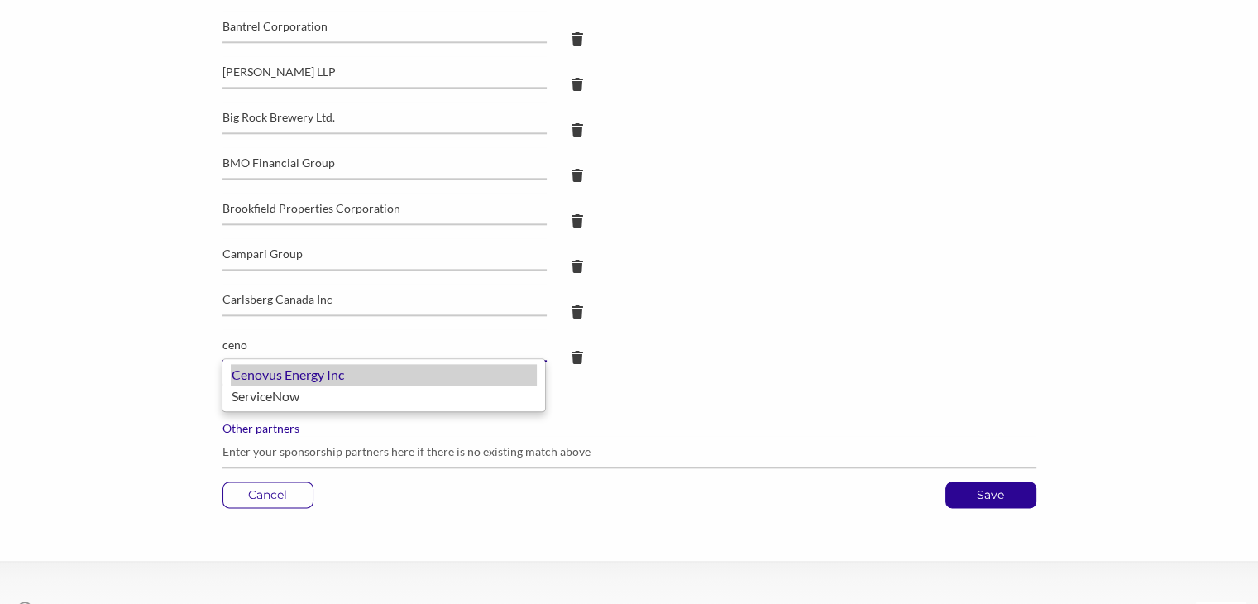
click at [304, 375] on div "Cenovus Energy Inc" at bounding box center [384, 375] width 306 height 22
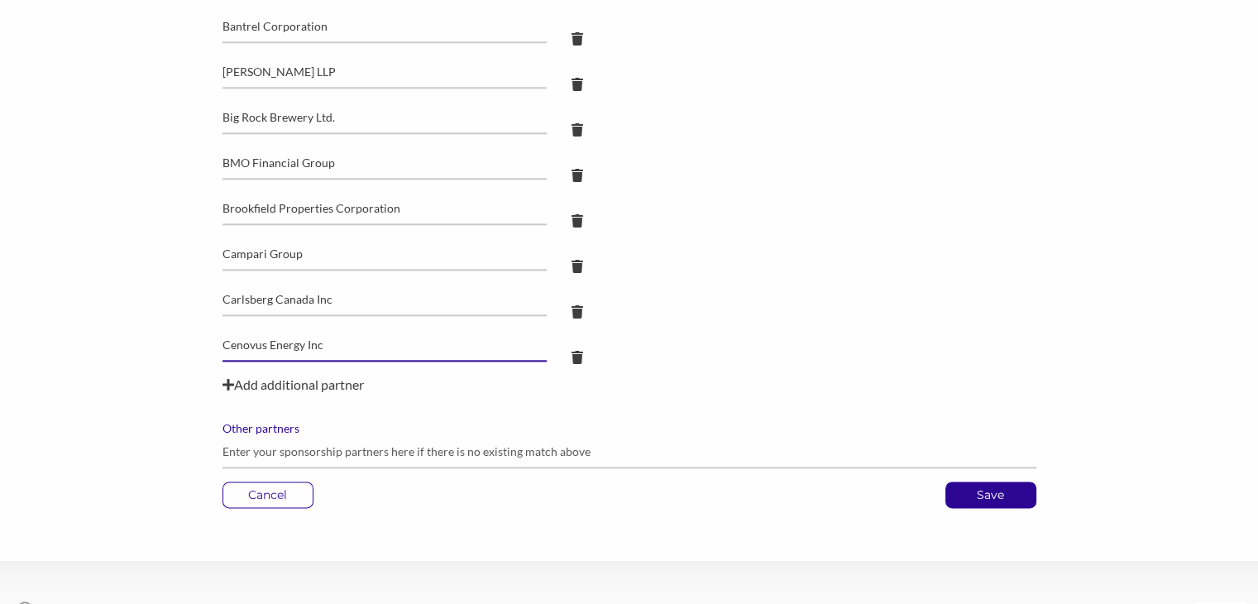
type input "Cenovus Energy Inc"
click at [294, 385] on div "Add additional partner" at bounding box center [629, 385] width 814 height 20
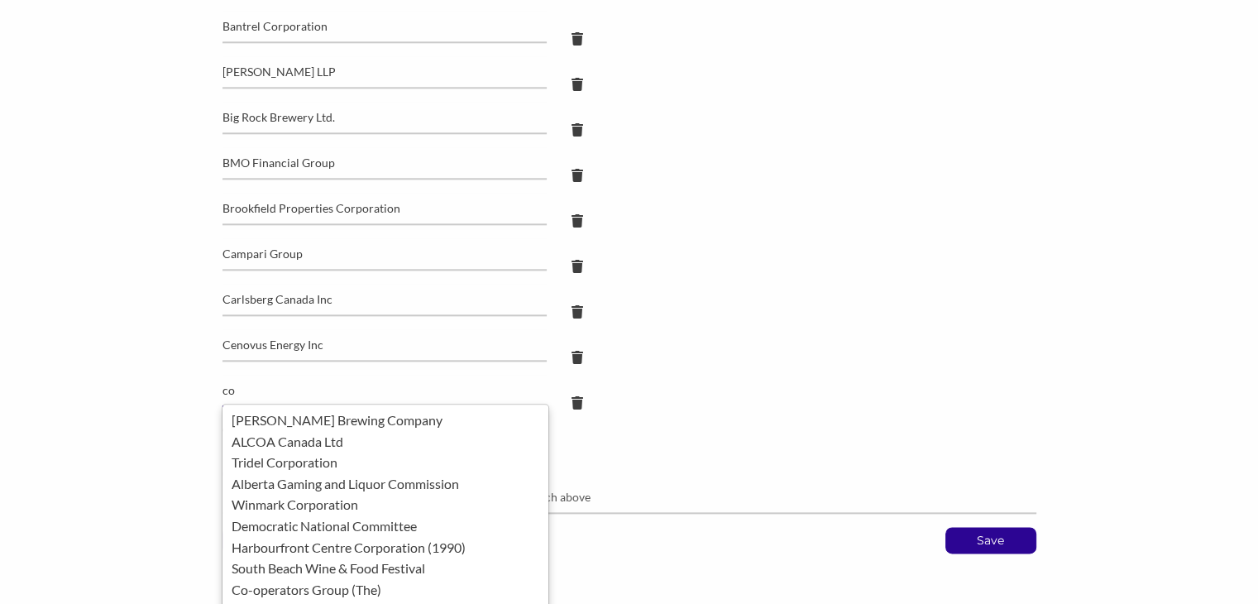
type input "c"
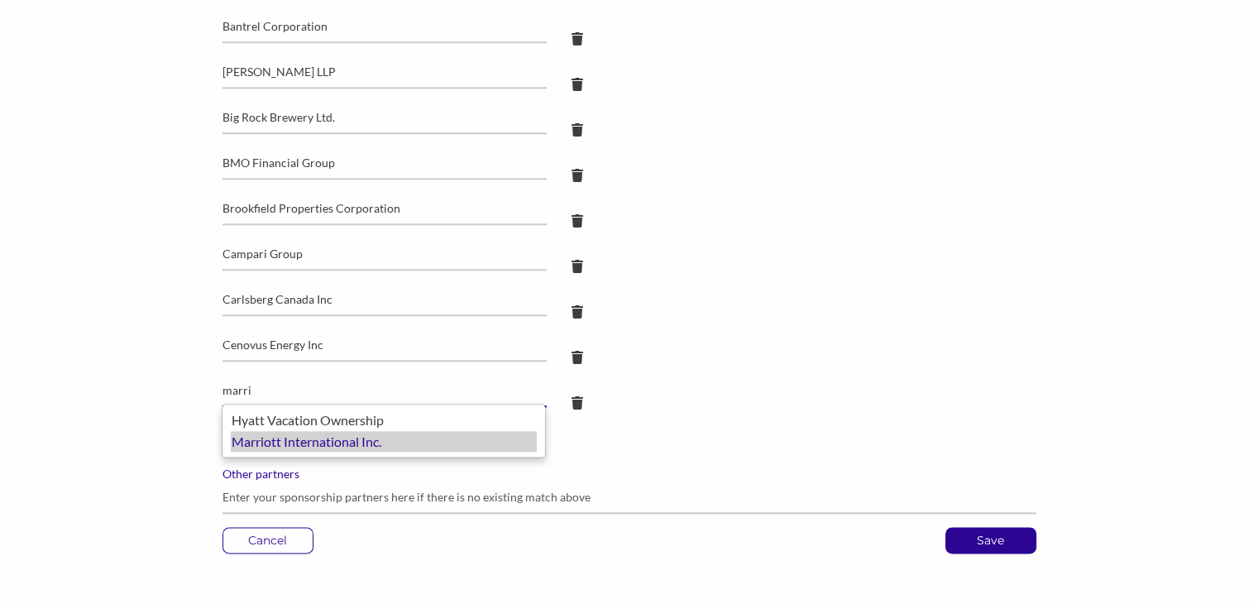
click at [298, 444] on div "Marriott International Inc." at bounding box center [384, 442] width 306 height 22
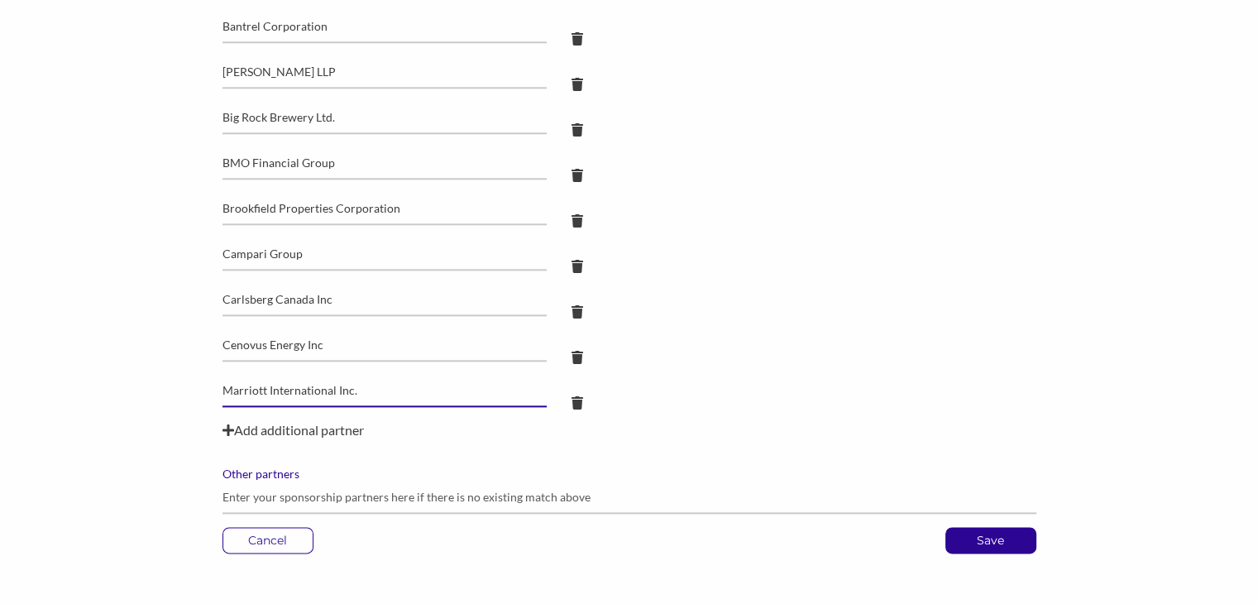
type input "Marriott International Inc."
click at [318, 427] on div "Add additional partner" at bounding box center [629, 430] width 814 height 20
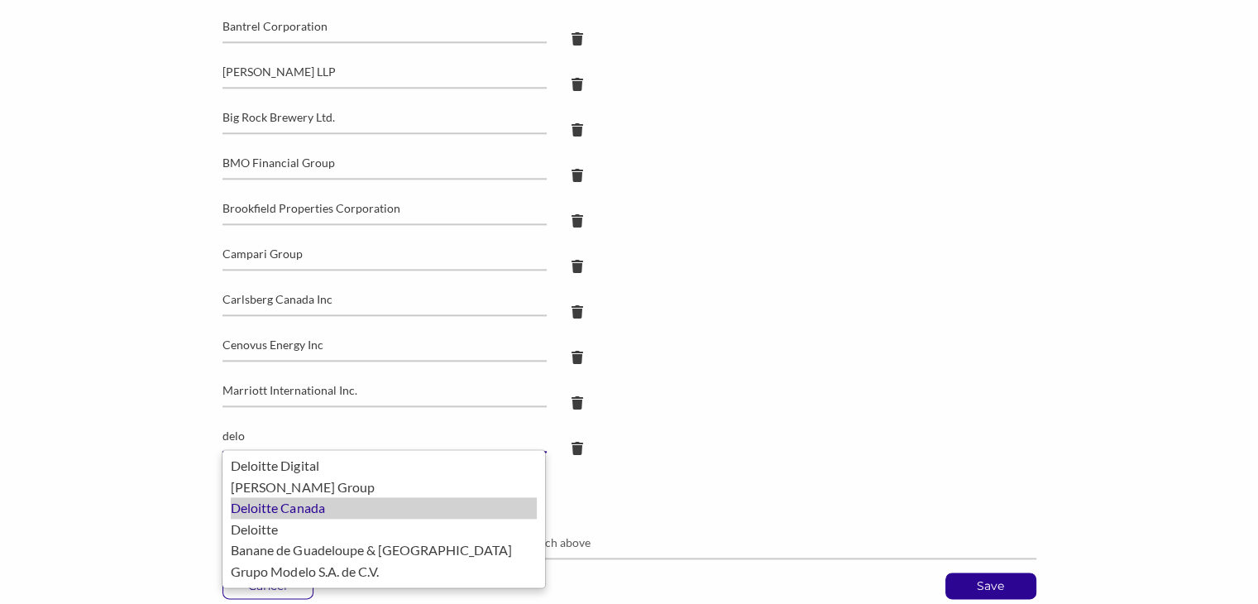
click at [281, 502] on div "Deloitte Canada" at bounding box center [384, 508] width 306 height 22
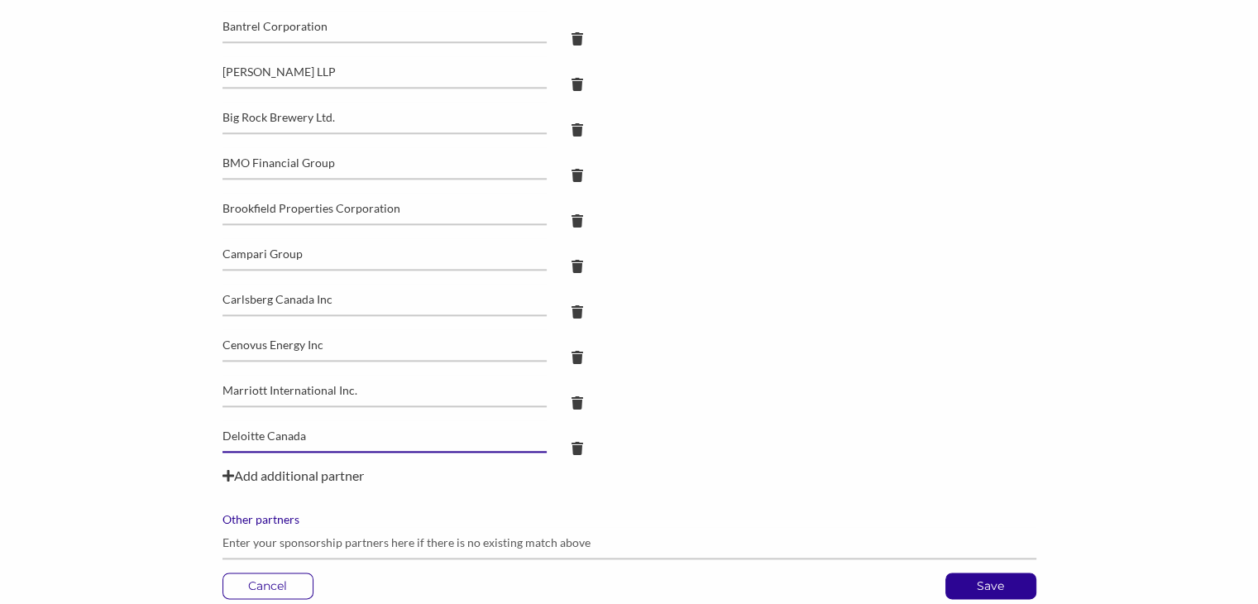
type input "Deloitte Canada"
click at [284, 475] on div "Add additional partner" at bounding box center [629, 476] width 814 height 20
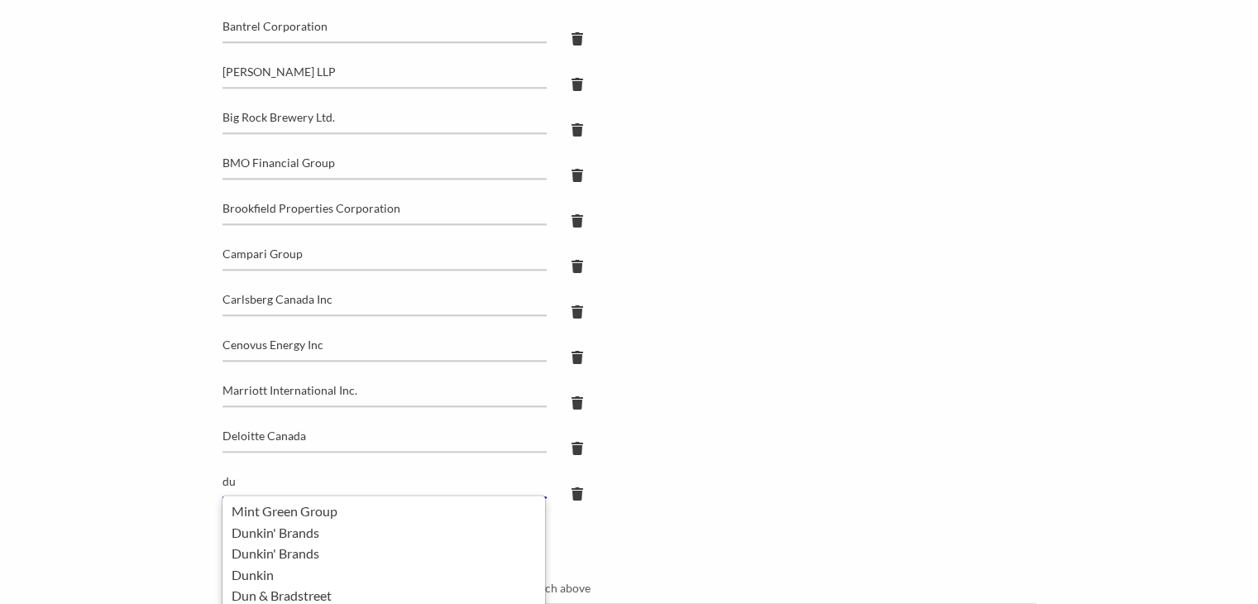
type input "d"
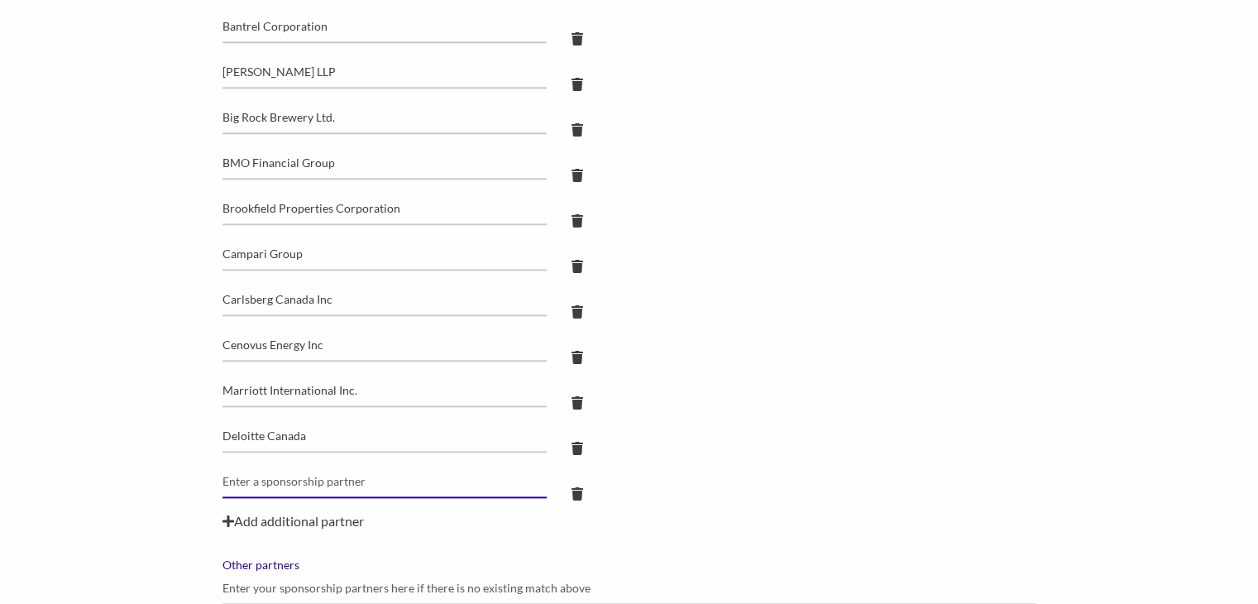
drag, startPoint x: 284, startPoint y: 475, endPoint x: 676, endPoint y: 214, distance: 470.7
click at [676, 214] on div "ROLEX Canadian Pacific Railway ATCO Group Fiat Chrysler Automobiles (FCA) Canad…" at bounding box center [629, 56] width 814 height 910
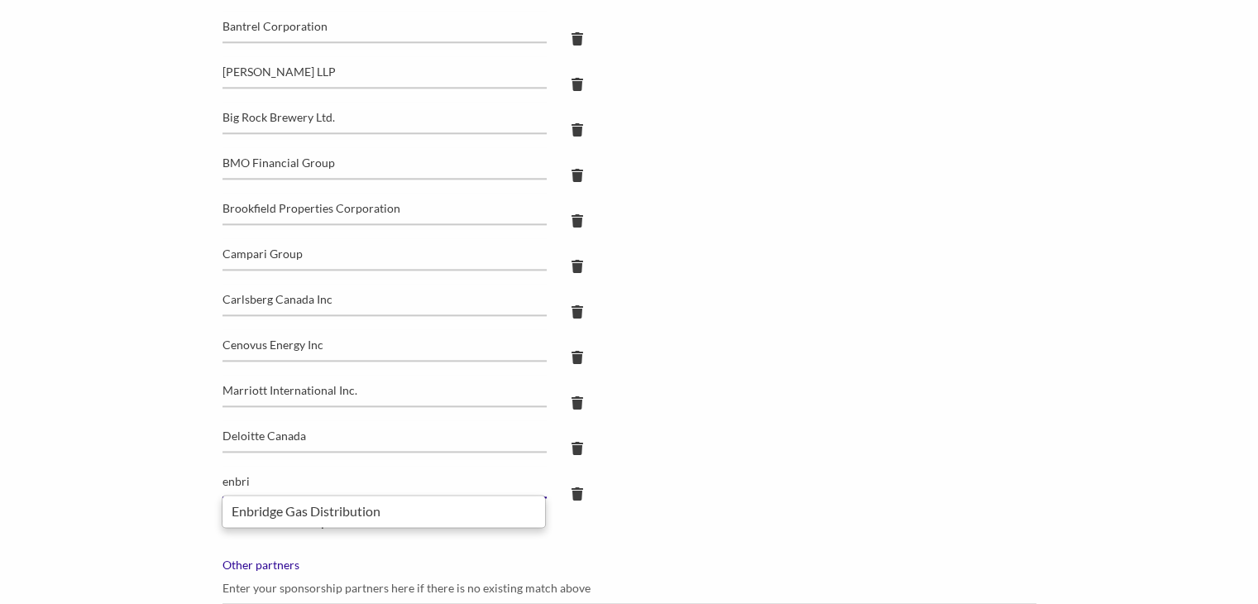
click at [275, 520] on ul "Enbridge Gas Distribution" at bounding box center [384, 511] width 324 height 33
click at [281, 514] on div "Enbridge Gas Distribution" at bounding box center [384, 511] width 306 height 22
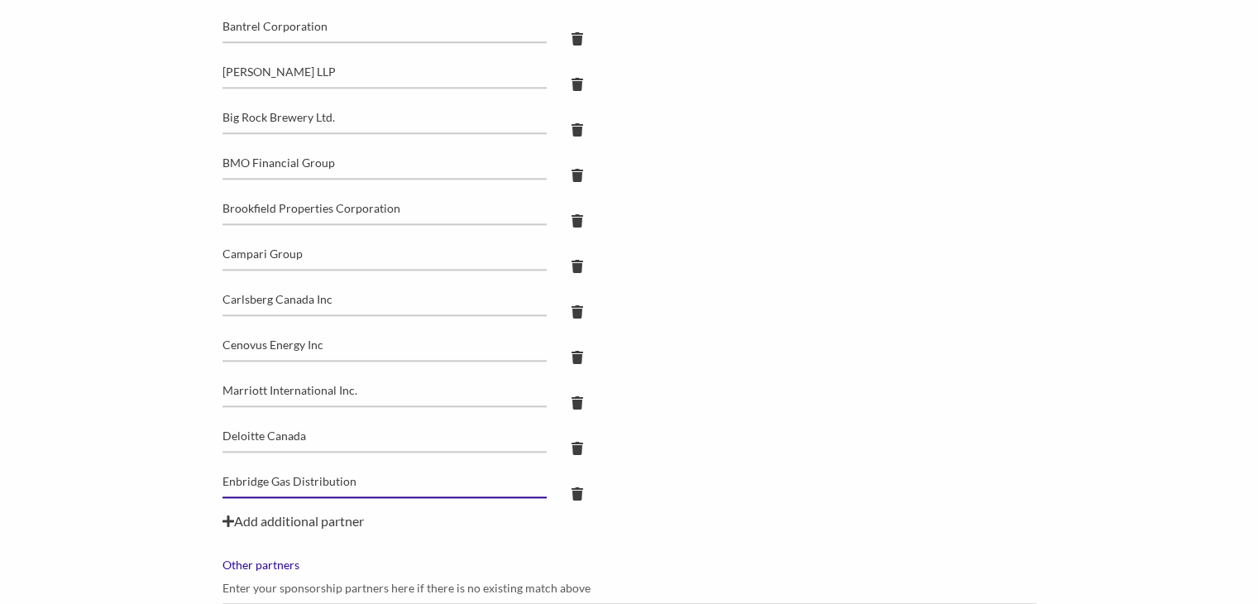
type input "Enbridge Gas Distribution"
click at [281, 514] on div "Add additional partner" at bounding box center [629, 521] width 814 height 20
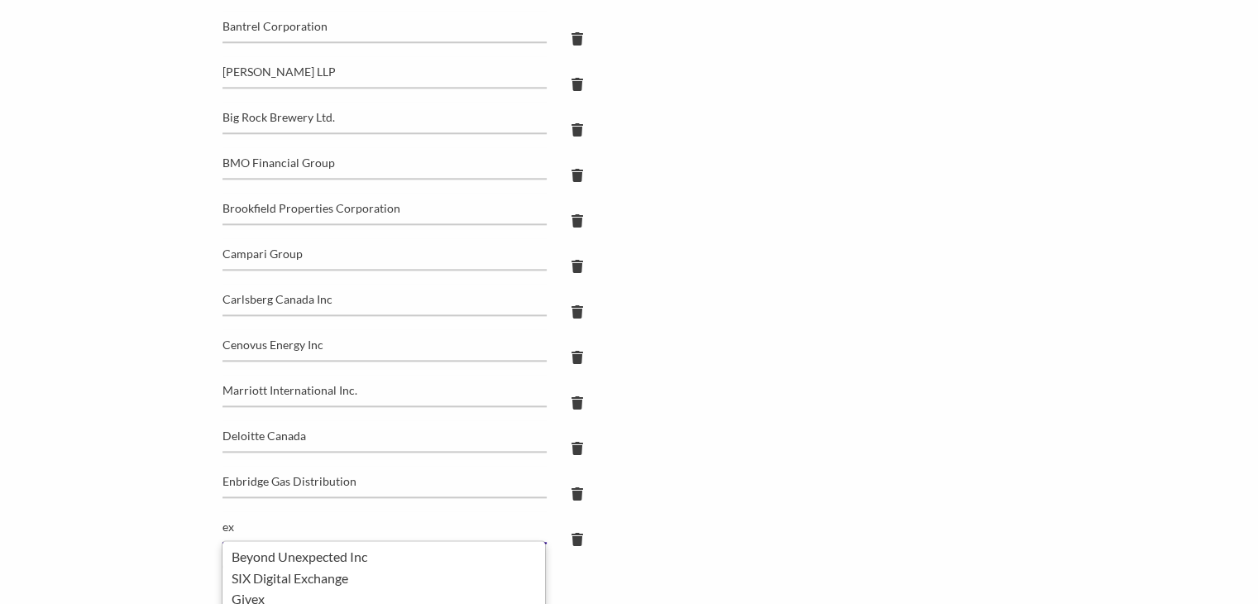
type input "e"
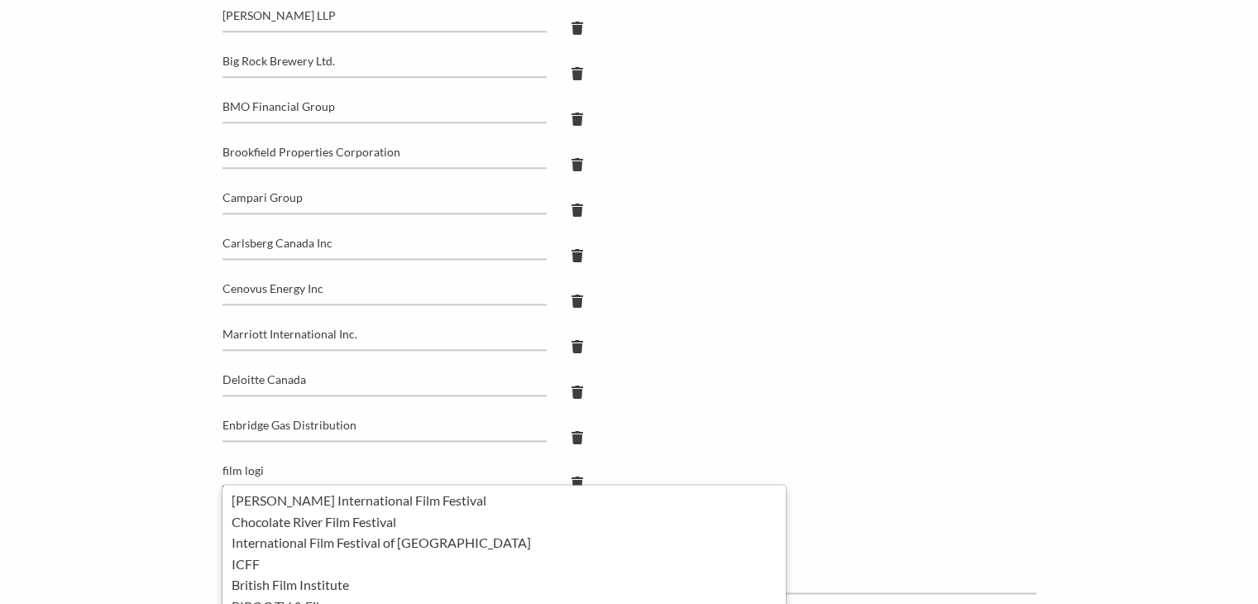
scroll to position [1991, 0]
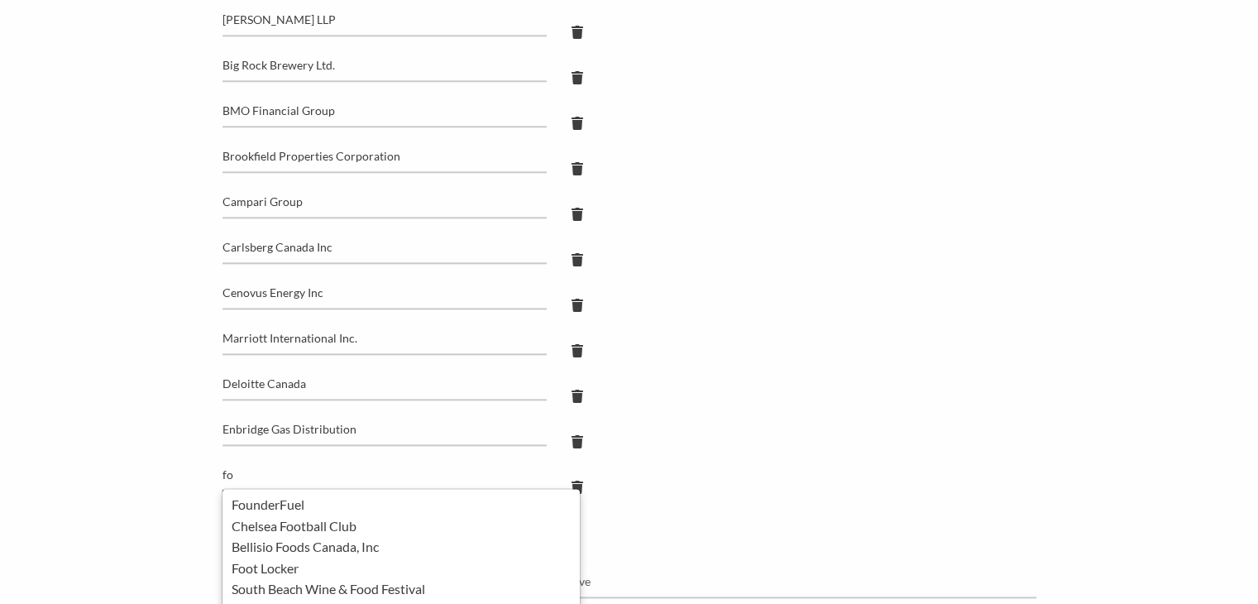
type input "f"
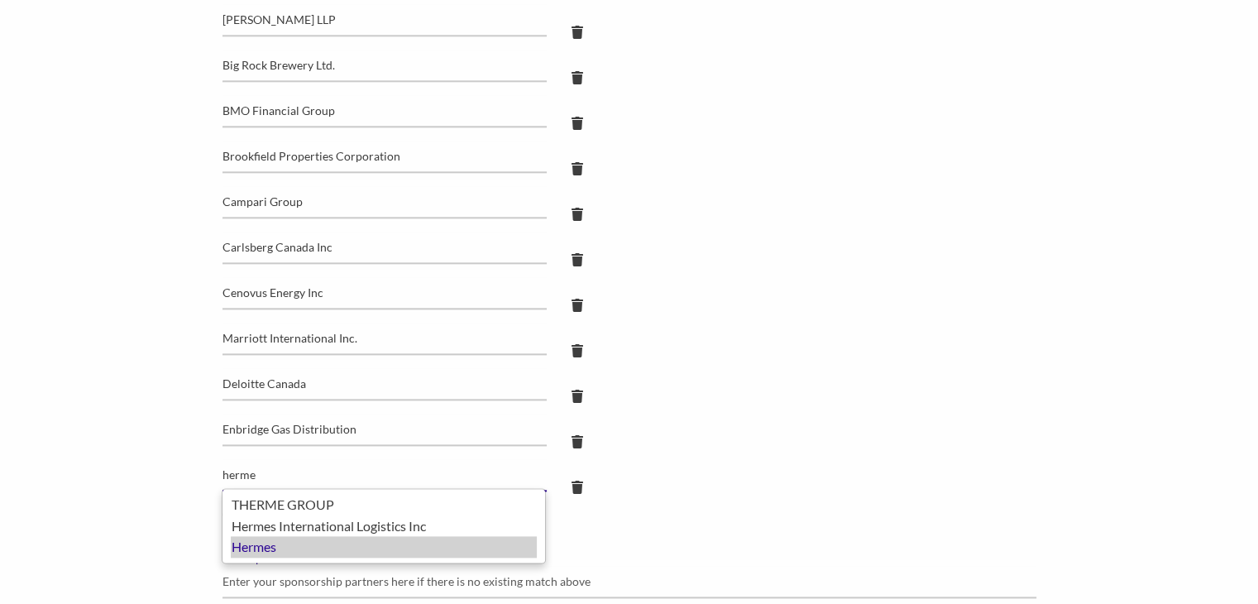
click at [238, 546] on div "Hermes" at bounding box center [384, 547] width 306 height 22
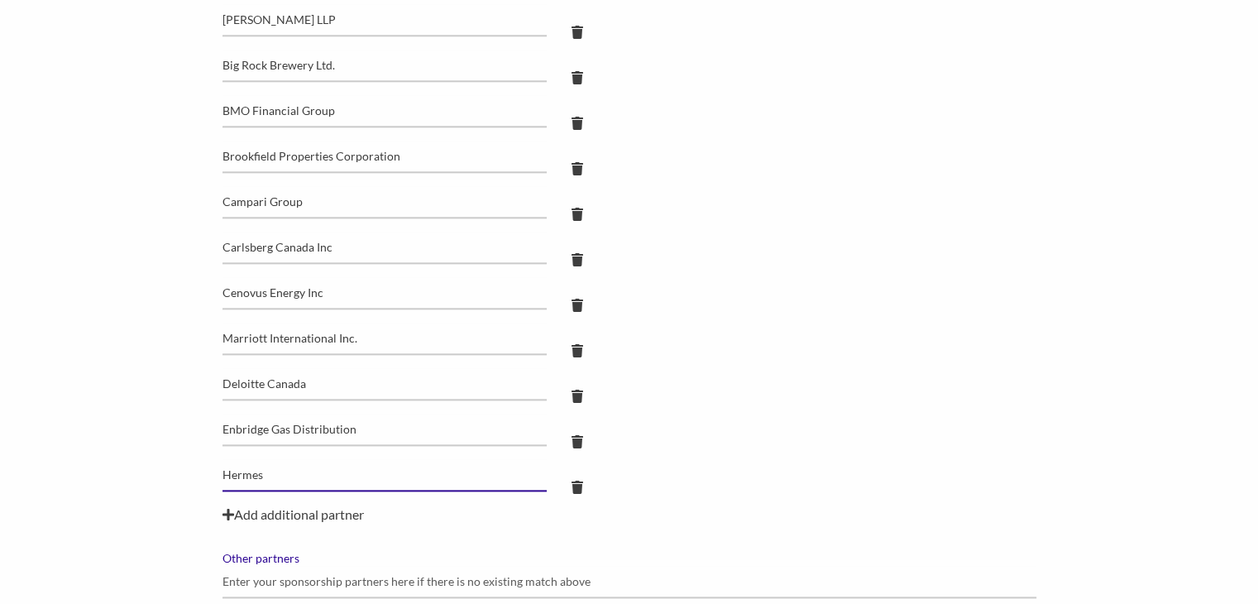
type input "Hermes"
click at [324, 507] on div "Add additional partner" at bounding box center [629, 514] width 814 height 20
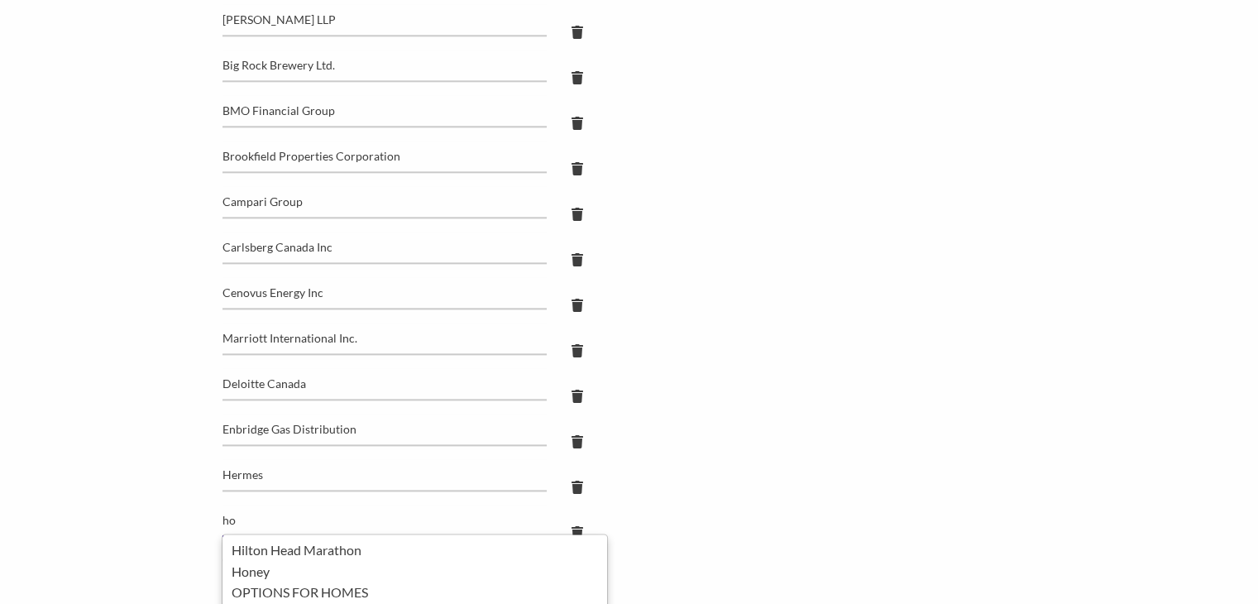
type input "h"
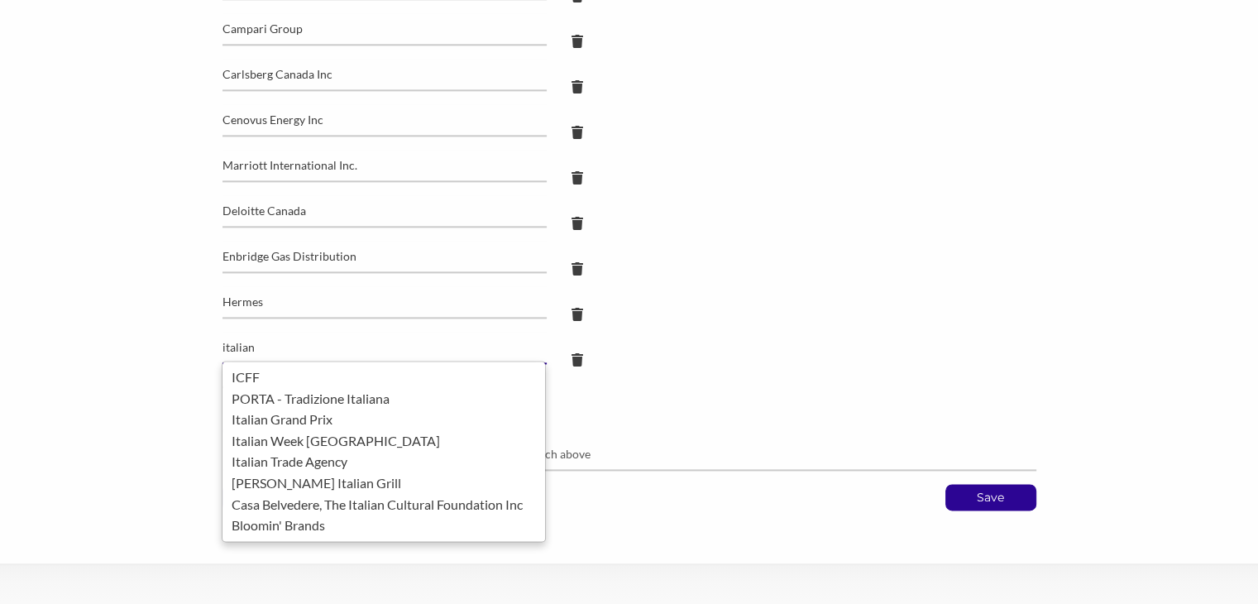
scroll to position [2175, 0]
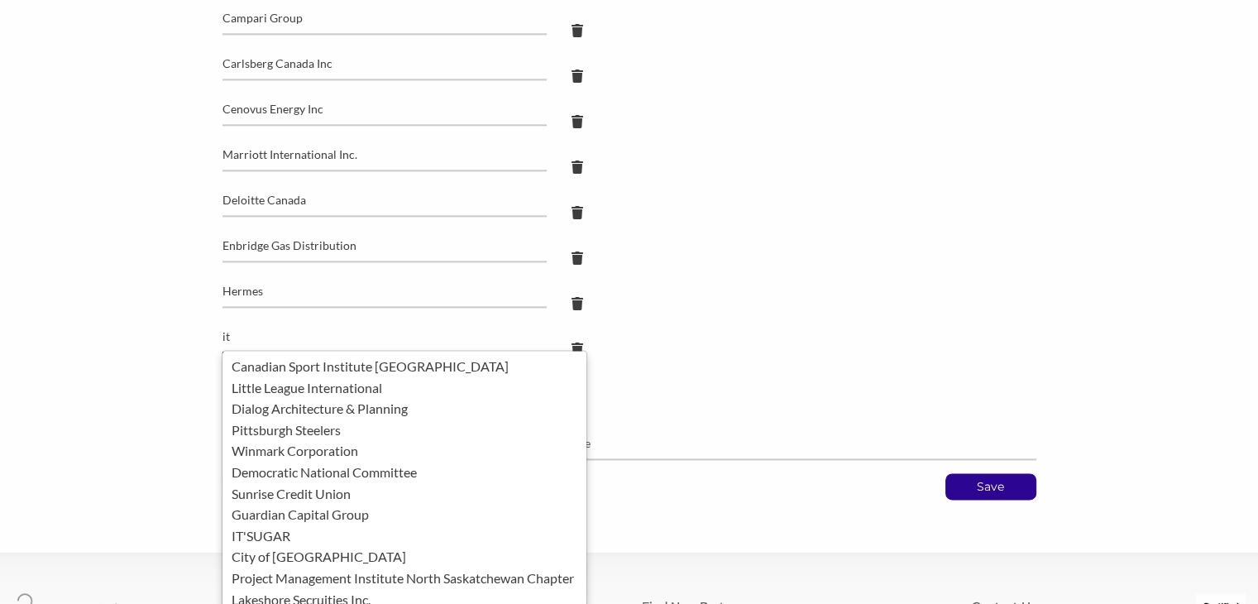
type input "i"
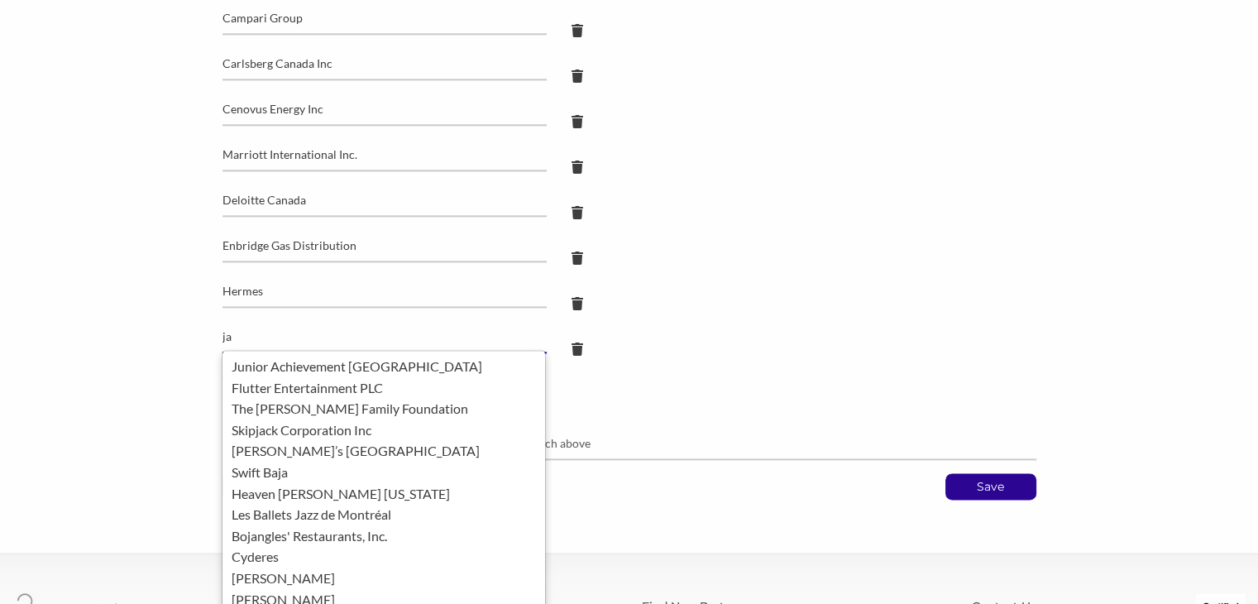
type input "j"
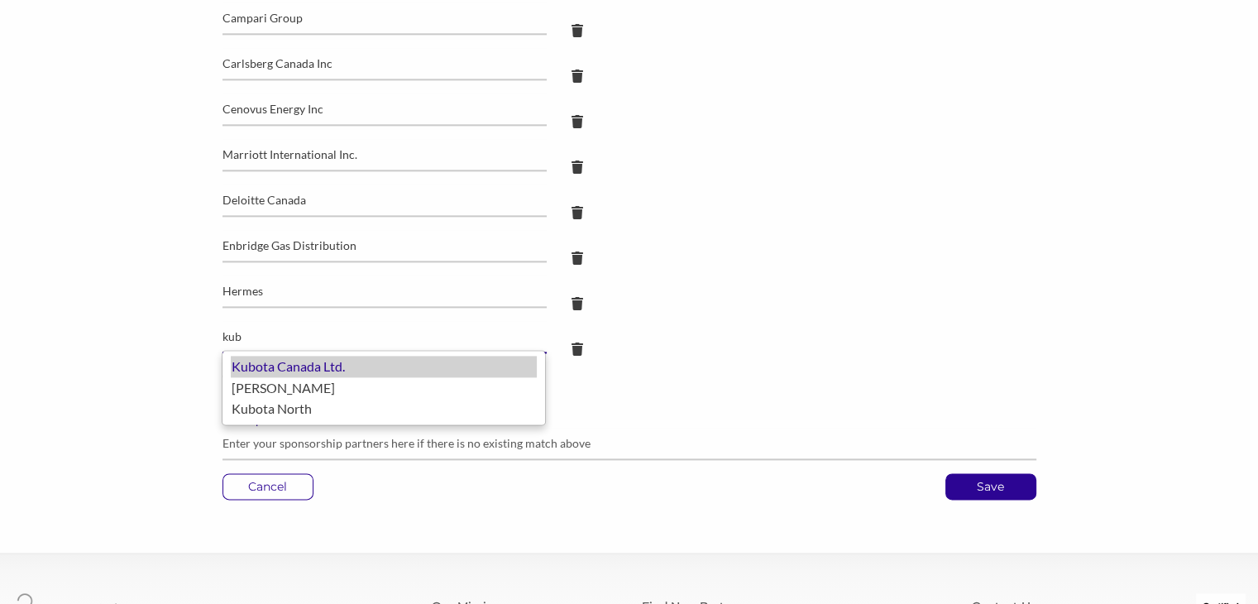
click at [347, 368] on div "Kubota Canada Ltd." at bounding box center [384, 367] width 306 height 22
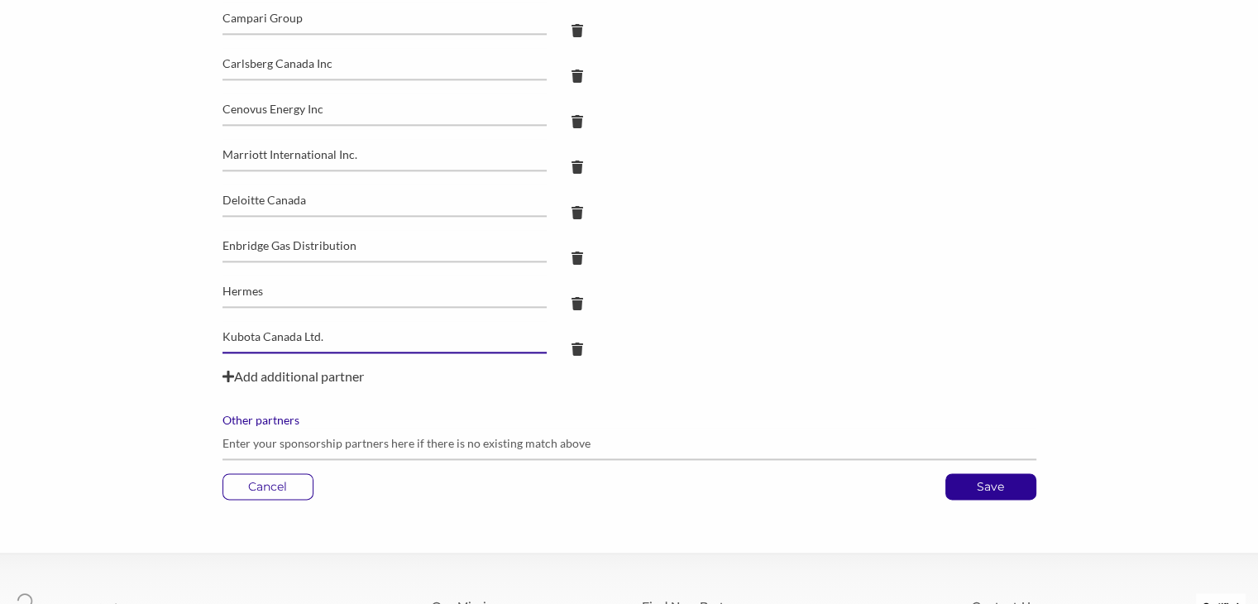
type input "Kubota Canada Ltd."
click at [285, 369] on div "Add additional partner" at bounding box center [629, 376] width 814 height 20
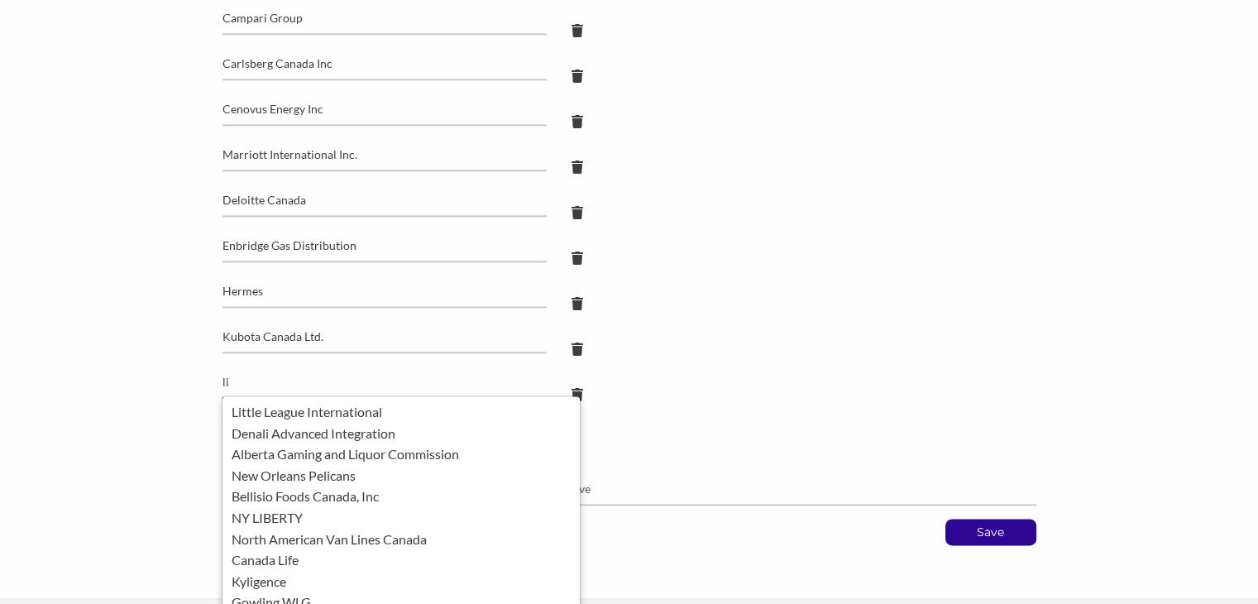
type input "l"
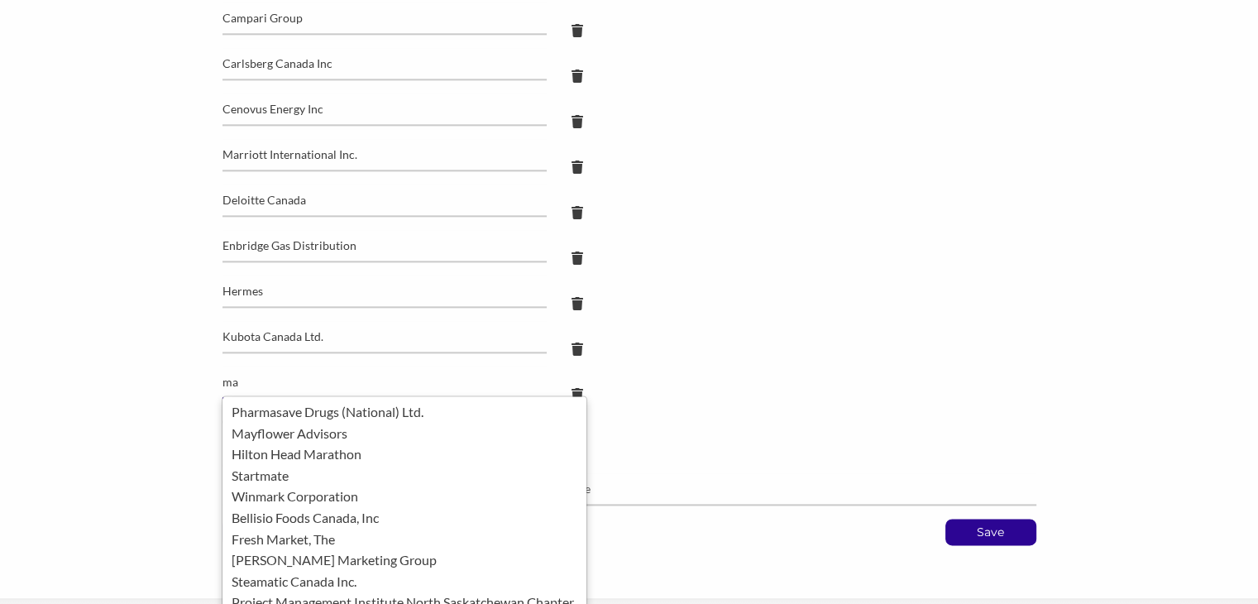
type input "m"
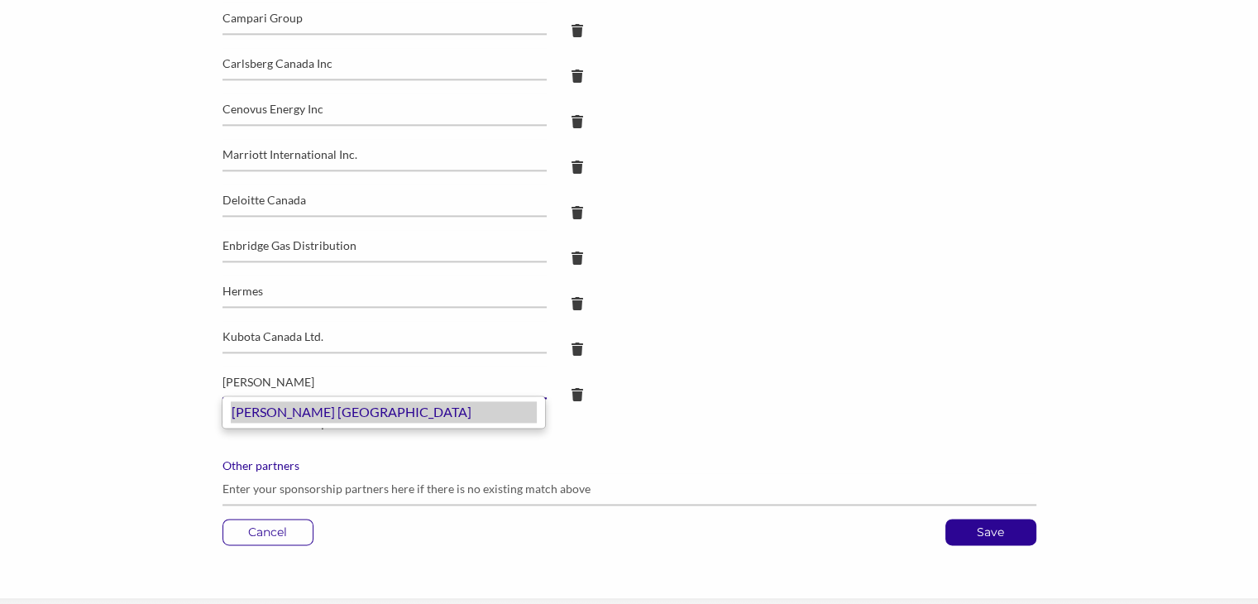
click at [371, 408] on div "[PERSON_NAME] [GEOGRAPHIC_DATA]" at bounding box center [384, 412] width 306 height 22
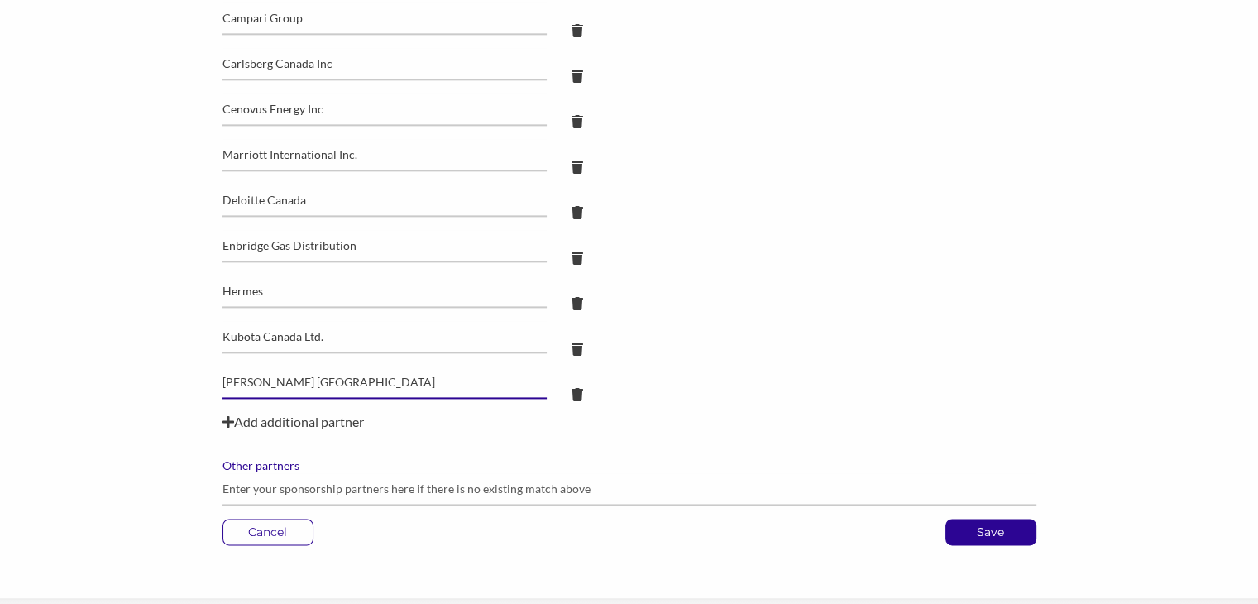
type input "[PERSON_NAME] [GEOGRAPHIC_DATA]"
click at [327, 420] on div "Add additional partner" at bounding box center [629, 422] width 814 height 20
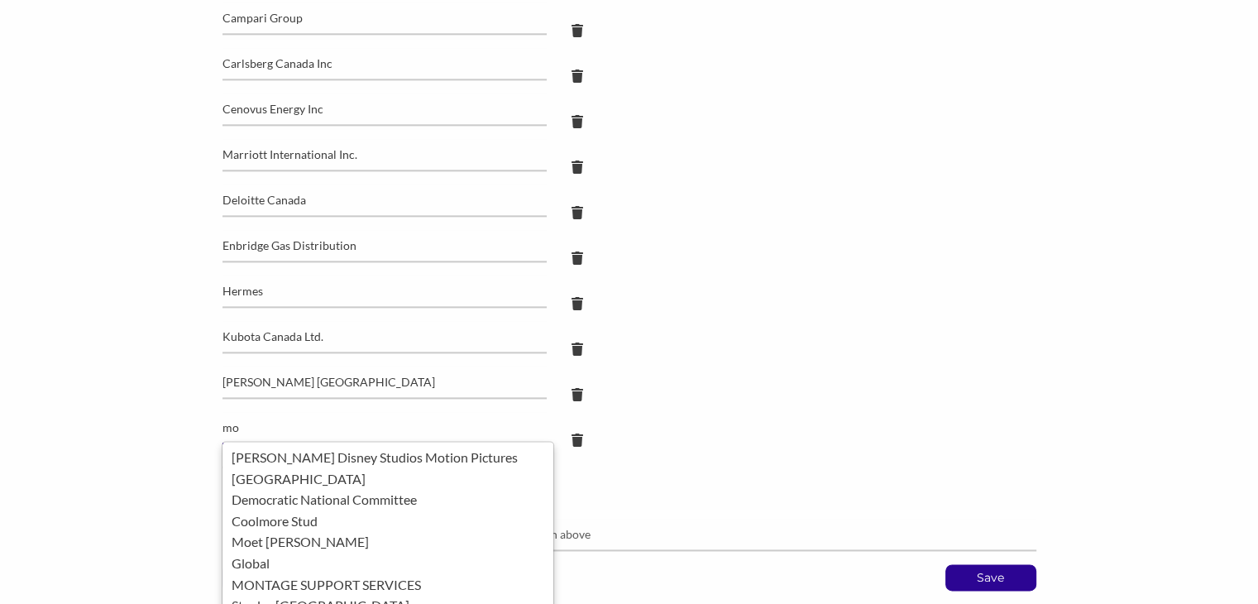
type input "m"
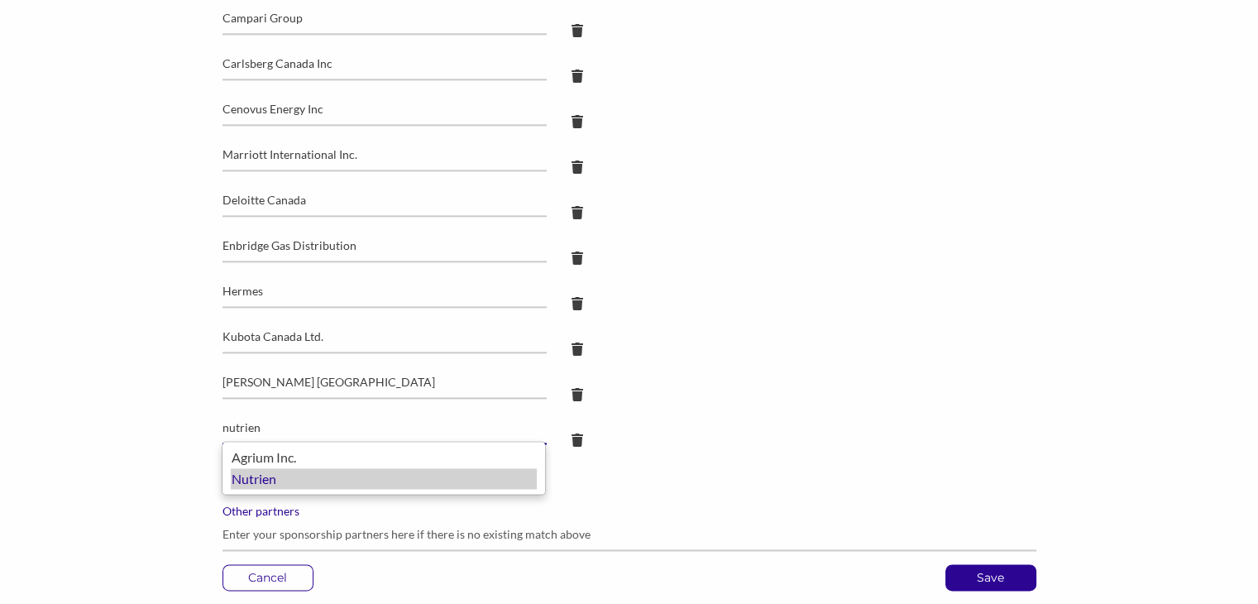
click at [247, 484] on div "Nutrien" at bounding box center [384, 479] width 306 height 22
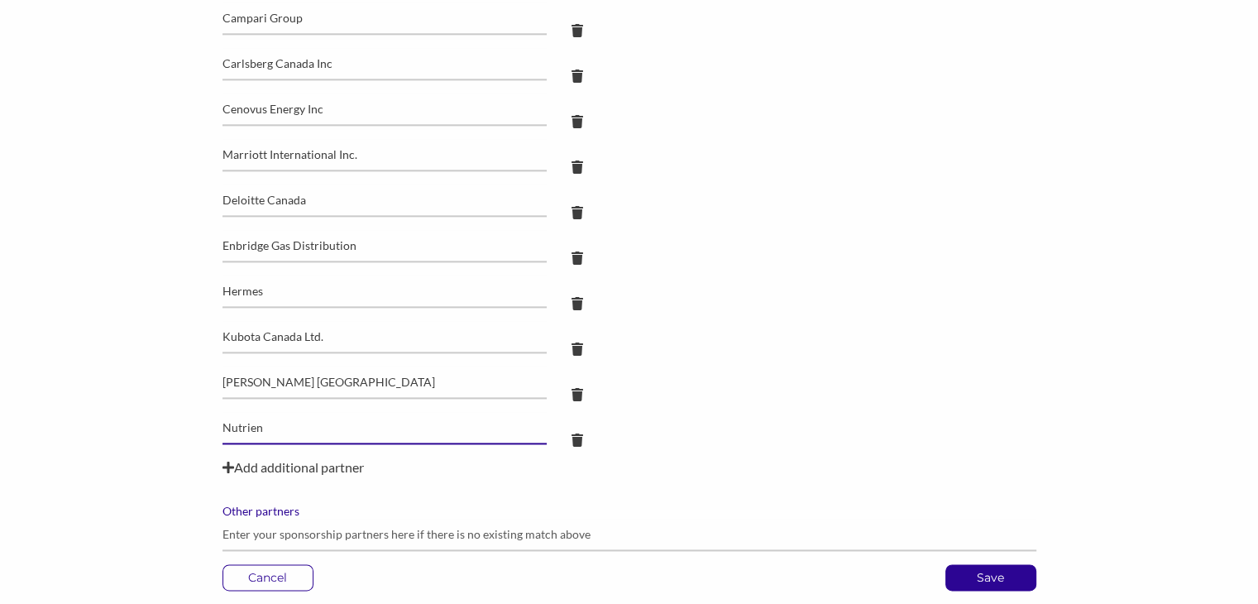
type input "Nutrien"
click at [290, 461] on div "Add additional partner" at bounding box center [629, 467] width 814 height 20
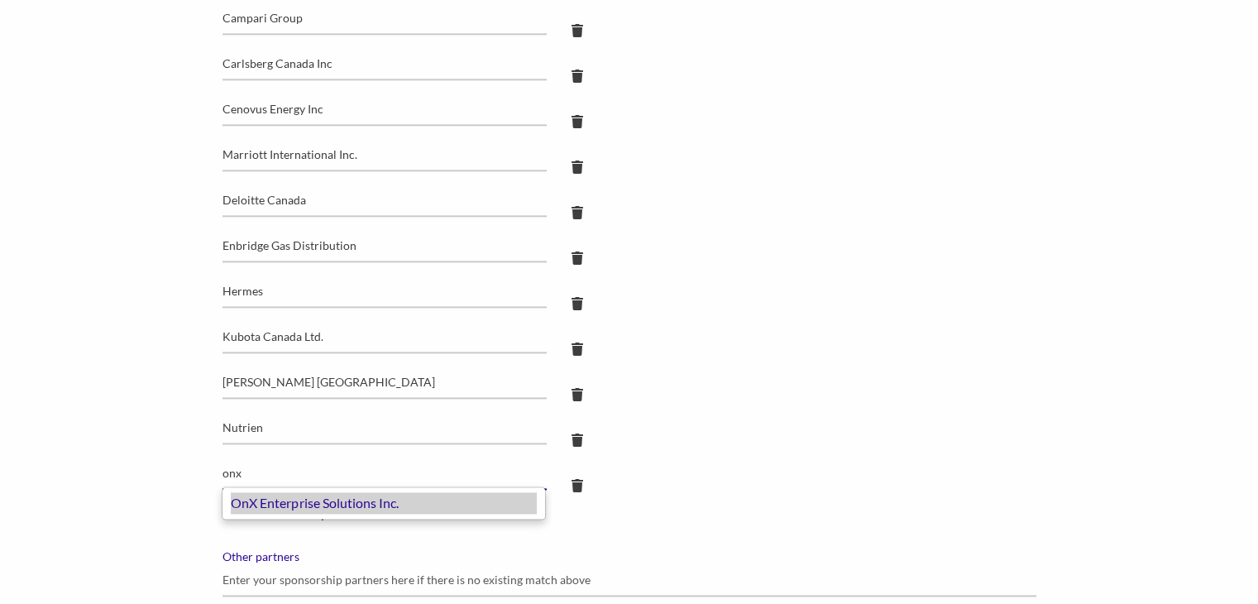
click at [266, 510] on div "OnX Enterprise Solutions Inc." at bounding box center [384, 503] width 306 height 22
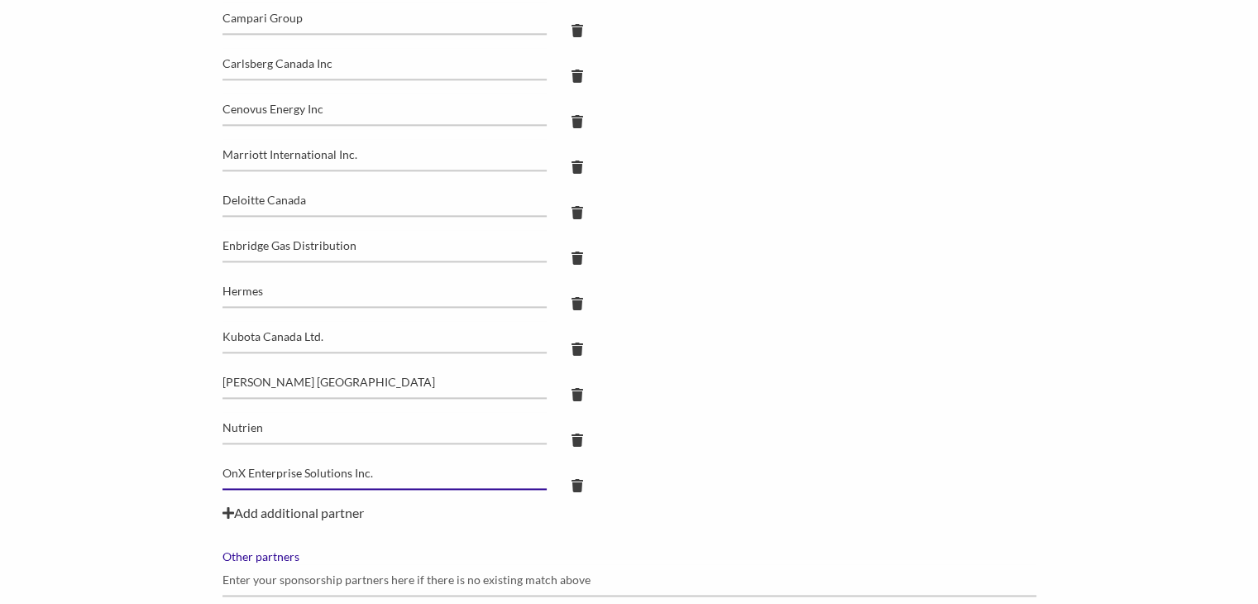
type input "OnX Enterprise Solutions Inc."
click at [266, 510] on div "Add additional partner" at bounding box center [629, 513] width 814 height 20
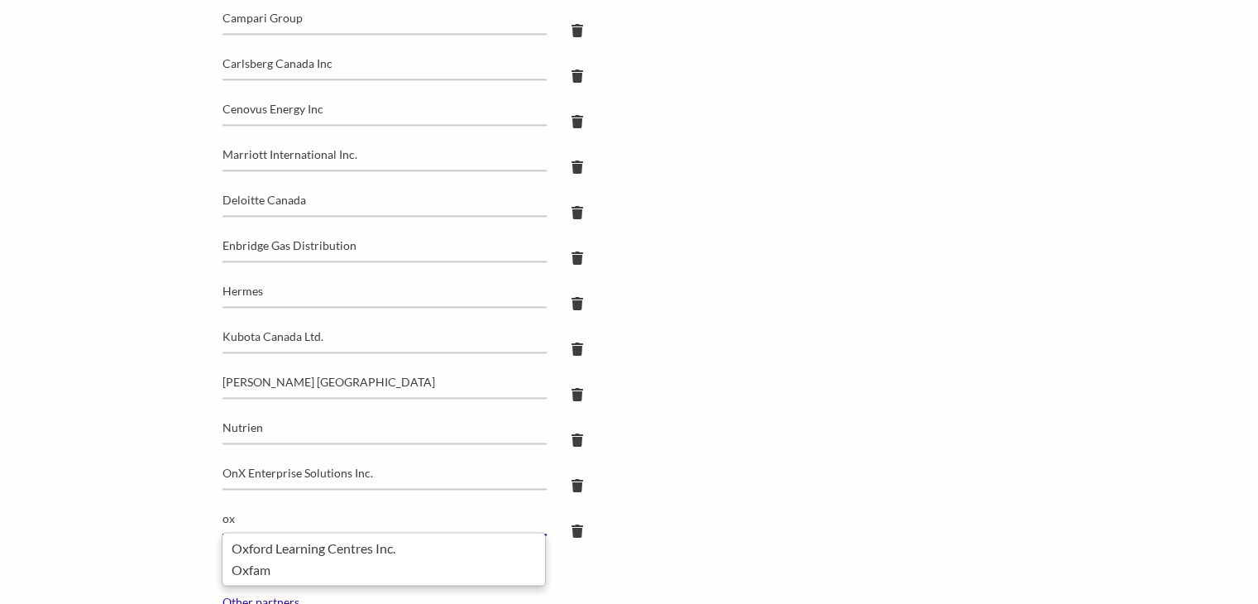
type input "o"
click at [249, 553] on div "PepsiCo [GEOGRAPHIC_DATA]" at bounding box center [384, 549] width 306 height 22
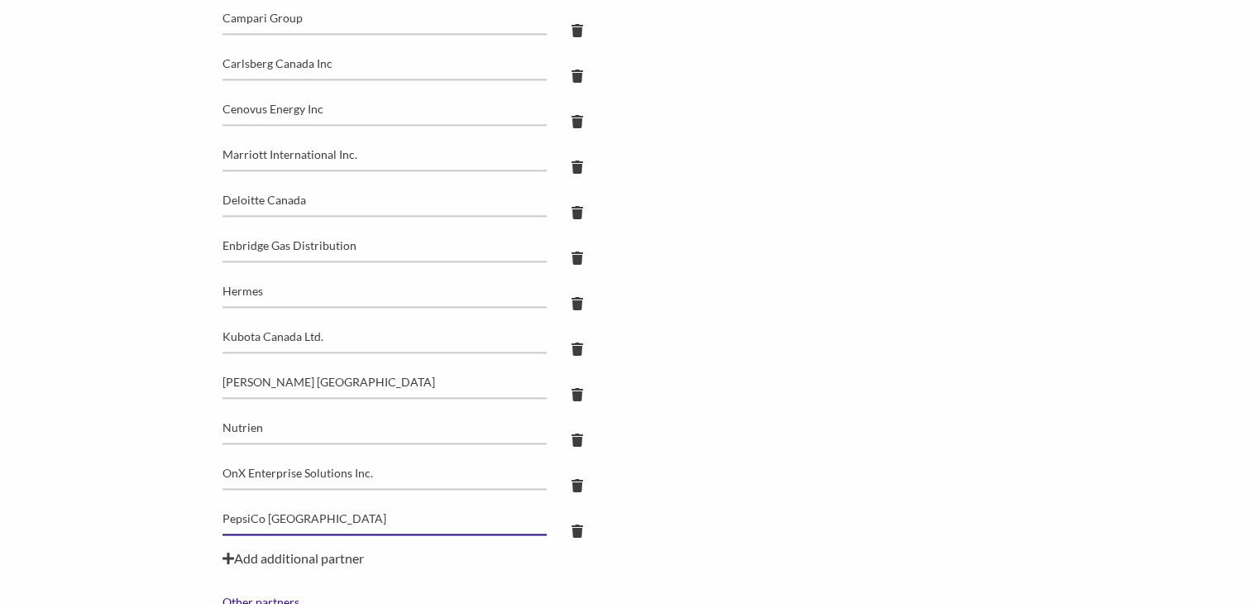
type input "PepsiCo [GEOGRAPHIC_DATA]"
click at [249, 553] on div "Add additional partner" at bounding box center [629, 558] width 814 height 20
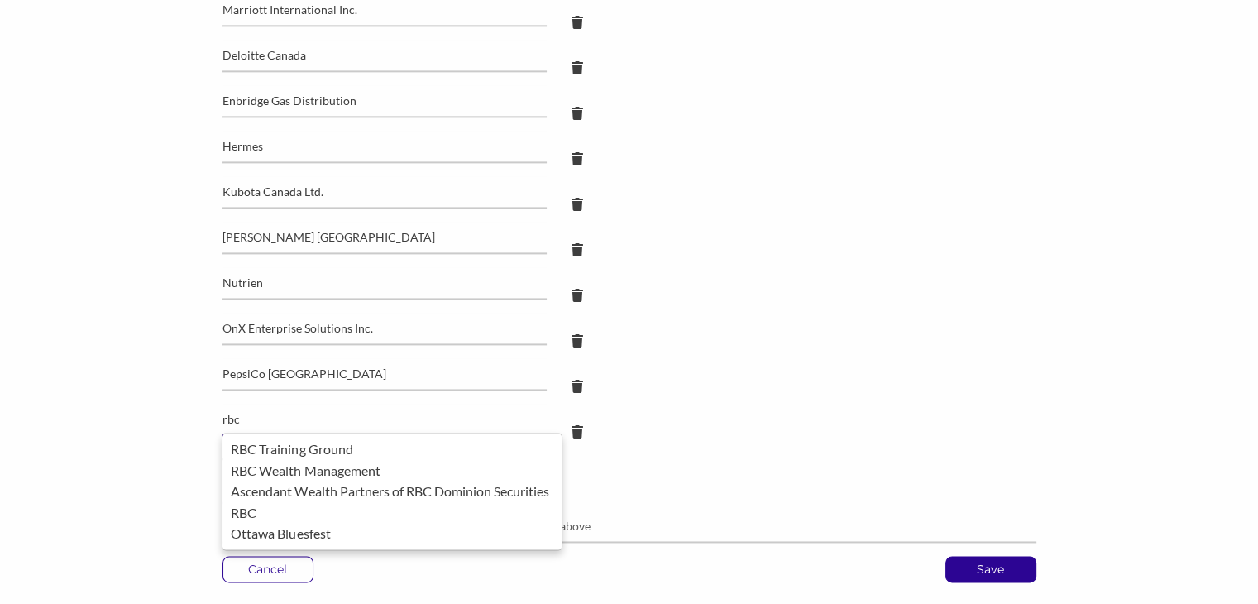
scroll to position [2321, 0]
click at [259, 471] on div "RBC Wealth Management" at bounding box center [392, 470] width 323 height 22
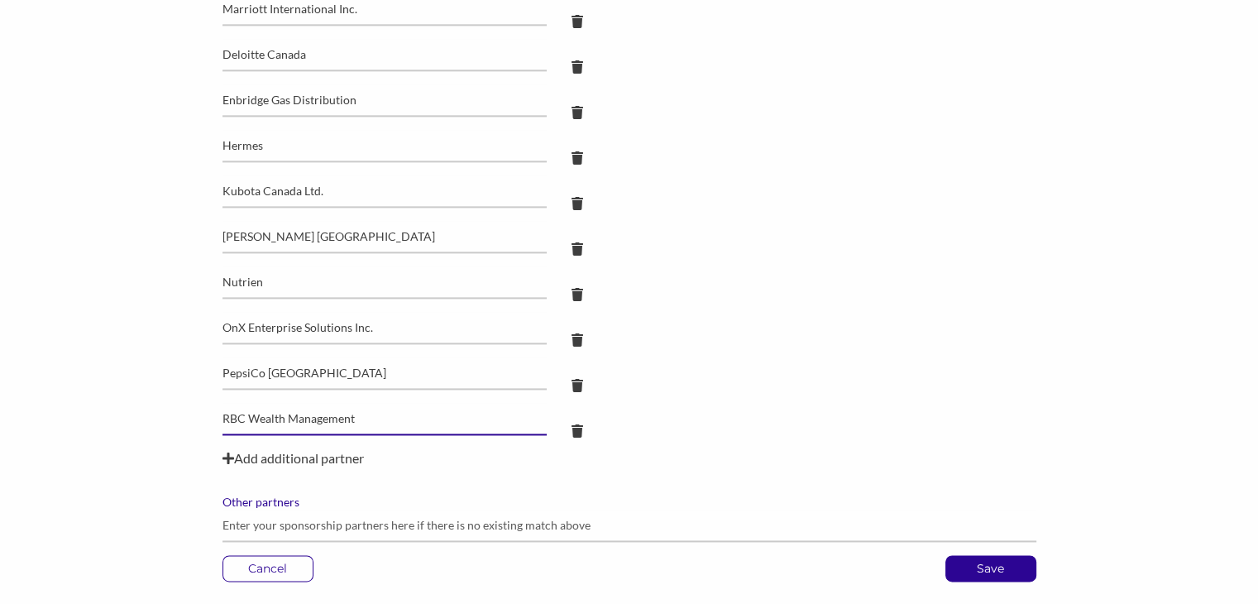
type input "RBC Wealth Management"
click at [262, 451] on div "Add additional partner" at bounding box center [629, 458] width 814 height 20
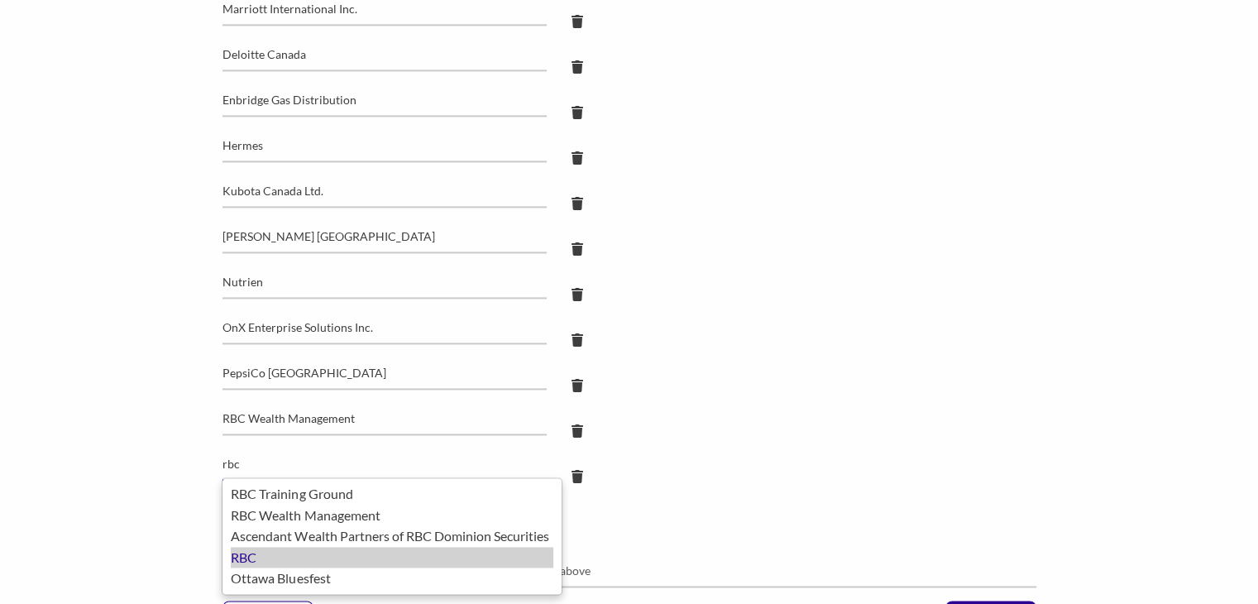
click at [255, 550] on div "RBC" at bounding box center [392, 558] width 323 height 22
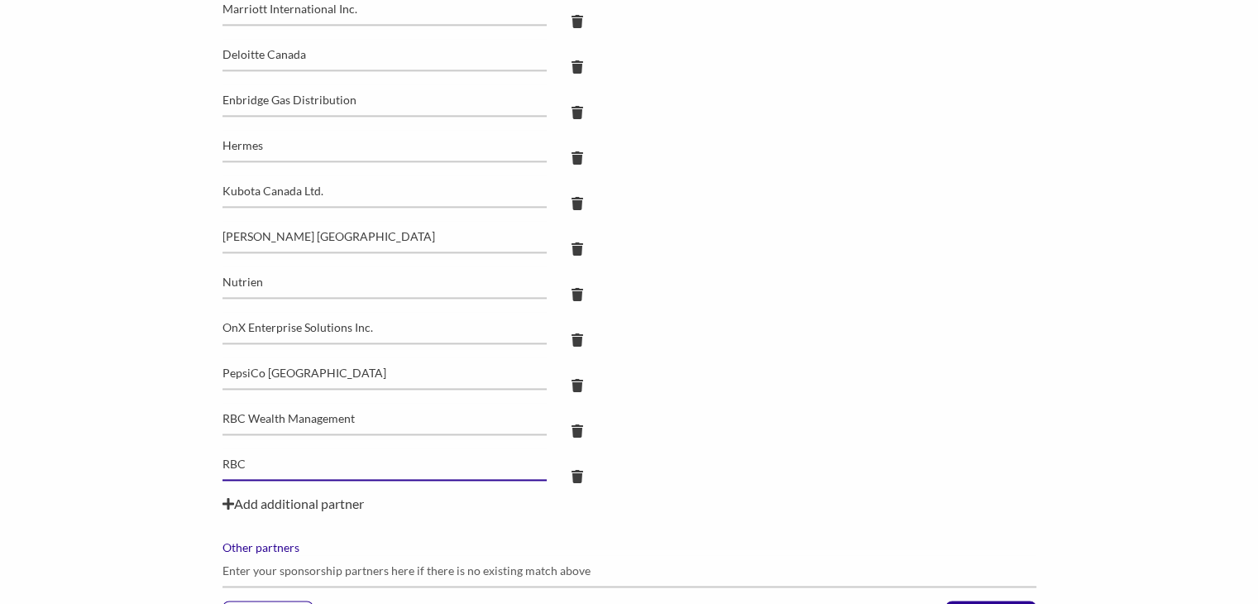
type input "RBC"
click at [335, 499] on div "Add additional partner" at bounding box center [629, 504] width 814 height 20
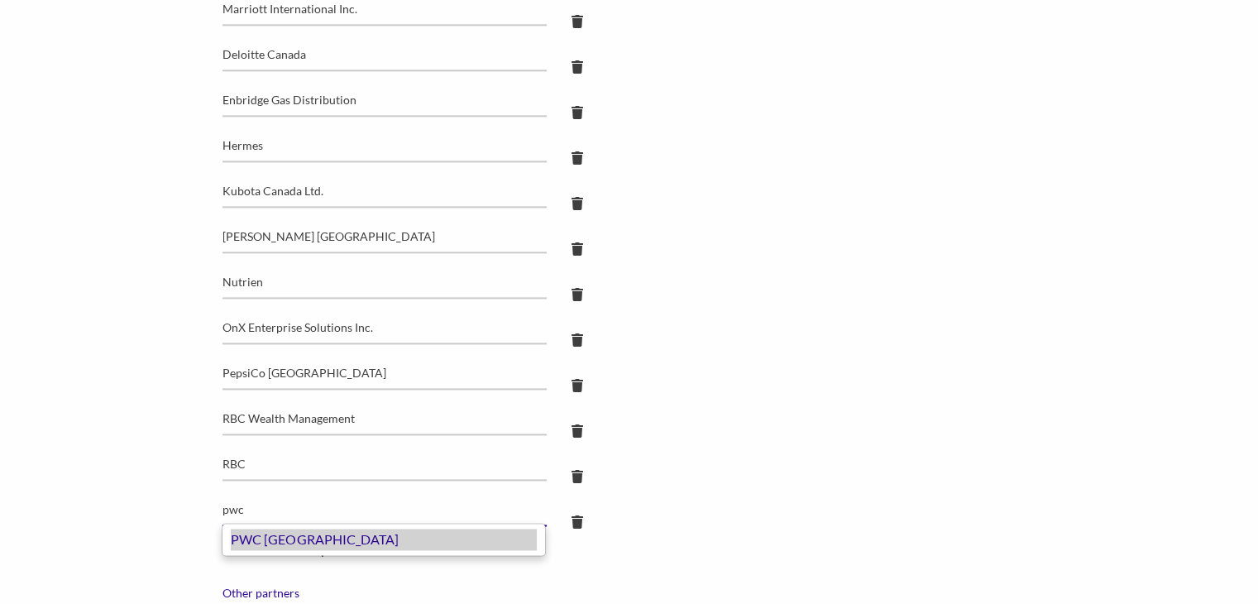
click at [277, 537] on div "PWC [GEOGRAPHIC_DATA]" at bounding box center [384, 539] width 306 height 22
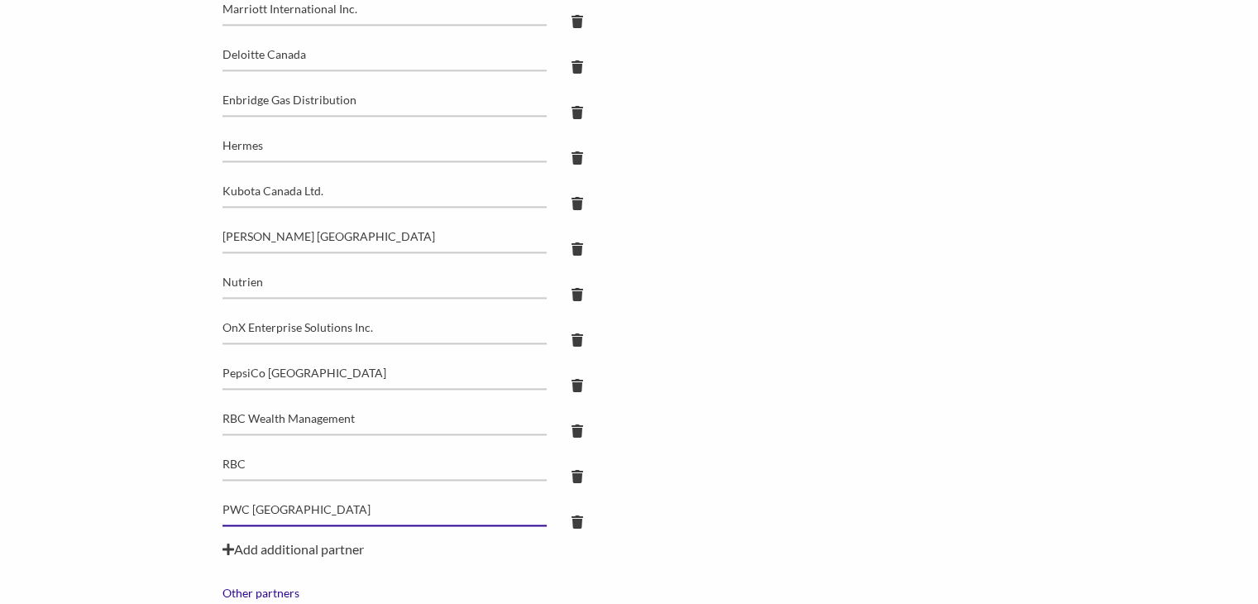
type input "PWC [GEOGRAPHIC_DATA]"
click at [299, 546] on div "Add additional partner" at bounding box center [629, 549] width 814 height 20
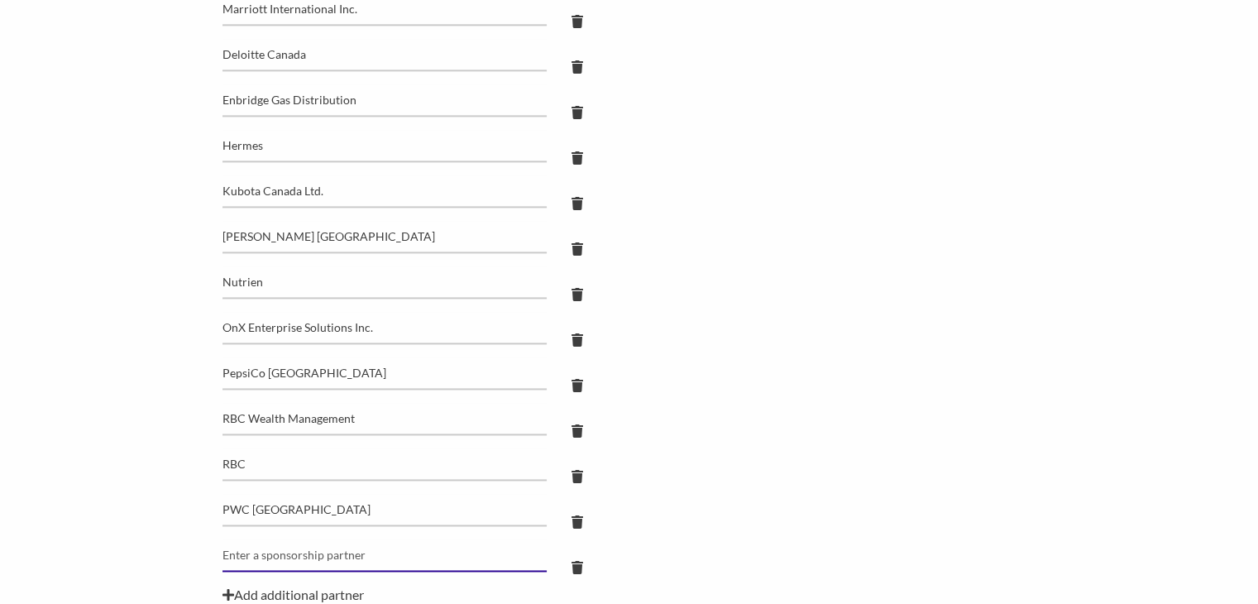
type input "q"
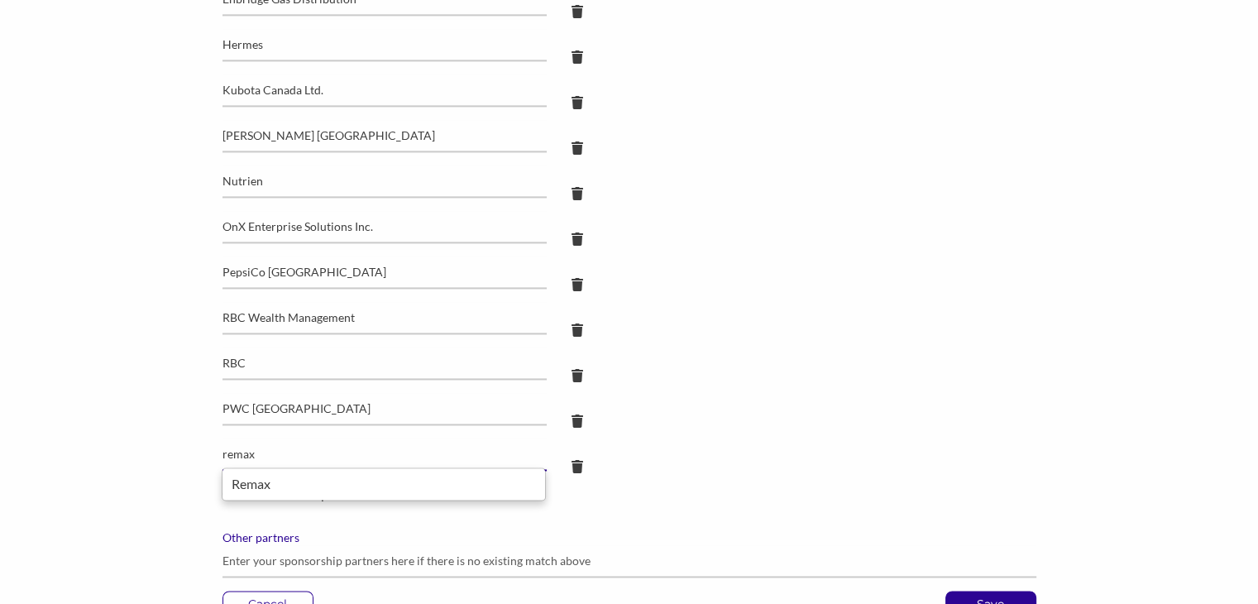
scroll to position [2422, 0]
click at [265, 480] on div "Remax" at bounding box center [384, 483] width 306 height 22
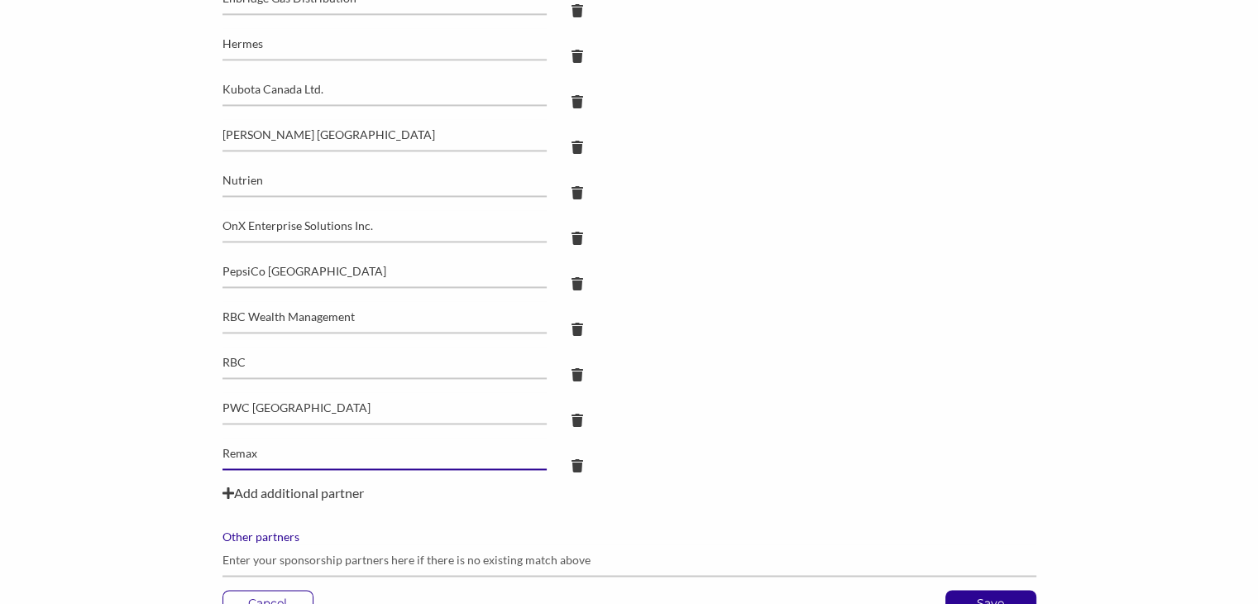
type input "Remax"
click at [330, 490] on div "Add additional partner" at bounding box center [629, 493] width 814 height 20
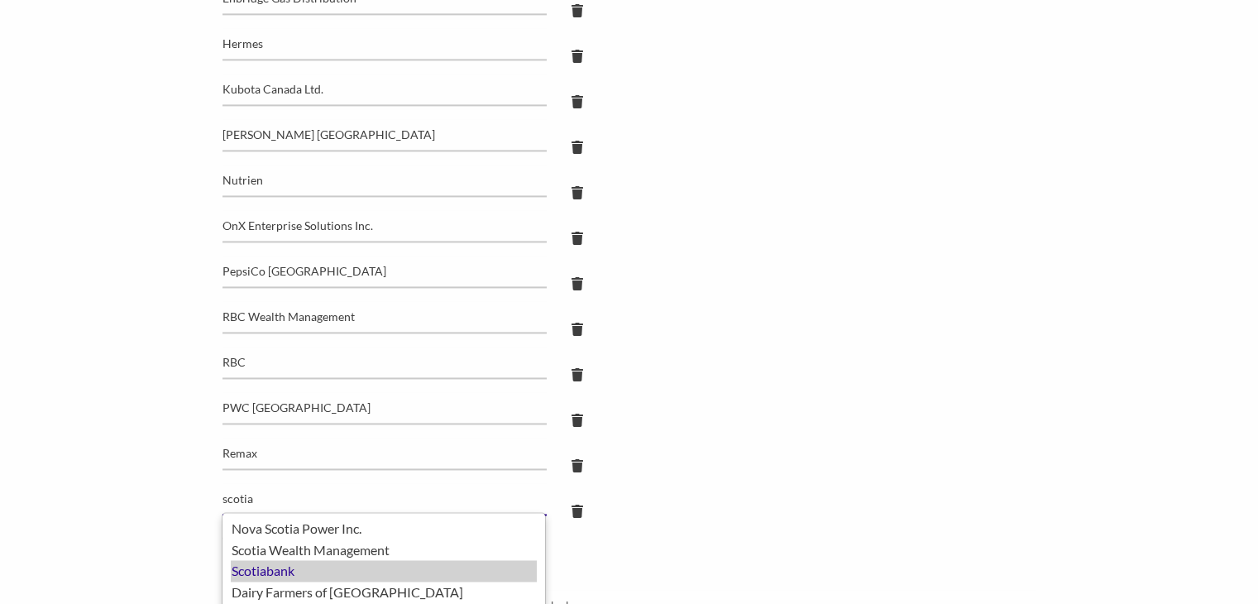
click at [278, 576] on div "Scotiabank" at bounding box center [384, 571] width 306 height 22
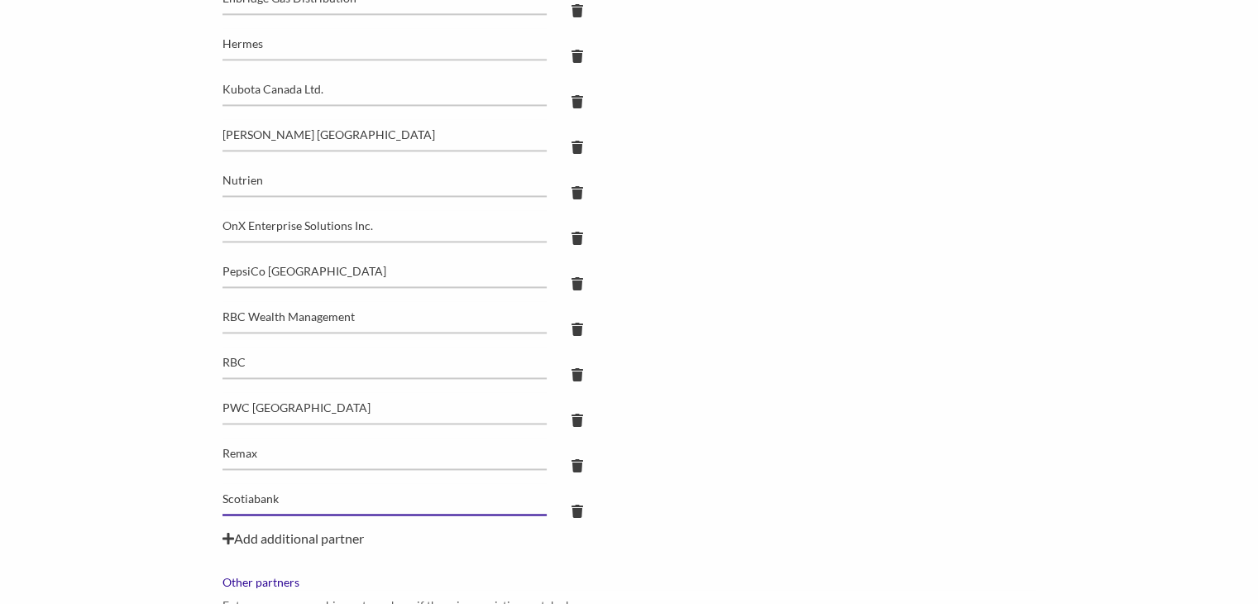
type input "Scotiabank"
click at [284, 537] on div "Add additional partner" at bounding box center [629, 538] width 814 height 20
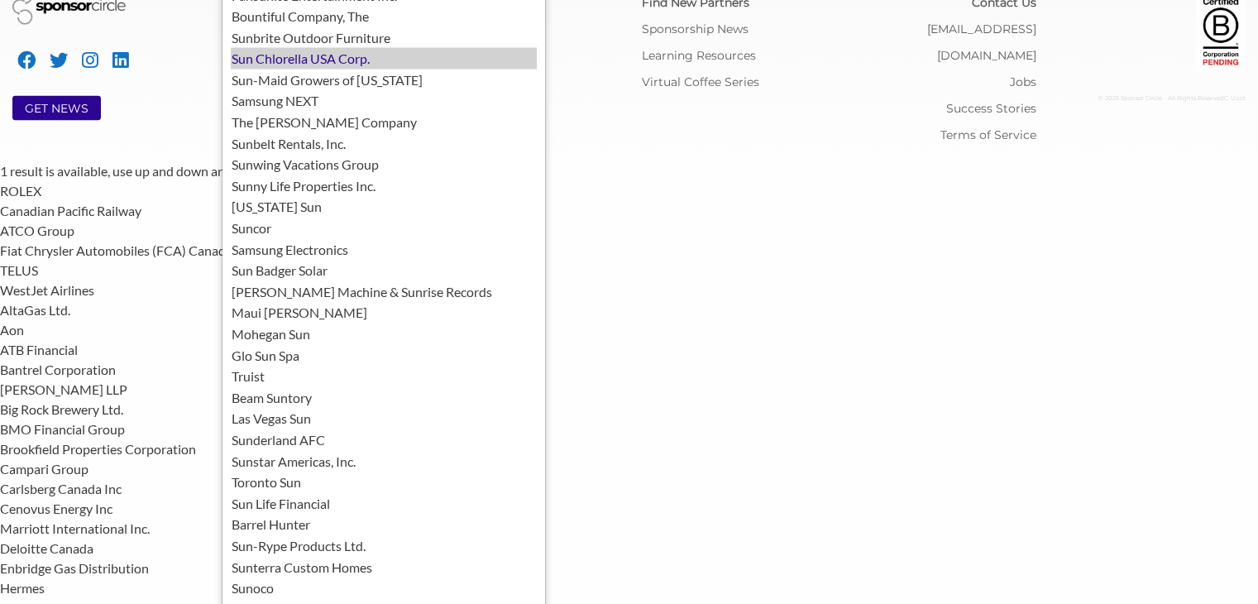
scroll to position [3235, 0]
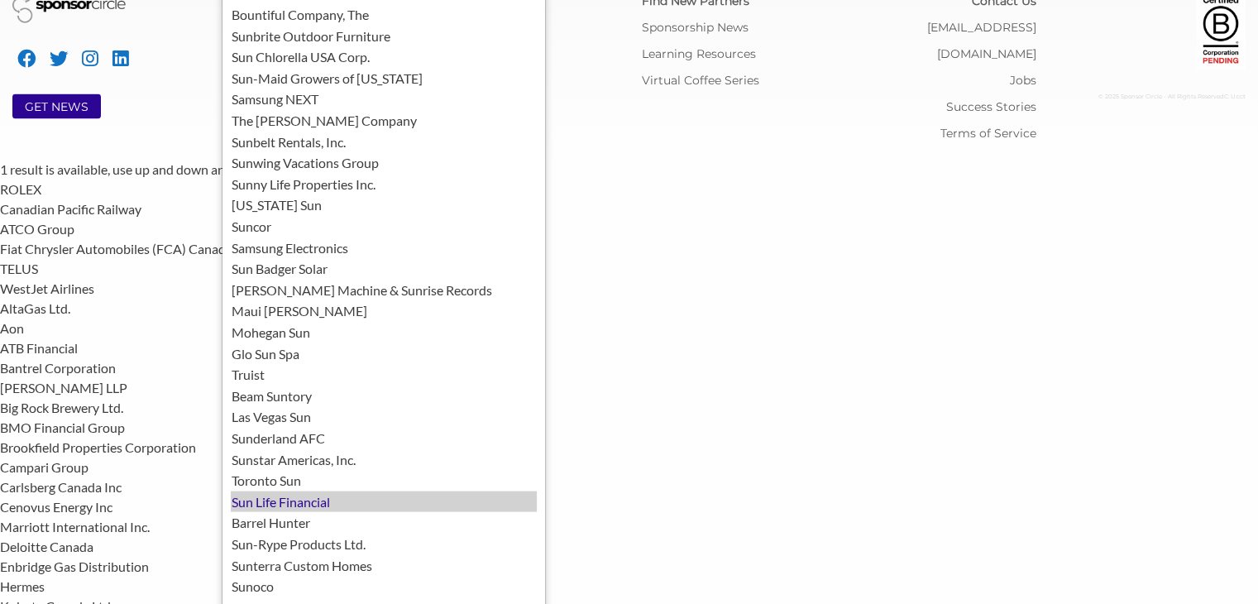
click at [304, 491] on div "Sun Life Financial" at bounding box center [384, 502] width 306 height 22
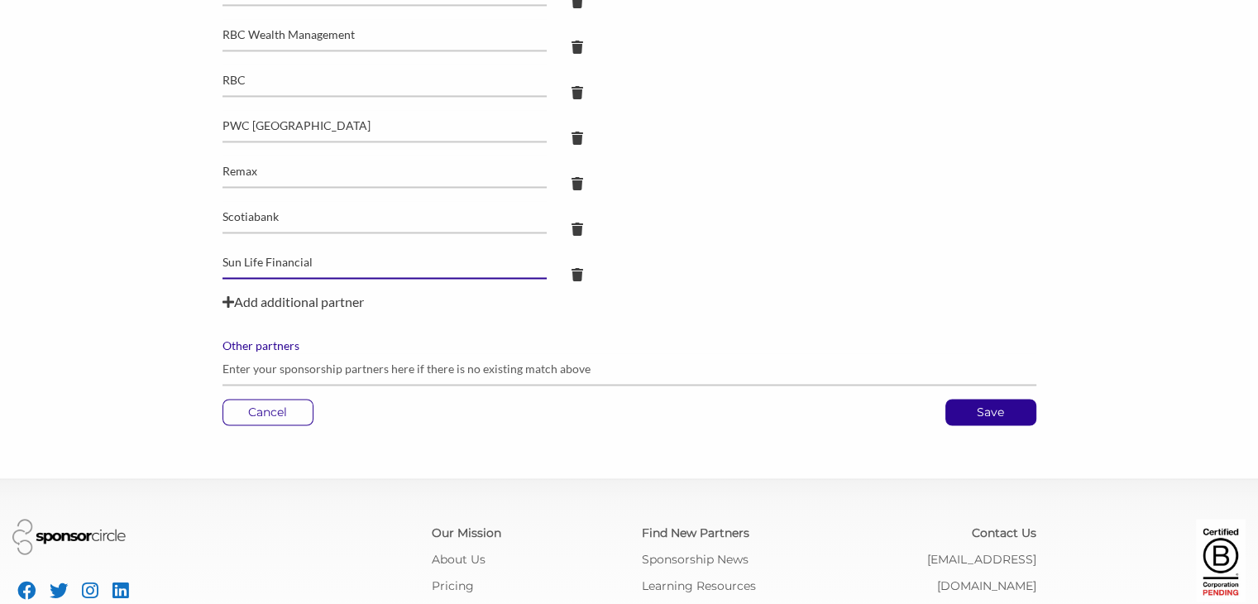
scroll to position [2703, 0]
type input "Sun Life Financial"
click at [334, 305] on div "Add additional partner" at bounding box center [629, 304] width 814 height 20
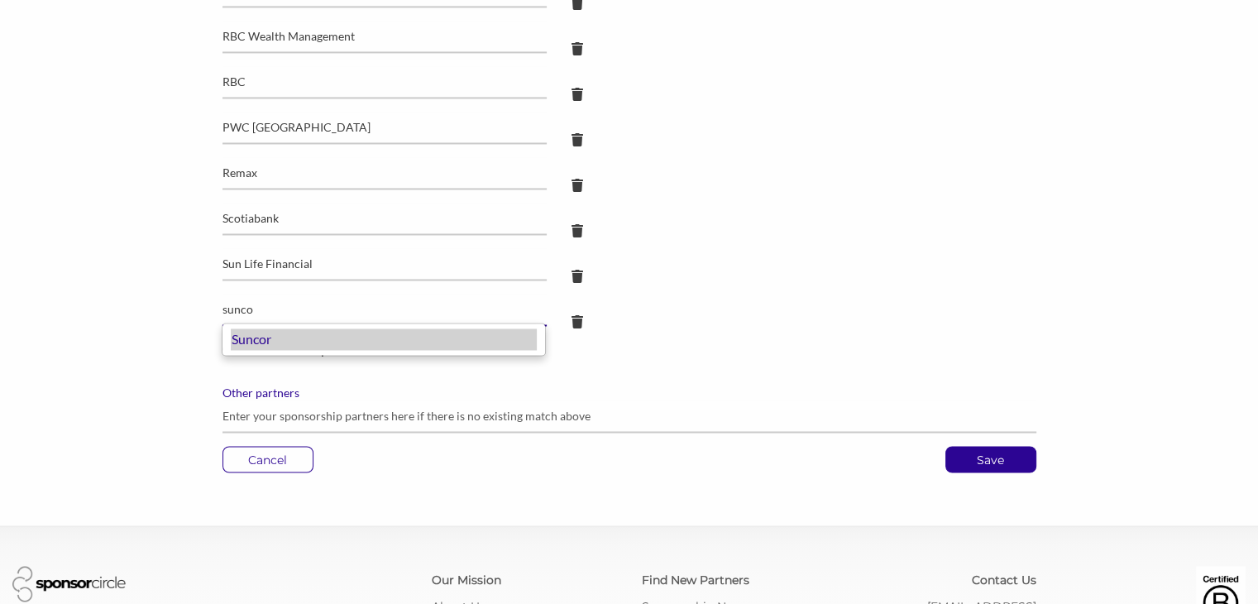
click at [288, 345] on div "Suncor" at bounding box center [384, 339] width 306 height 22
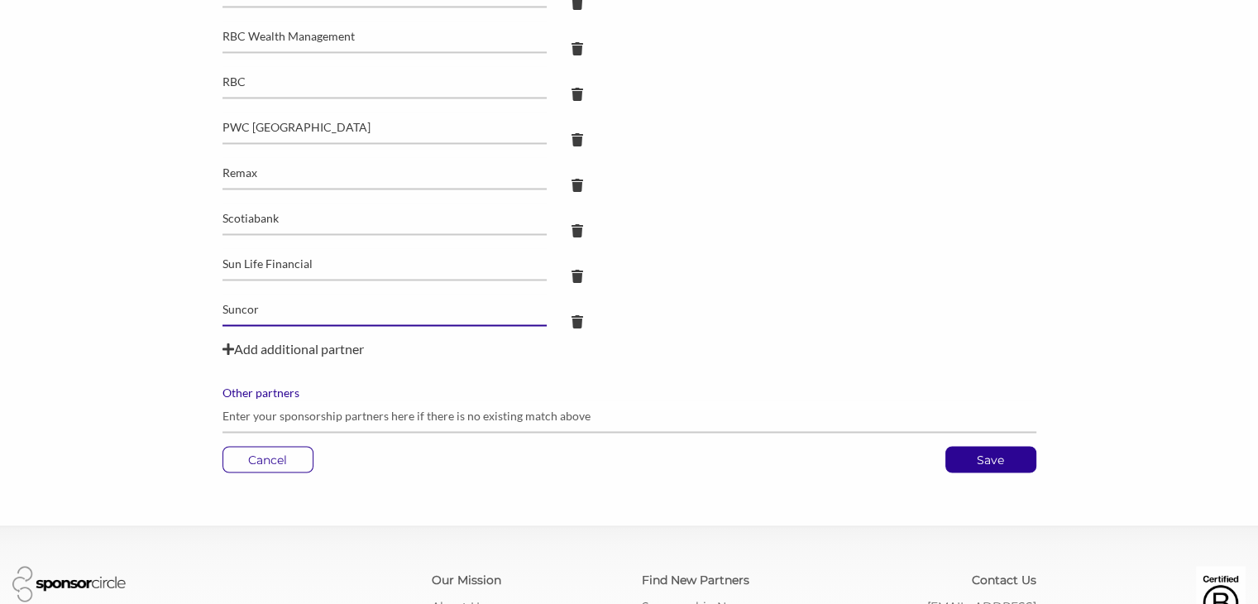
type input "Suncor"
click at [351, 345] on div "Add additional partner" at bounding box center [629, 349] width 814 height 20
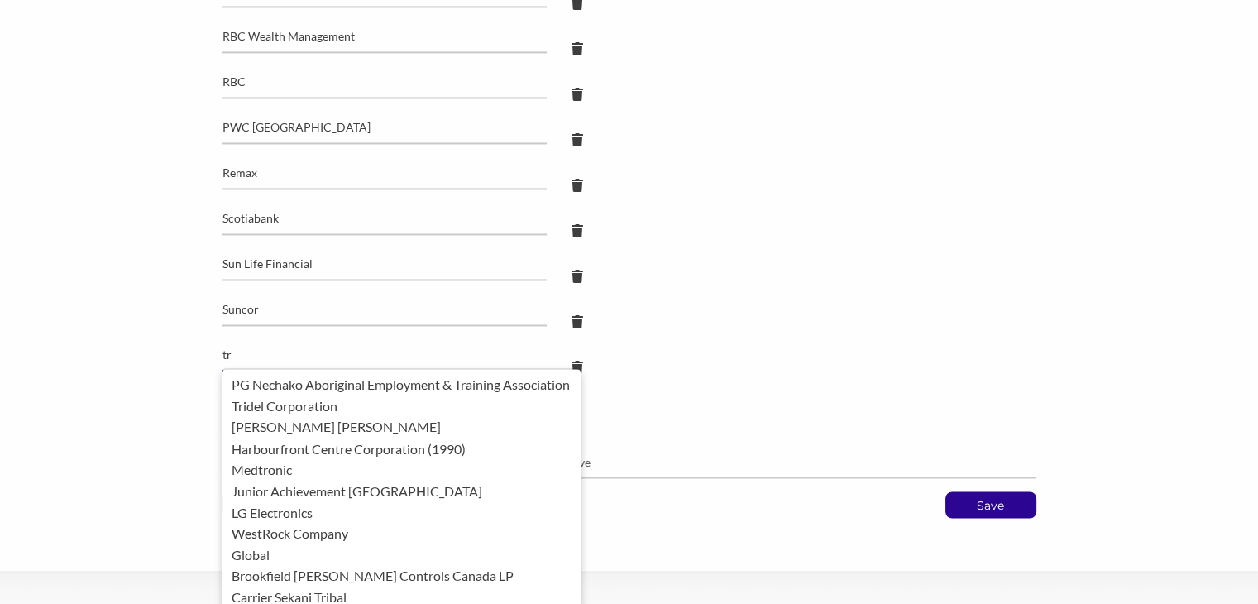
type input "t"
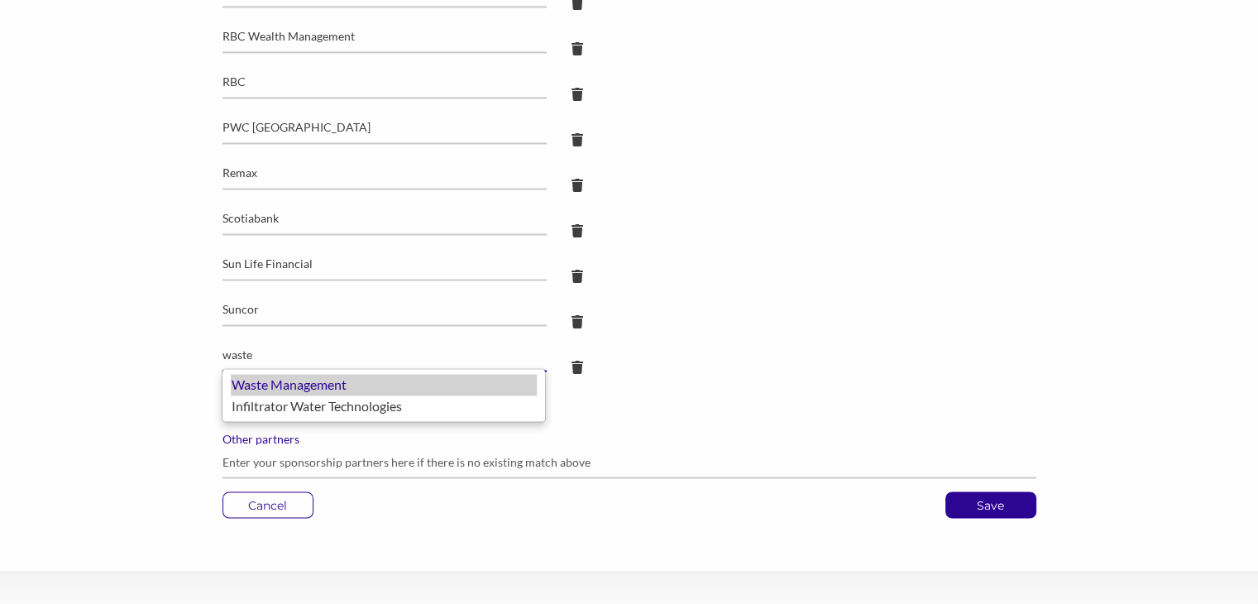
click at [308, 381] on div "Waste Management" at bounding box center [384, 385] width 306 height 22
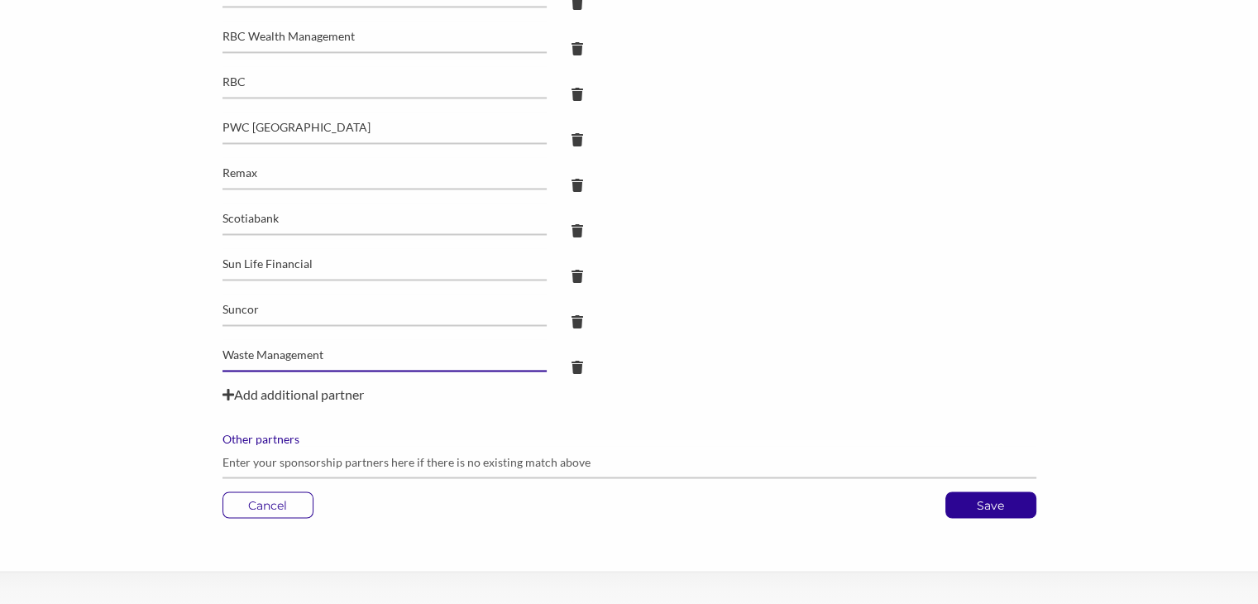
type input "Waste Management"
click at [339, 393] on div "Add additional partner" at bounding box center [629, 395] width 814 height 20
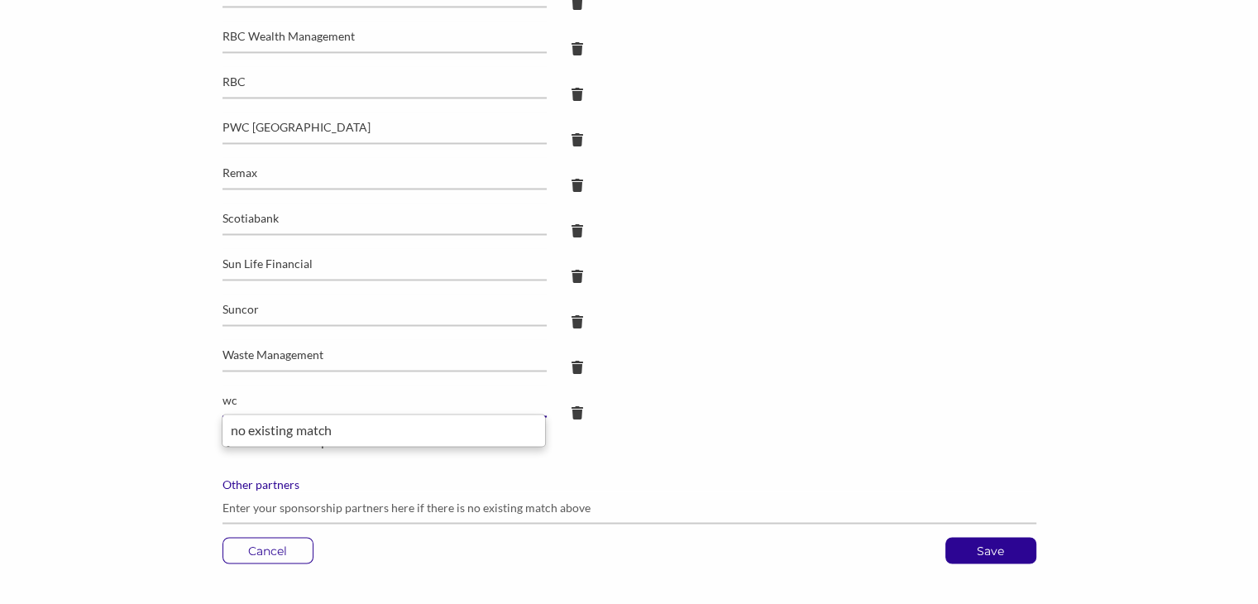
type input "w"
click at [288, 441] on ul "Yeti" at bounding box center [384, 429] width 324 height 33
click at [256, 438] on div "Yeti" at bounding box center [384, 430] width 306 height 22
type input "Yeti"
click at [314, 437] on div "Add additional partner" at bounding box center [629, 440] width 814 height 20
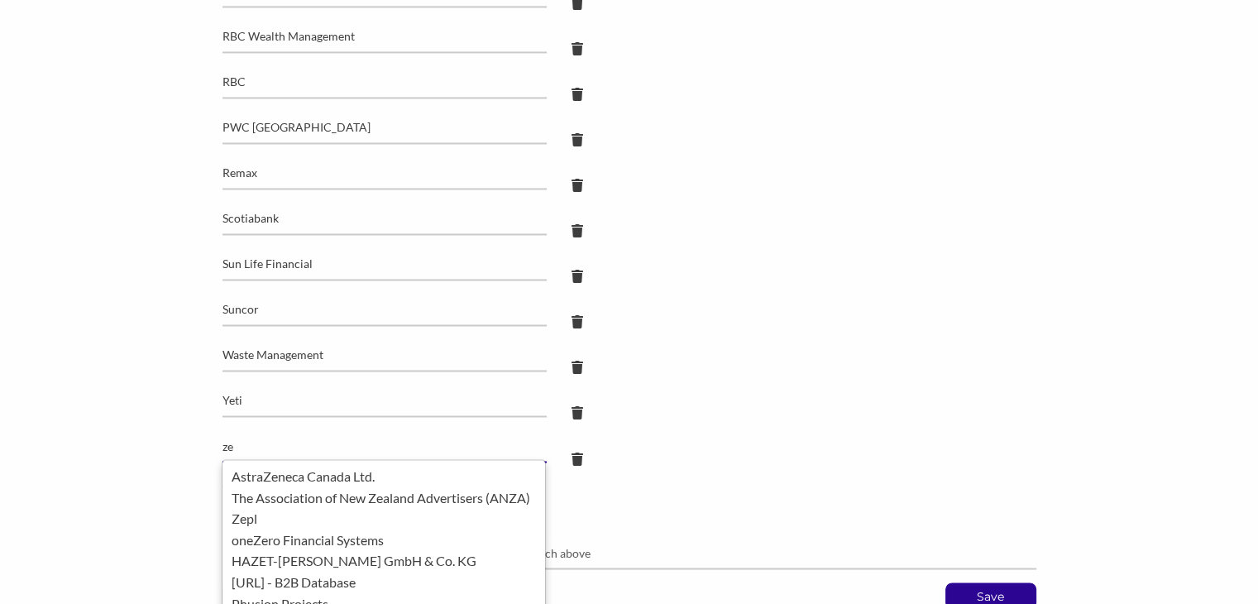
type input "z"
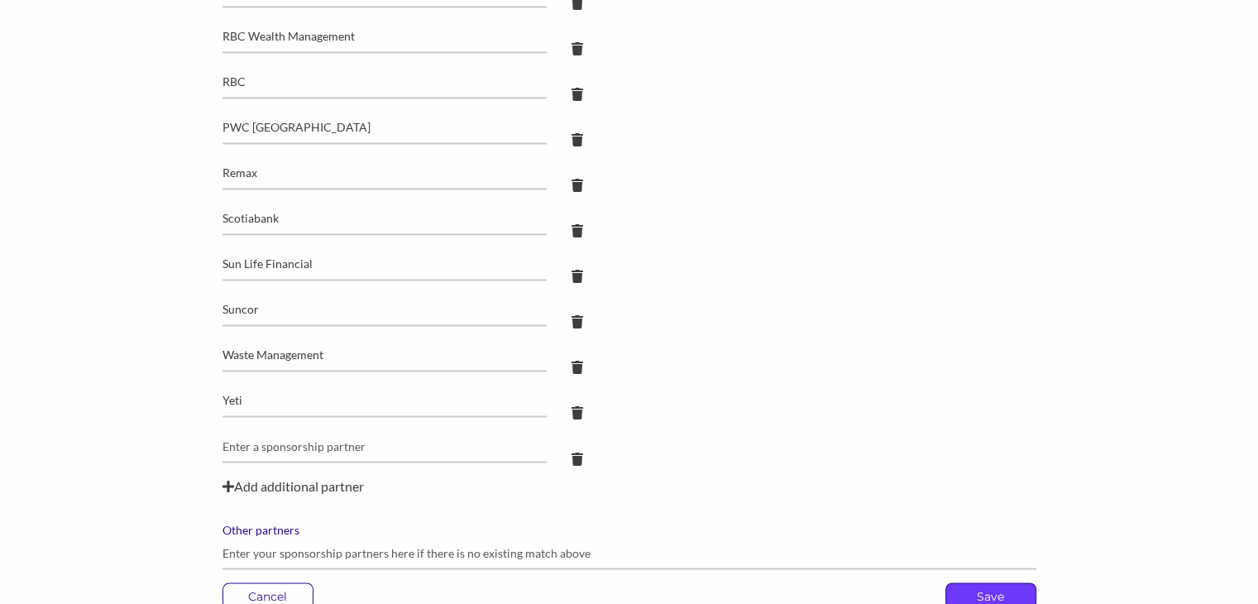
click at [955, 590] on p "Save" at bounding box center [990, 595] width 89 height 25
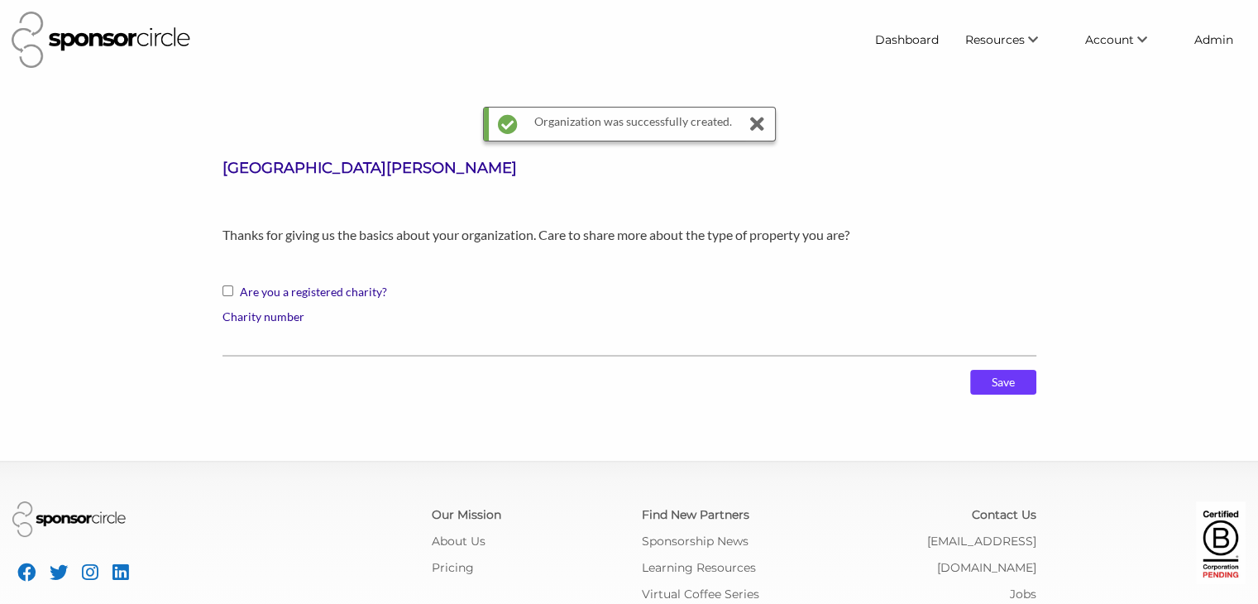
click at [1009, 382] on input "Save" at bounding box center [1003, 382] width 66 height 25
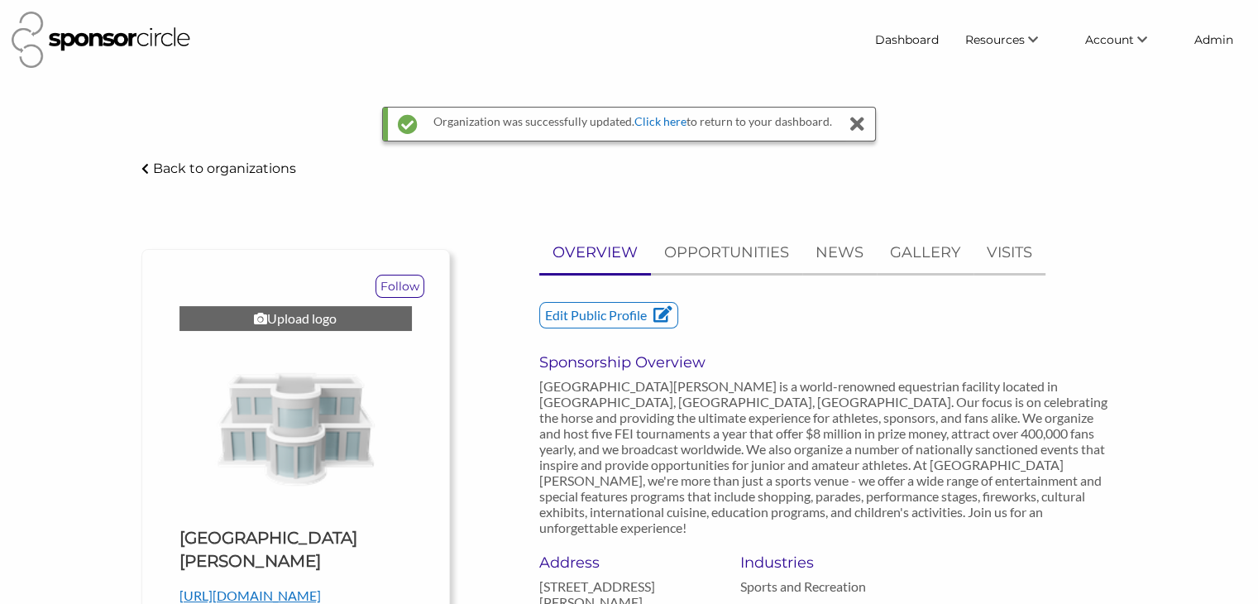
click at [304, 318] on div "Upload logo" at bounding box center [295, 318] width 232 height 25
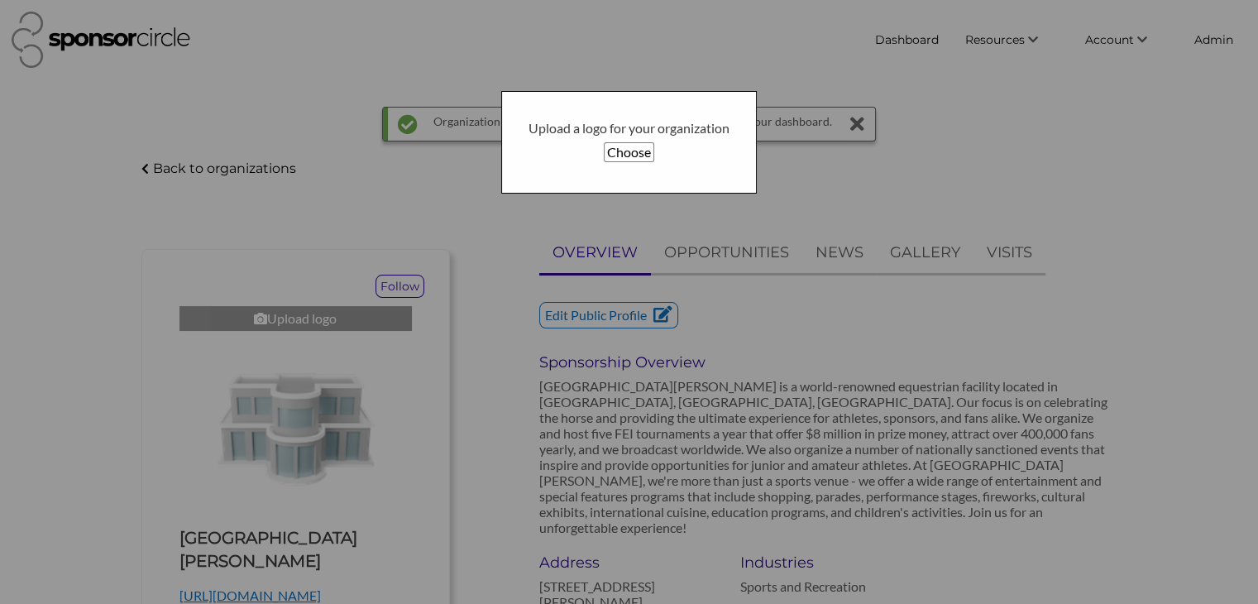
click at [619, 160] on button "Choose" at bounding box center [629, 152] width 50 height 20
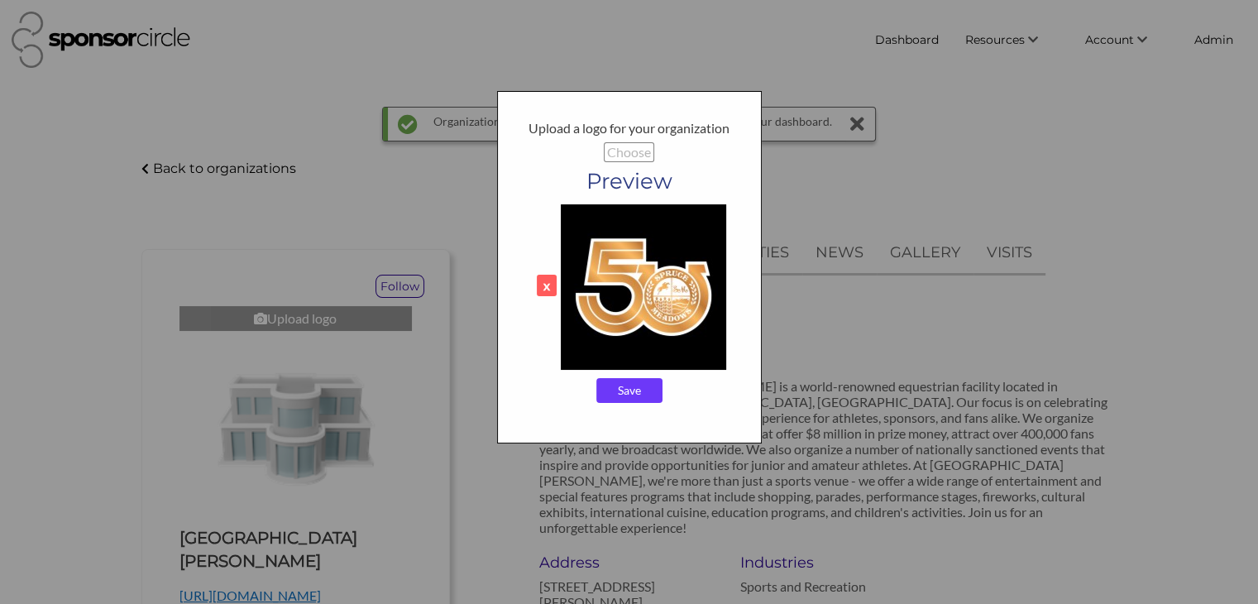
click at [645, 388] on input "Save" at bounding box center [629, 390] width 66 height 25
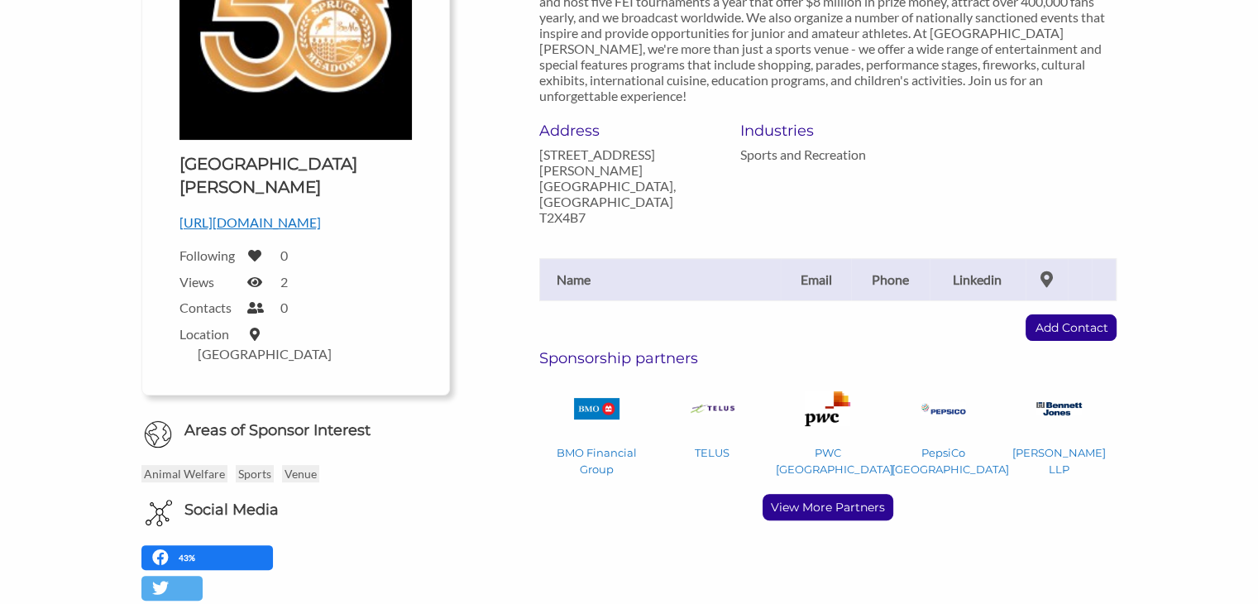
scroll to position [382, 0]
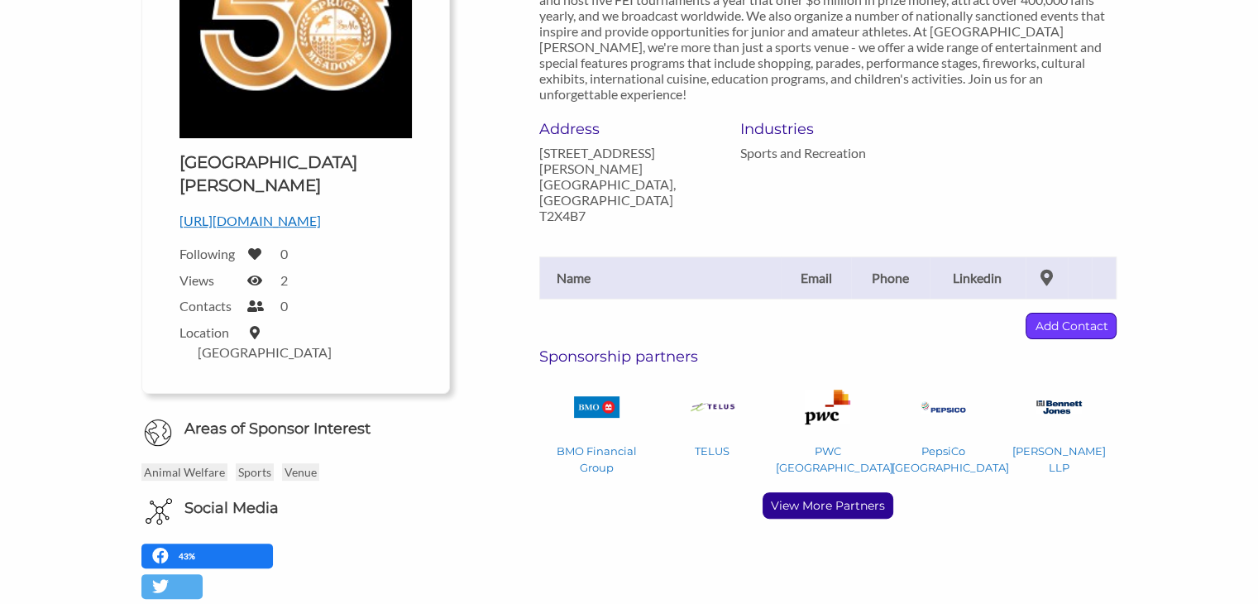
click at [1068, 313] on p "Add Contact" at bounding box center [1070, 325] width 89 height 25
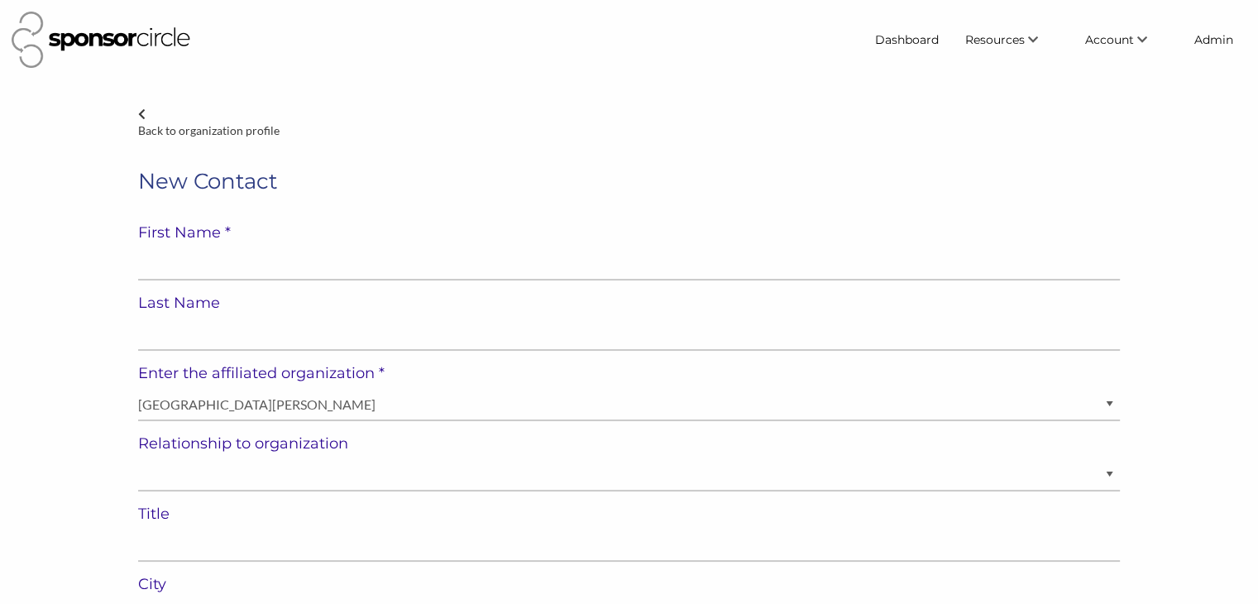
select select "[GEOGRAPHIC_DATA]"
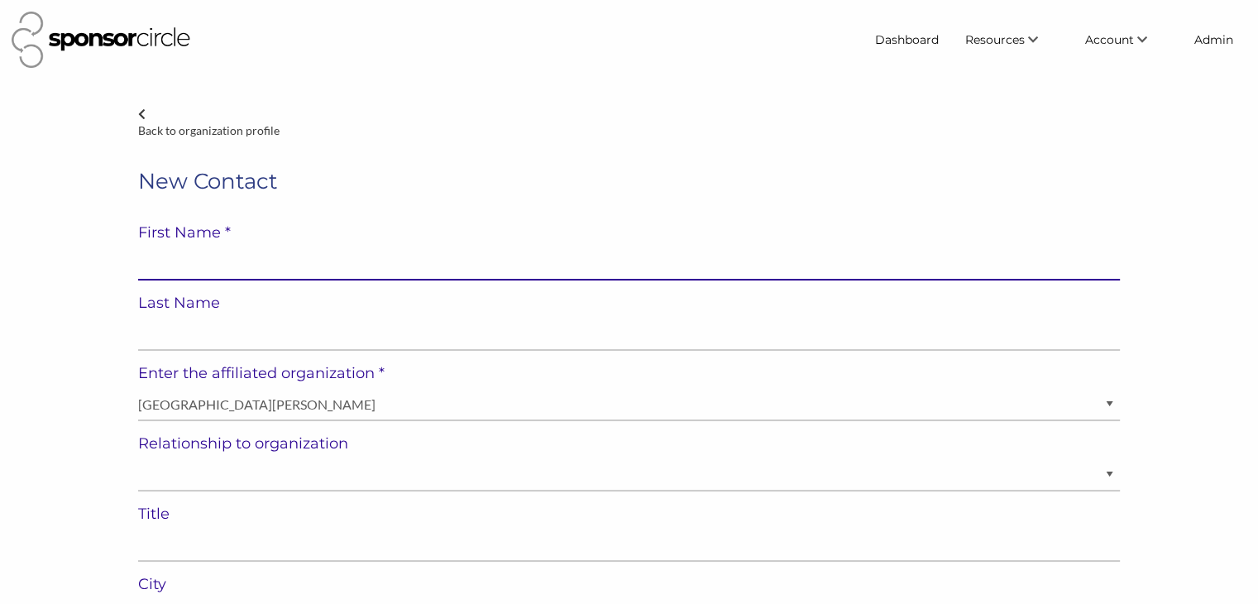
click at [390, 256] on input "text" at bounding box center [629, 264] width 982 height 32
paste input "[PERSON_NAME]"
type input "[PERSON_NAME]"
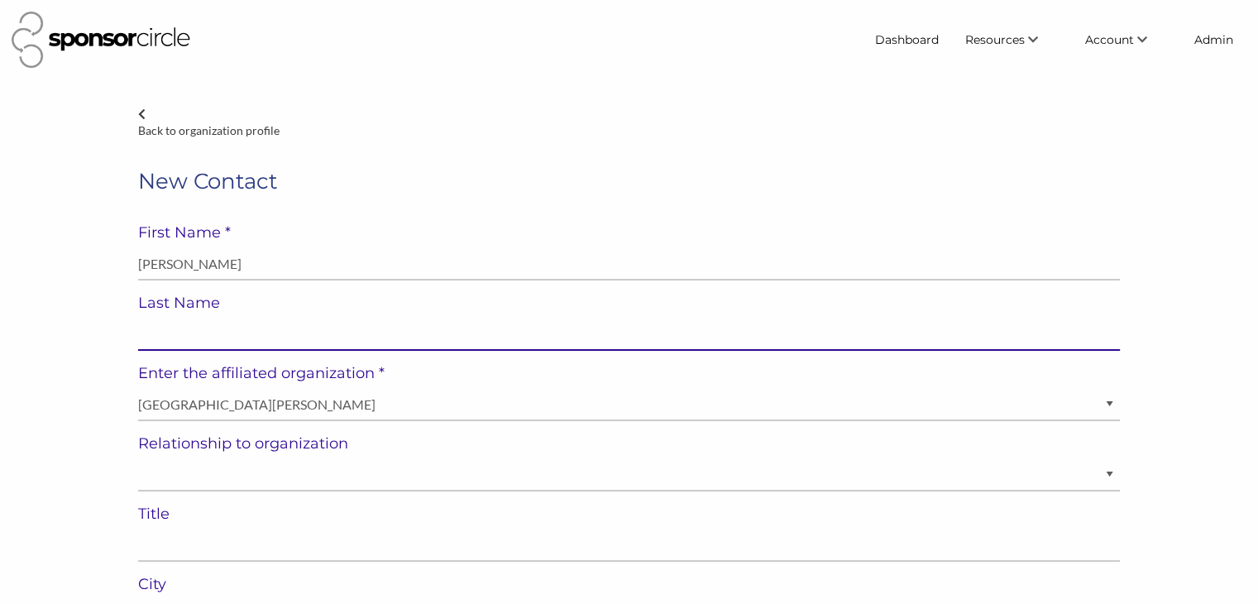
click at [301, 338] on input "text" at bounding box center [629, 334] width 982 height 32
paste input "[PERSON_NAME]"
type input "[PERSON_NAME]"
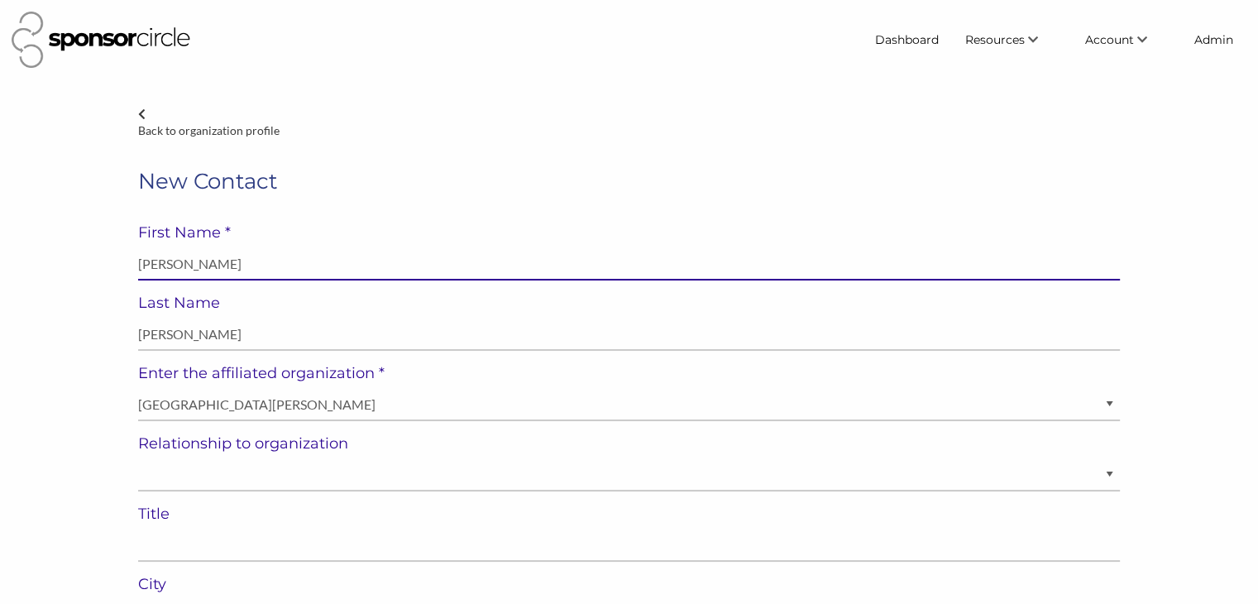
click at [194, 262] on input "[PERSON_NAME]" at bounding box center [629, 264] width 982 height 32
type input "Devin"
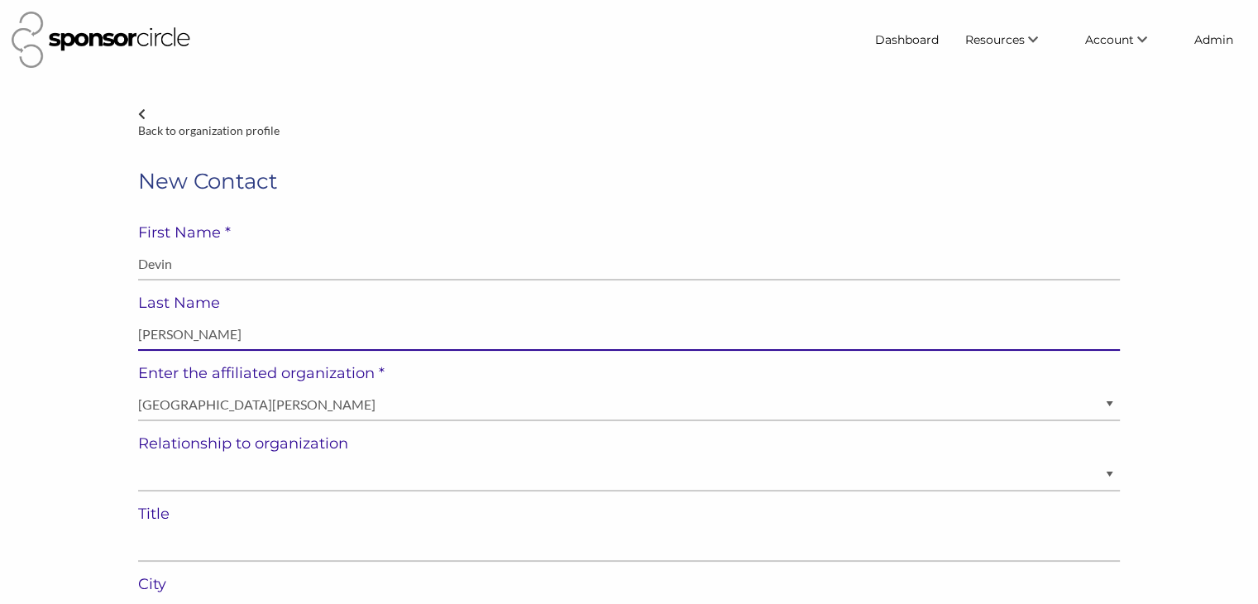
click at [144, 329] on input "[PERSON_NAME]" at bounding box center [629, 334] width 982 height 32
type input "[PERSON_NAME]"
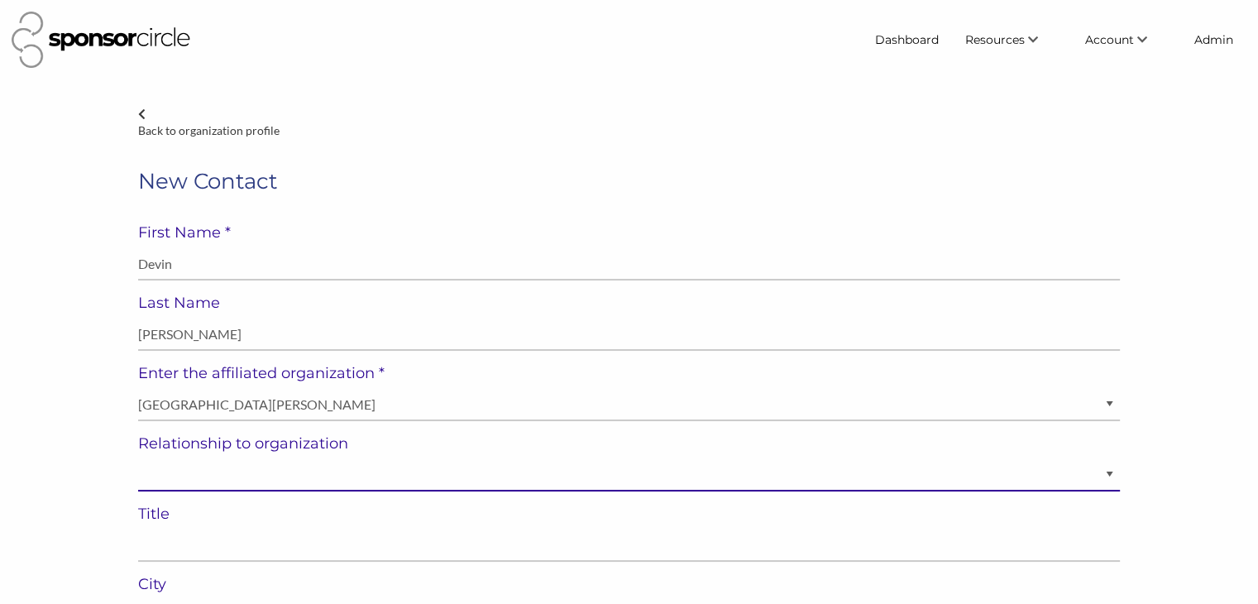
click at [179, 477] on select "Staff Volunteer" at bounding box center [629, 475] width 982 height 32
select select "Staff"
click at [138, 459] on select "Staff Volunteer" at bounding box center [629, 475] width 982 height 32
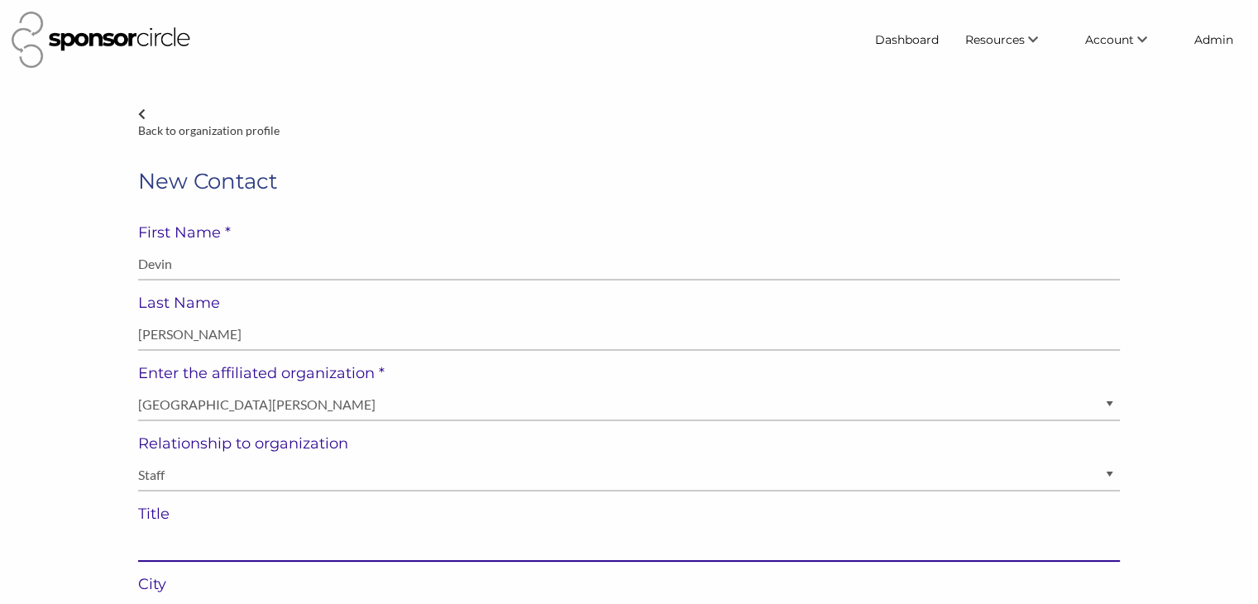
click at [237, 538] on input "text" at bounding box center [629, 545] width 982 height 32
paste input "Strategic Advisor & Business Development"
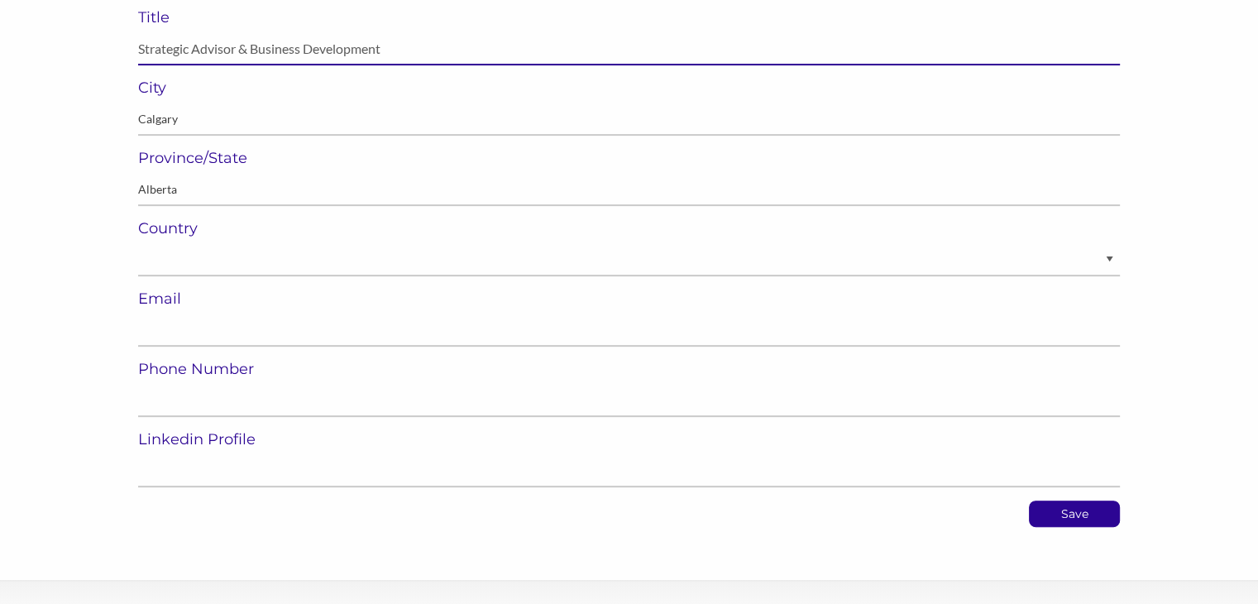
scroll to position [496, 0]
type input "Strategic Advisor & Business Development"
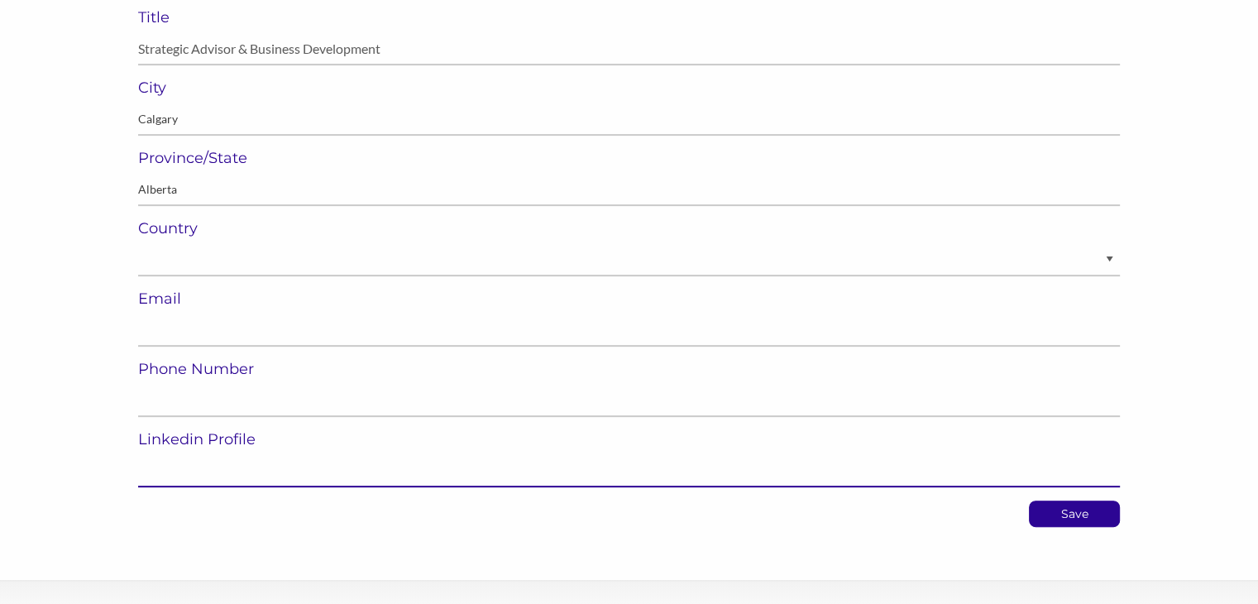
click at [250, 463] on input "url" at bounding box center [629, 471] width 982 height 32
paste input "[URL][DOMAIN_NAME][PERSON_NAME]"
type input "[URL][DOMAIN_NAME][PERSON_NAME]"
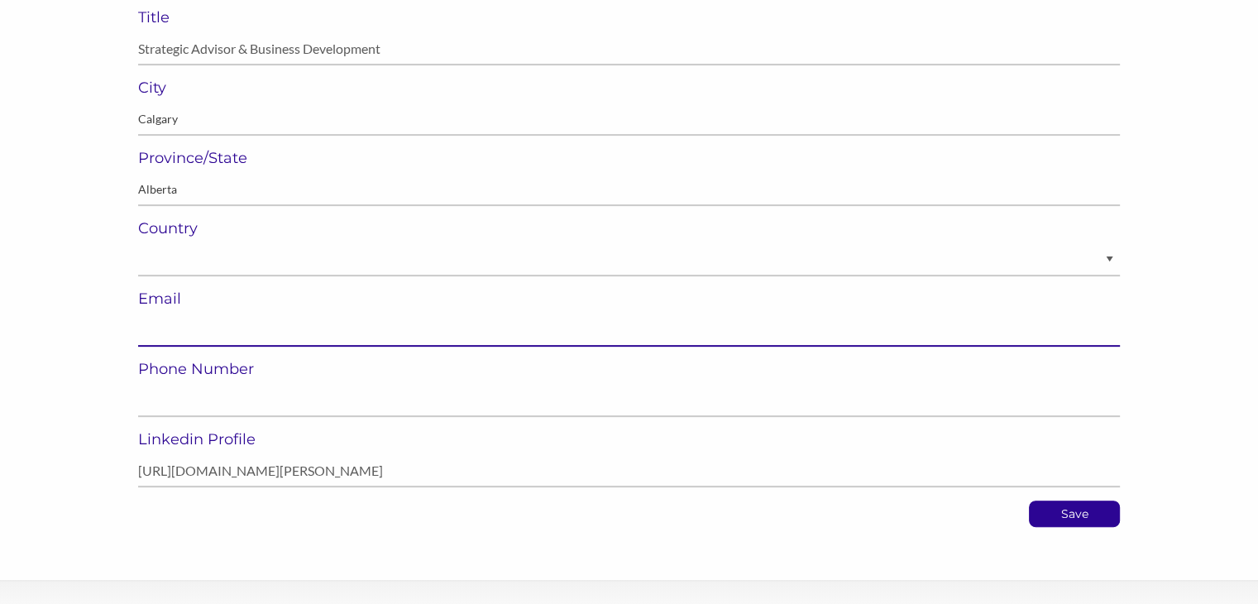
click at [302, 333] on input "email" at bounding box center [629, 330] width 982 height 32
paste input "[EMAIL_ADDRESS][PERSON_NAME][DOMAIN_NAME]"
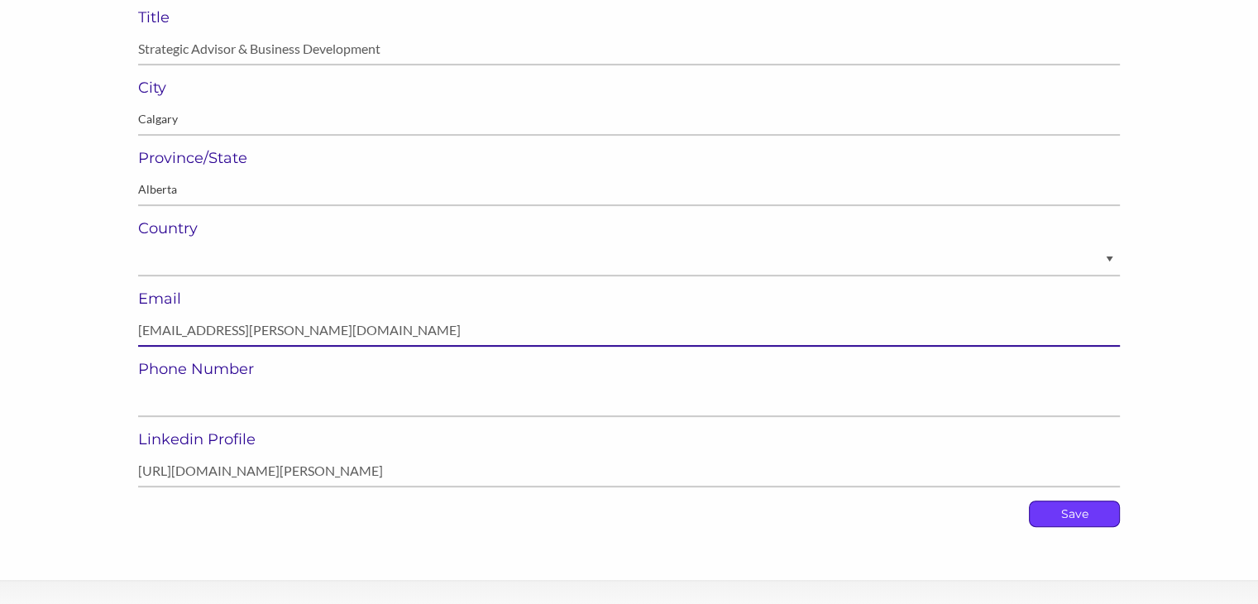
type input "[EMAIL_ADDRESS][PERSON_NAME][DOMAIN_NAME]"
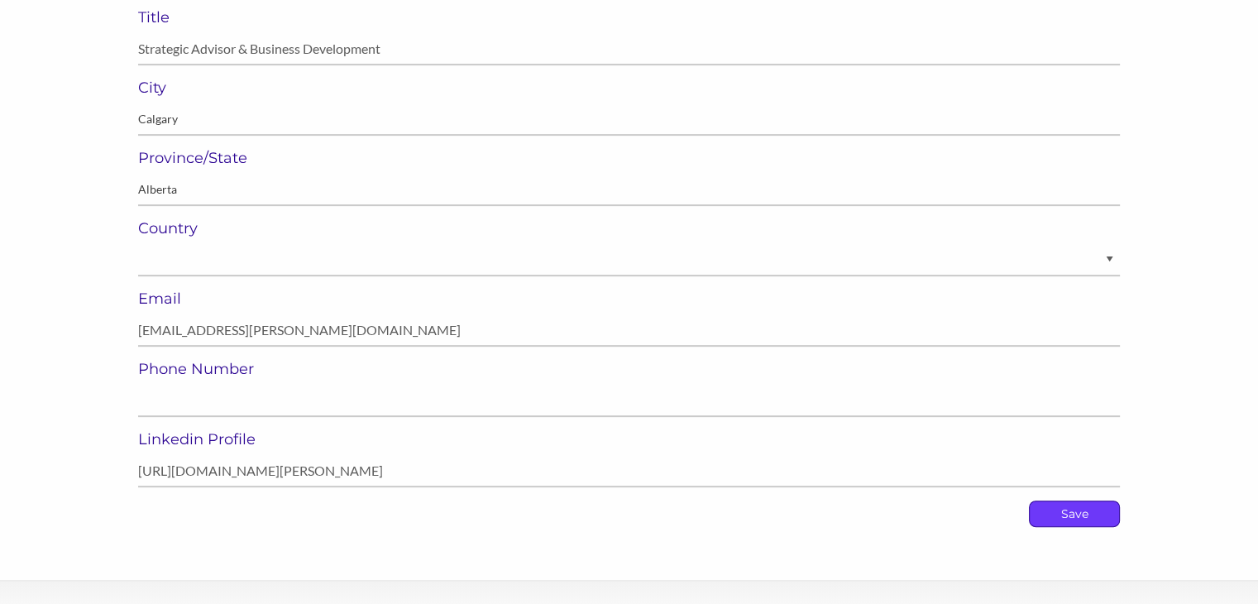
click at [1055, 515] on p "Save" at bounding box center [1074, 513] width 89 height 25
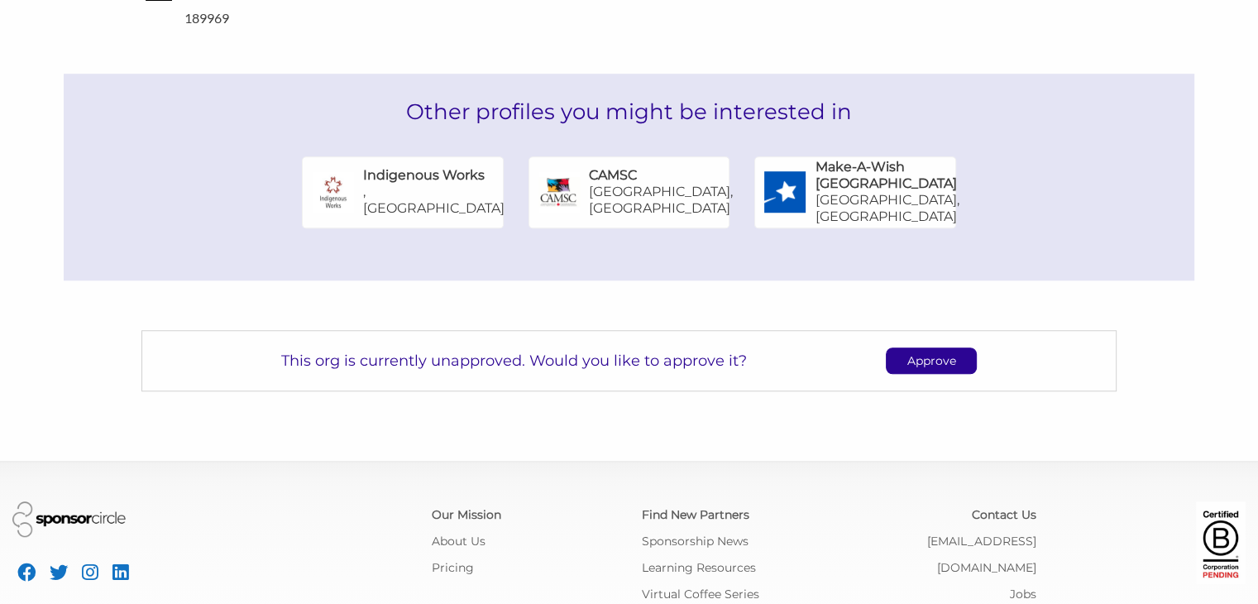
scroll to position [1164, 0]
click at [930, 348] on p "Approve" at bounding box center [931, 360] width 89 height 25
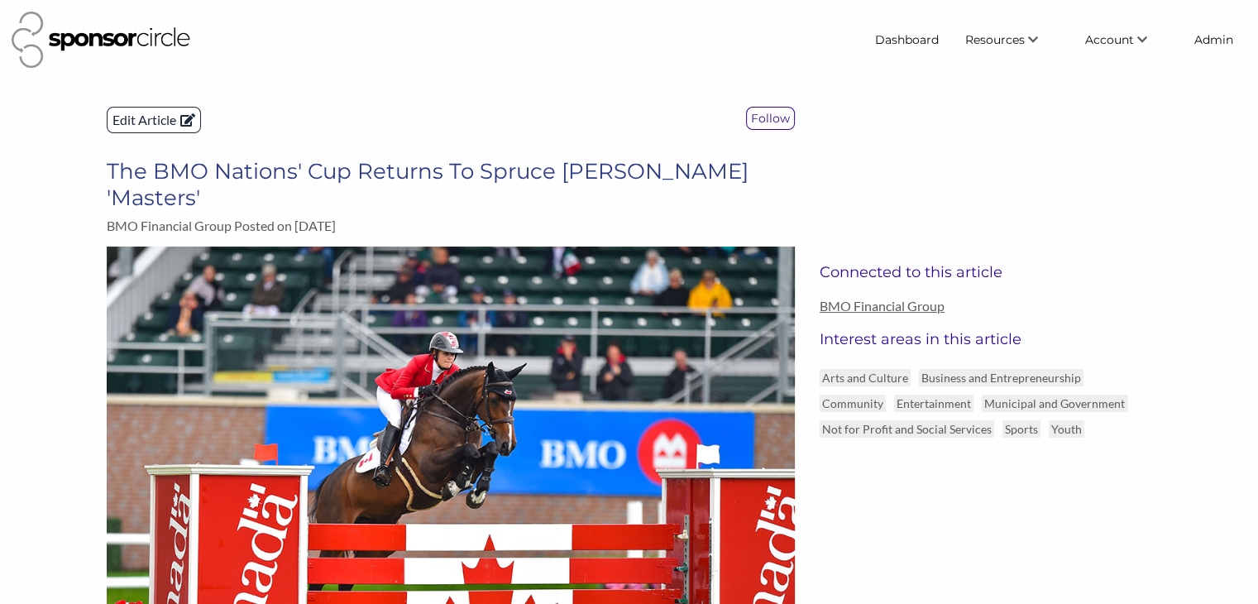
click at [149, 117] on p "Edit Article" at bounding box center [154, 120] width 93 height 25
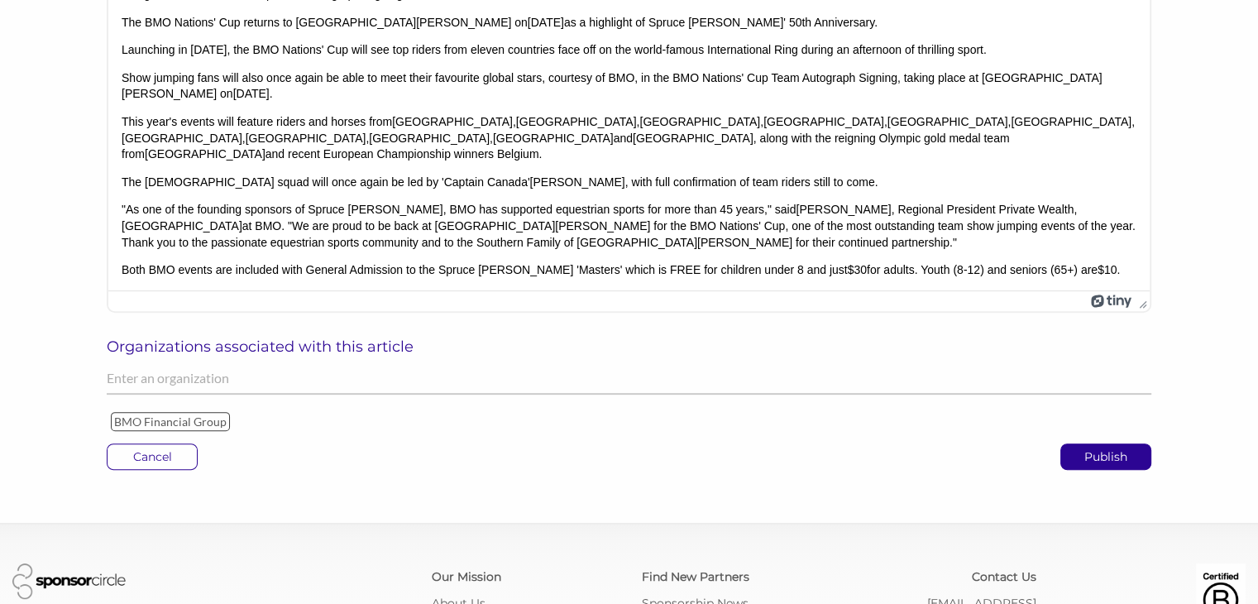
scroll to position [579, 0]
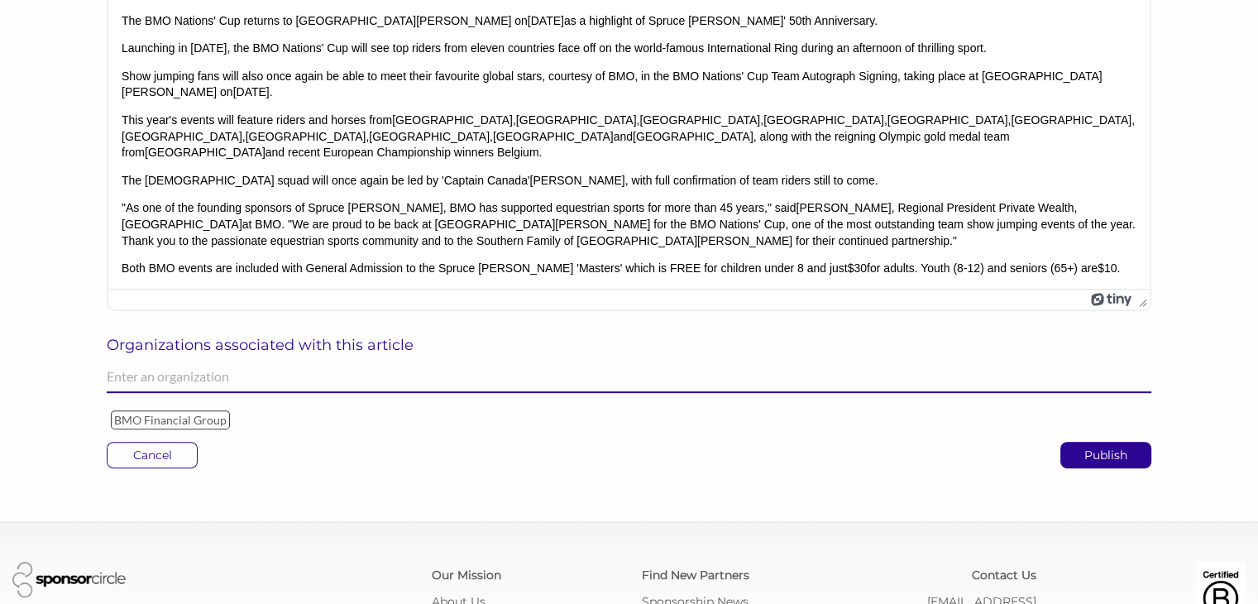
click at [182, 381] on input "text" at bounding box center [629, 377] width 1044 height 32
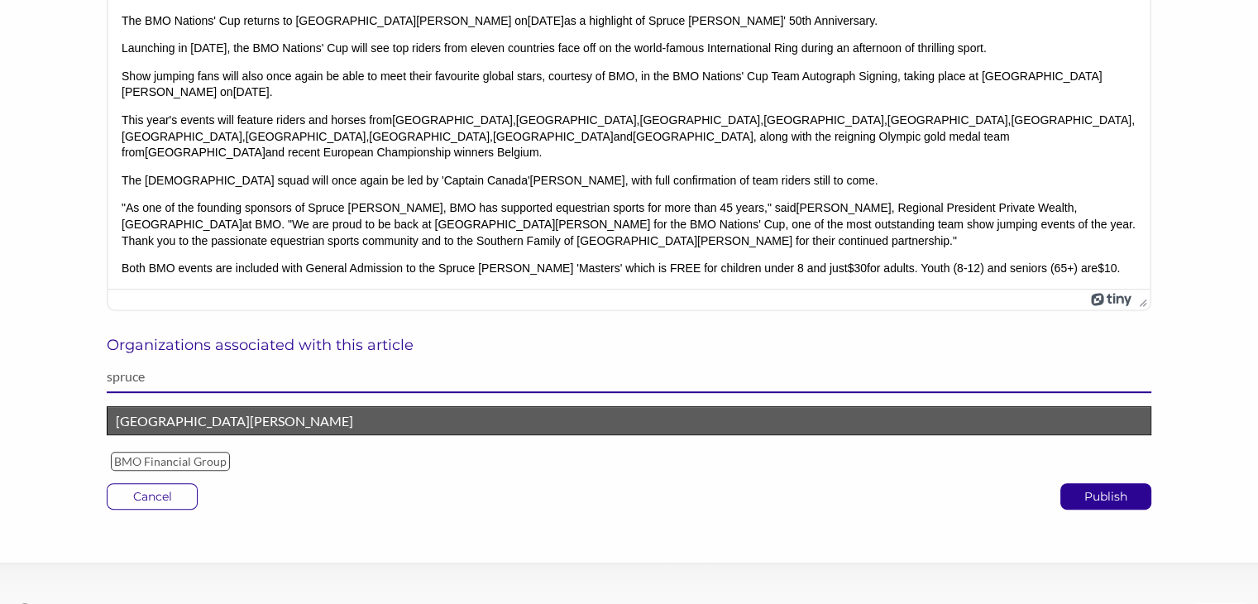
type input "spruce"
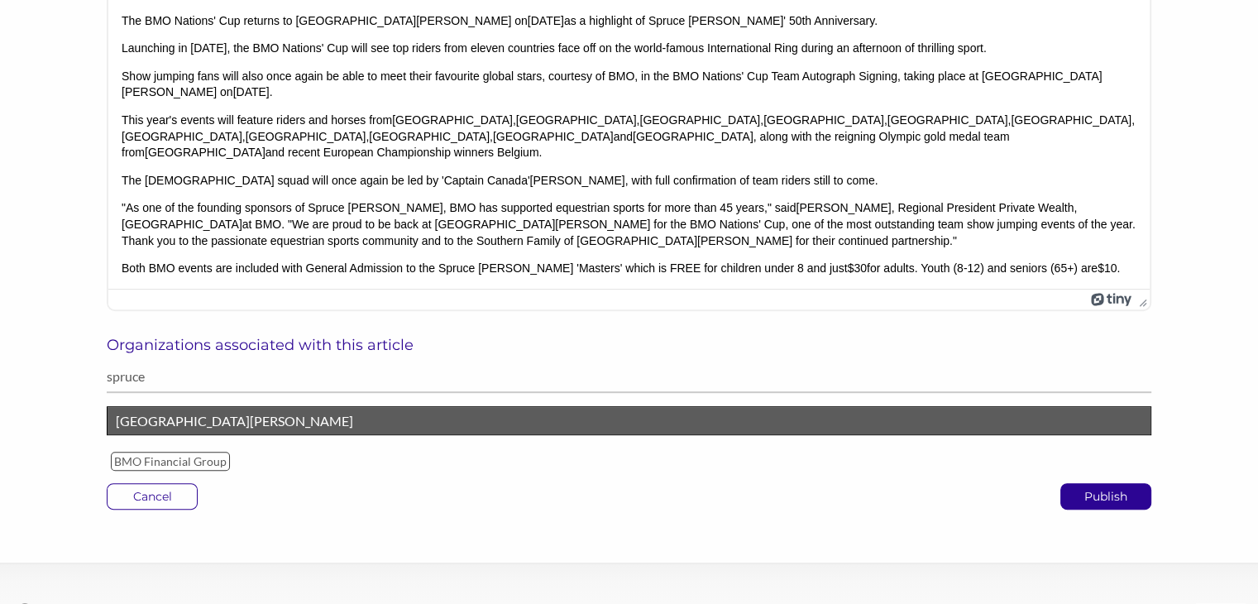
click at [166, 424] on p "[GEOGRAPHIC_DATA][PERSON_NAME]" at bounding box center [629, 421] width 1026 height 22
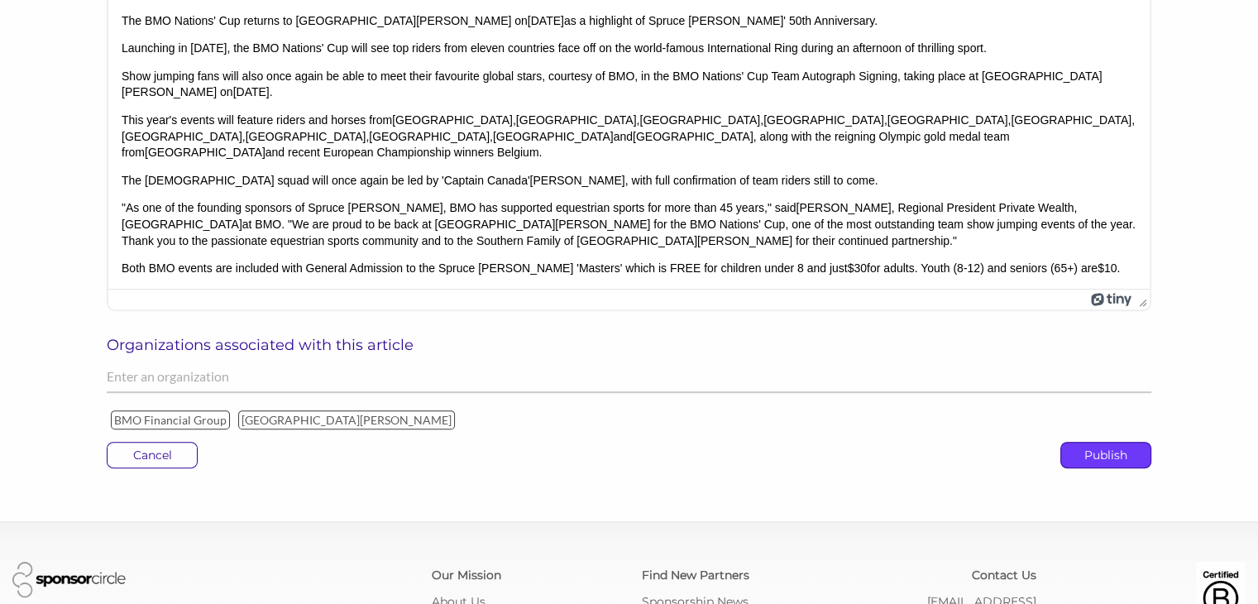
click at [1094, 451] on p "Publish" at bounding box center [1105, 454] width 89 height 25
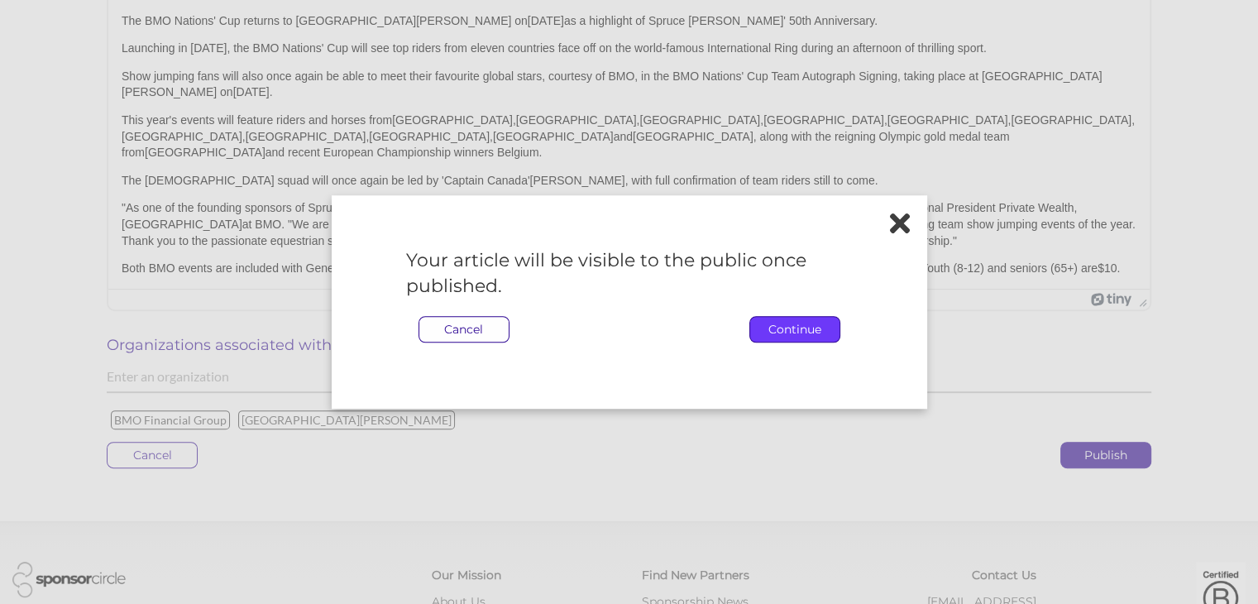
click at [792, 337] on p "Continue" at bounding box center [794, 329] width 89 height 25
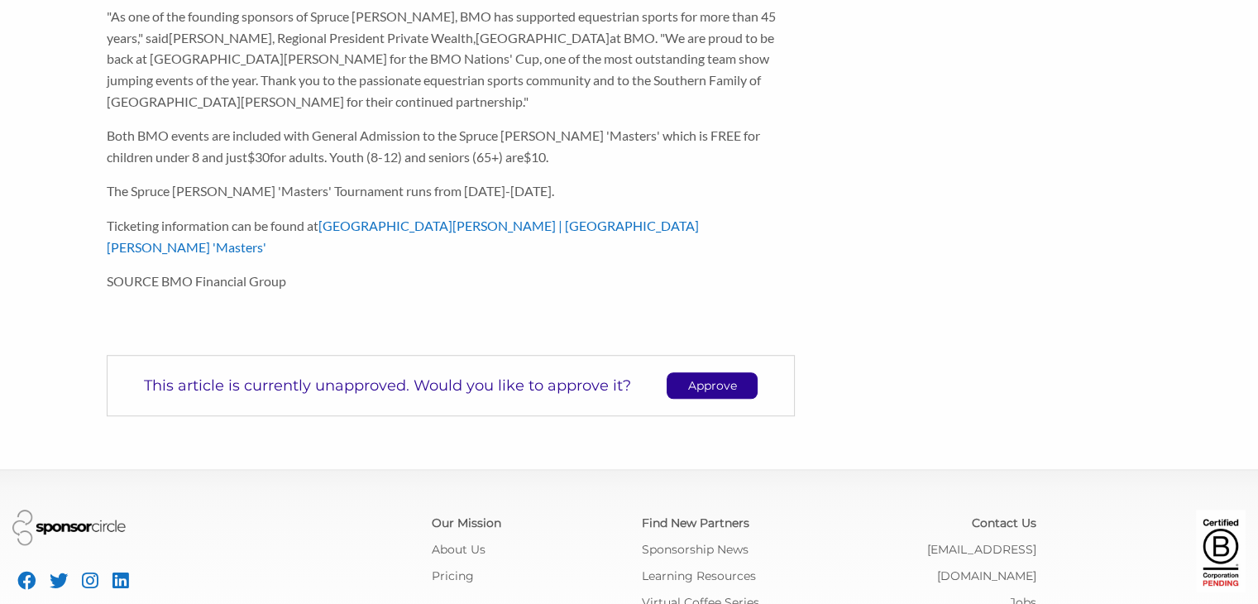
scroll to position [1135, 0]
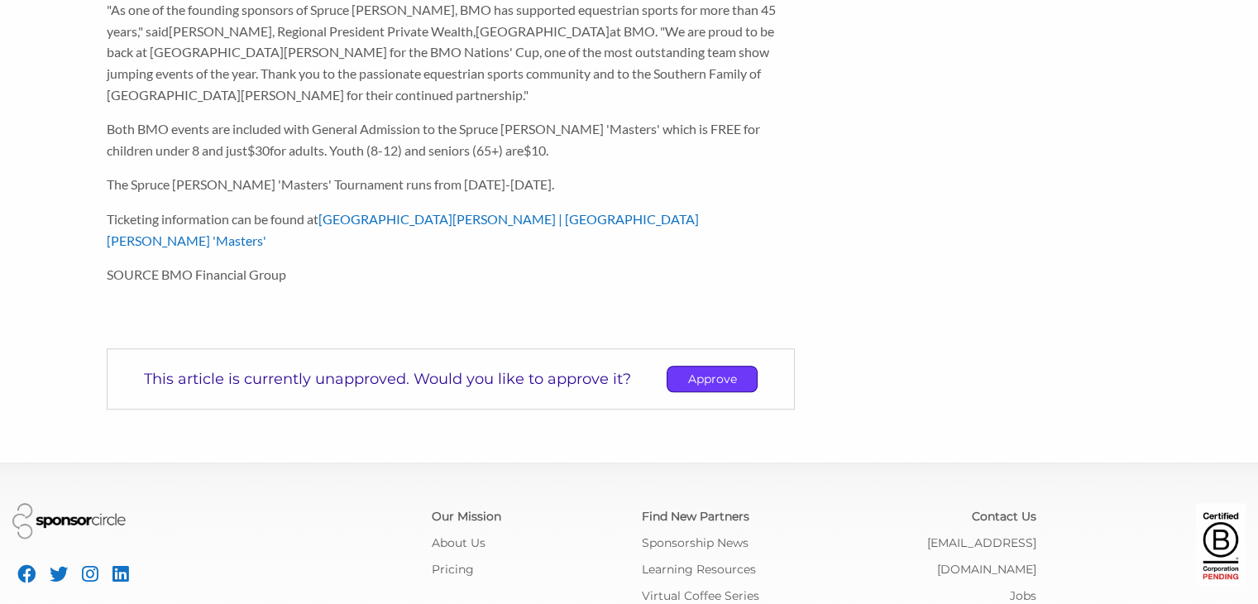
click at [715, 366] on p "Approve" at bounding box center [711, 378] width 89 height 25
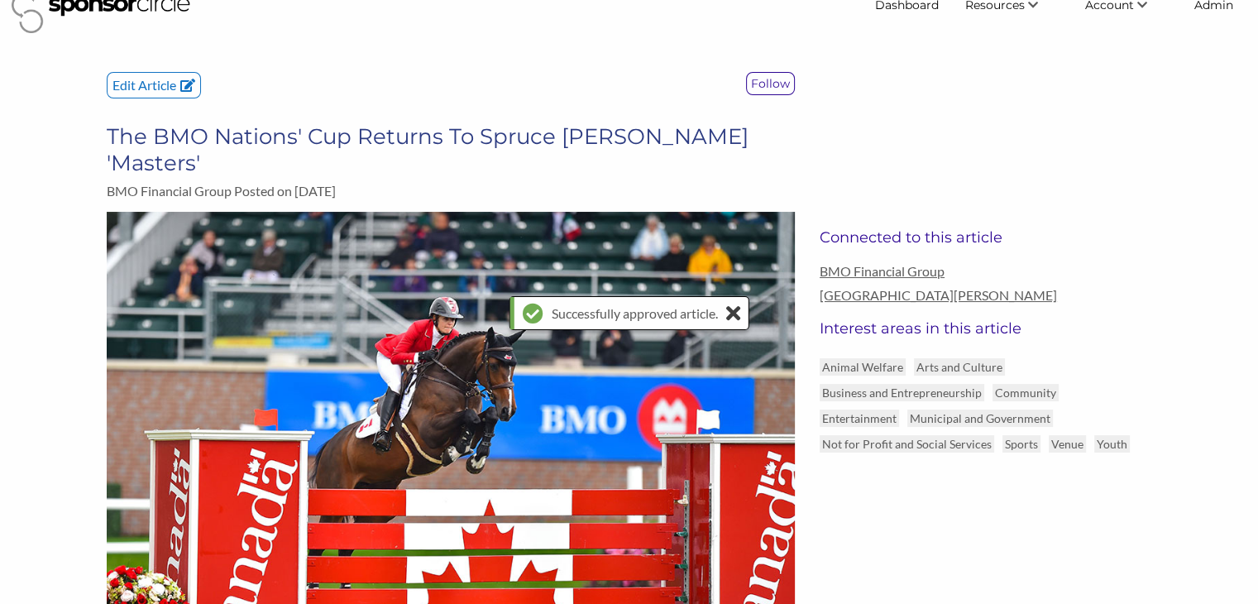
scroll to position [0, 0]
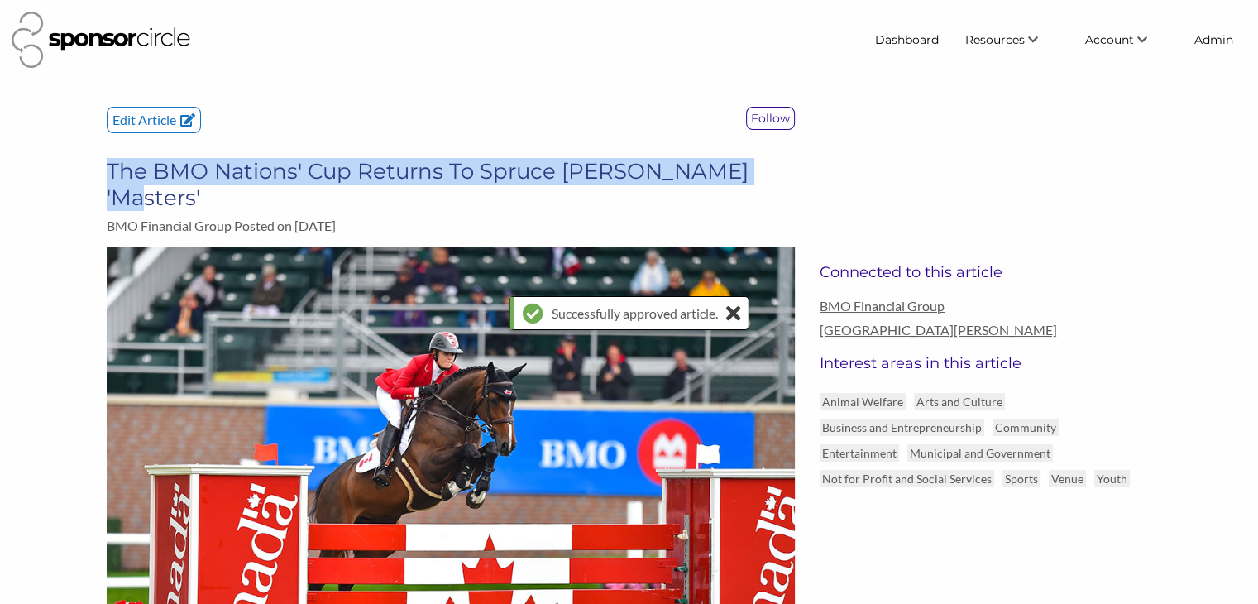
drag, startPoint x: 766, startPoint y: 170, endPoint x: 96, endPoint y: 159, distance: 670.0
click at [96, 159] on div "Edit Article Follow The BMO Nations' Cup Returns To Spruce Meadows 'Masters' BM…" at bounding box center [450, 177] width 713 height 140
copy h3 "The BMO Nations' Cup Returns To Spruce Meadows 'Masters'"
